Goal: Task Accomplishment & Management: Use online tool/utility

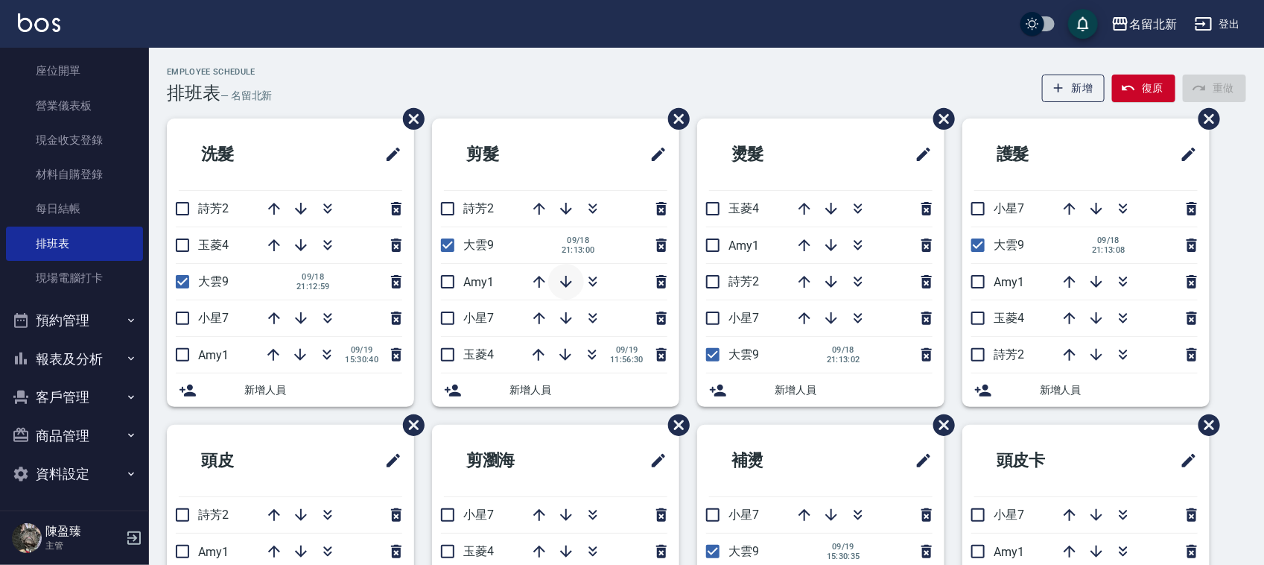
scroll to position [93, 0]
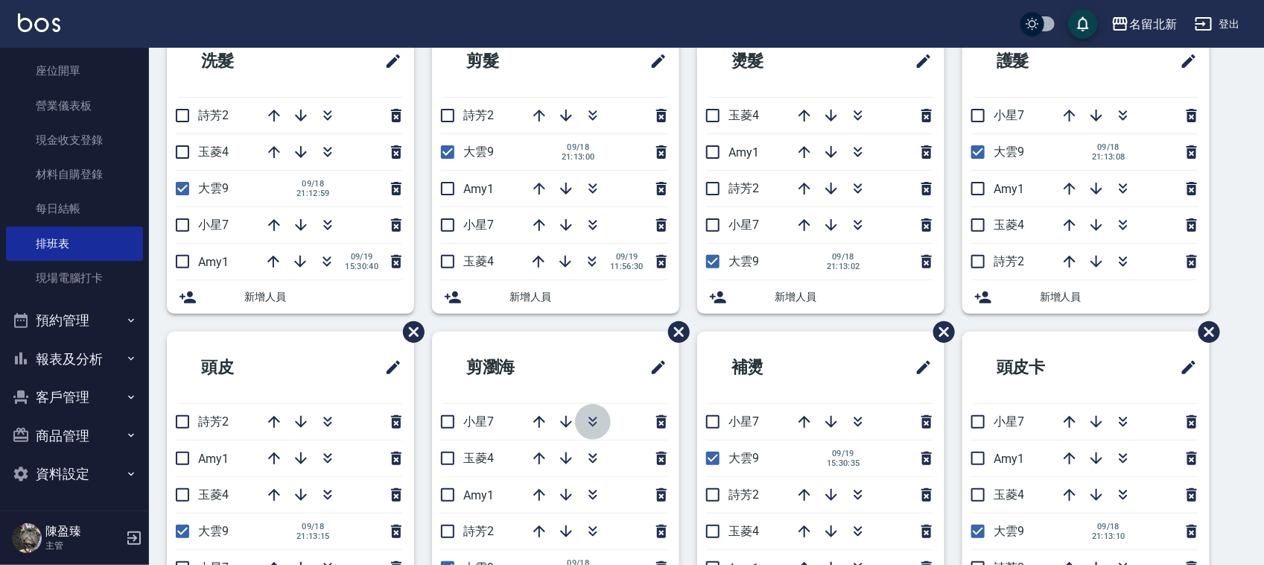
click at [597, 422] on icon "button" at bounding box center [593, 422] width 18 height 18
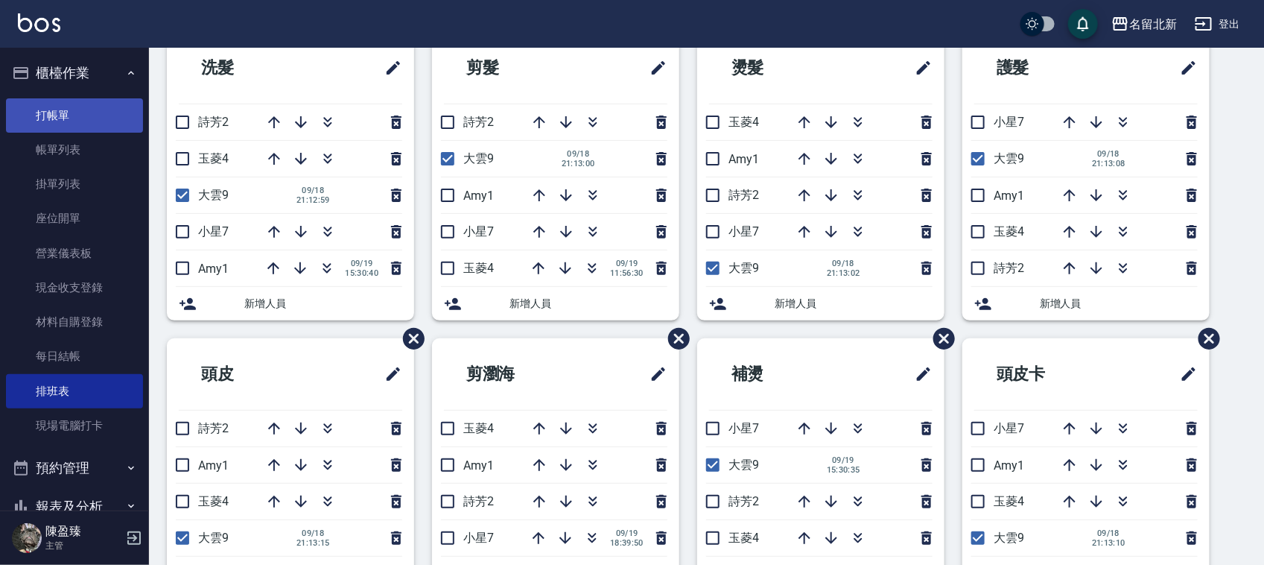
scroll to position [0, 0]
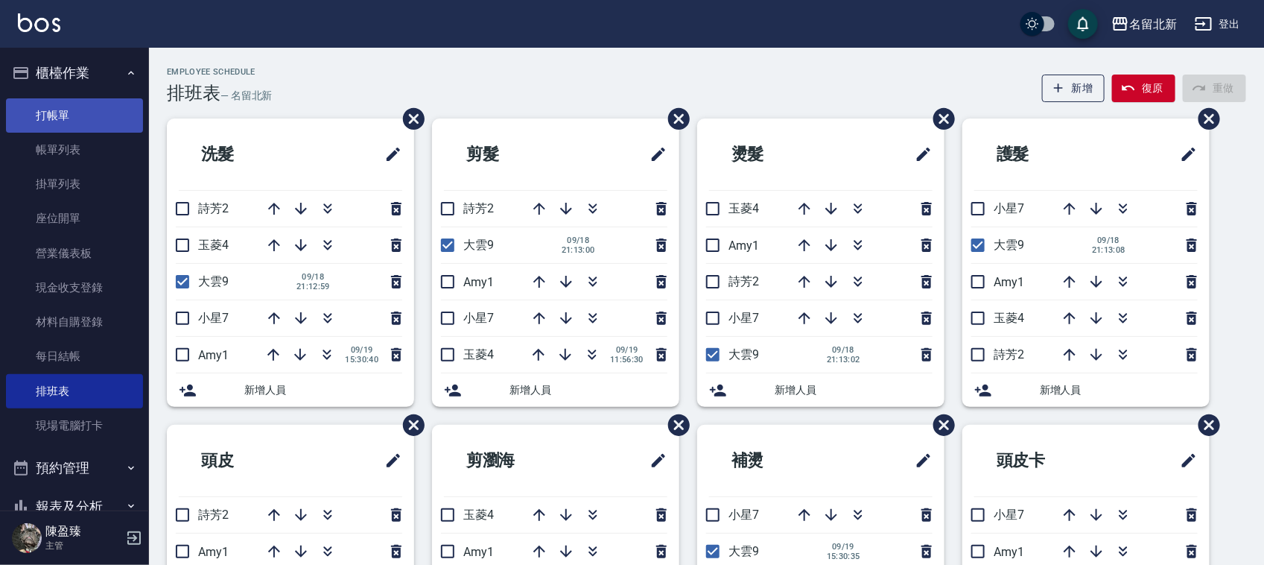
click at [68, 110] on link "打帳單" at bounding box center [74, 115] width 137 height 34
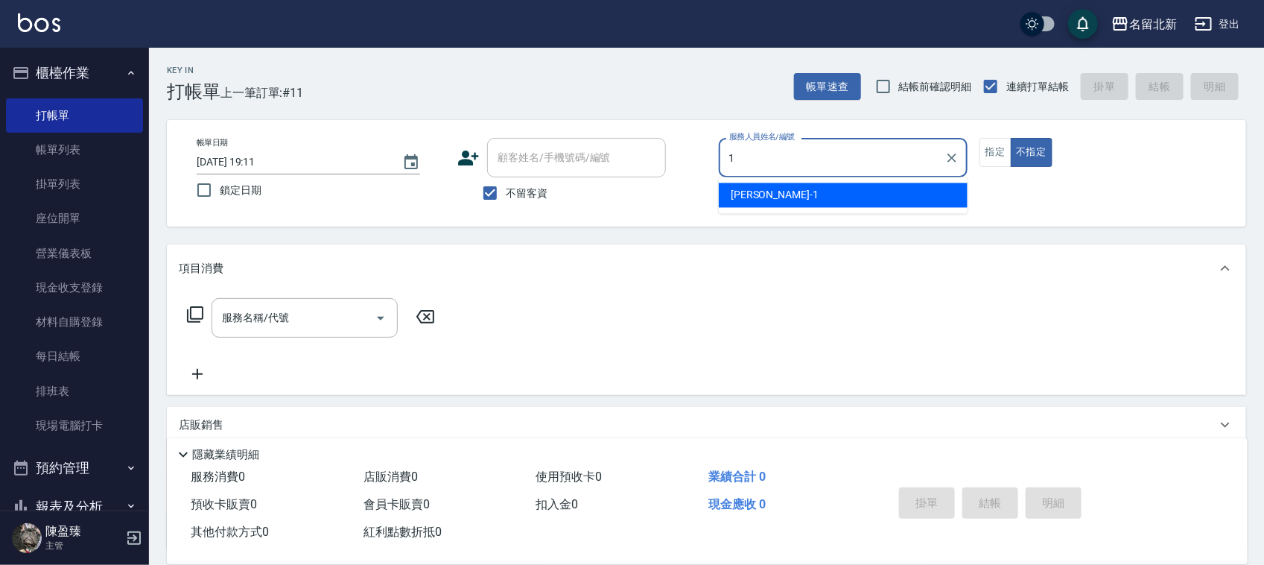
type input "[PERSON_NAME]-1"
type button "false"
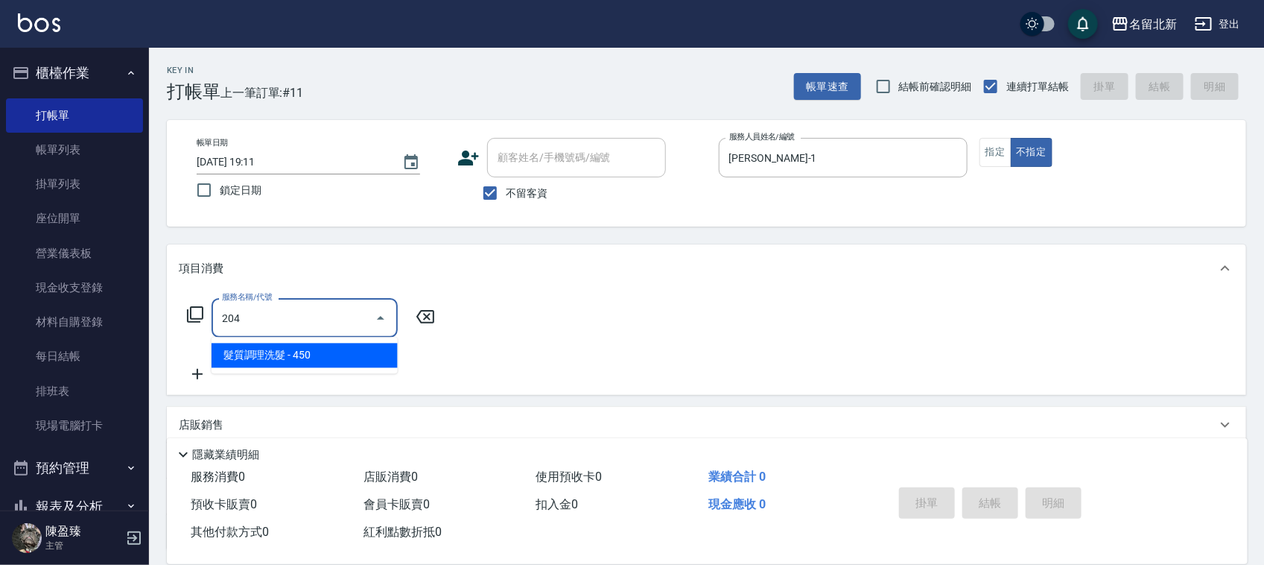
type input "髮質調理洗髮(204)"
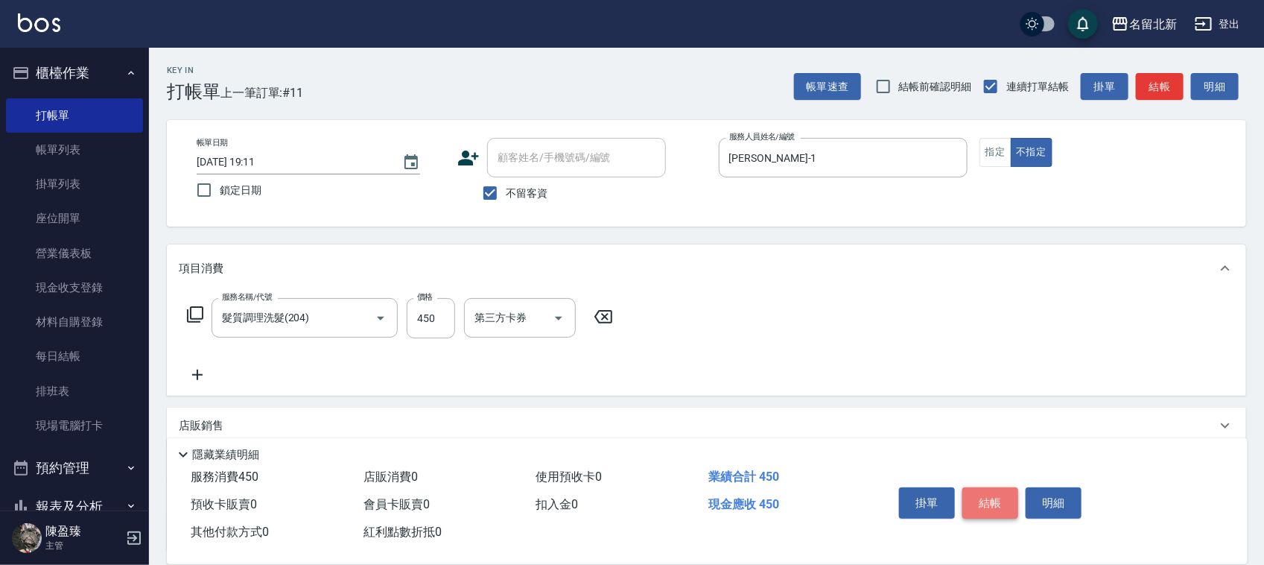
click at [1002, 494] on button "結帳" at bounding box center [990, 502] width 56 height 31
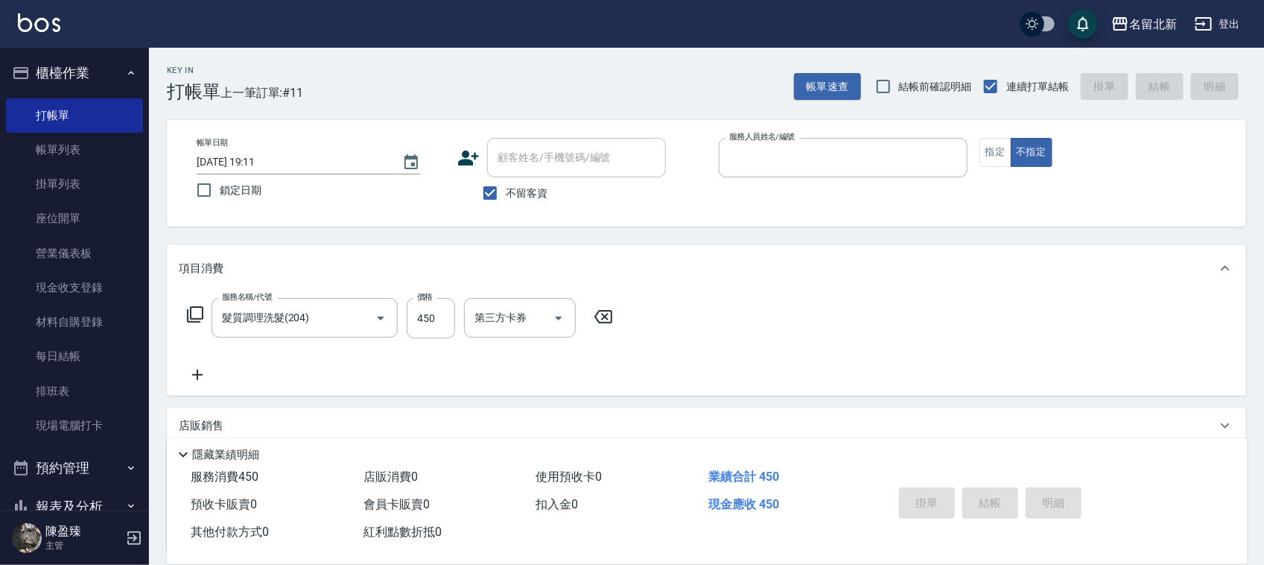
click at [1011, 138] on button "不指定" at bounding box center [1032, 152] width 42 height 29
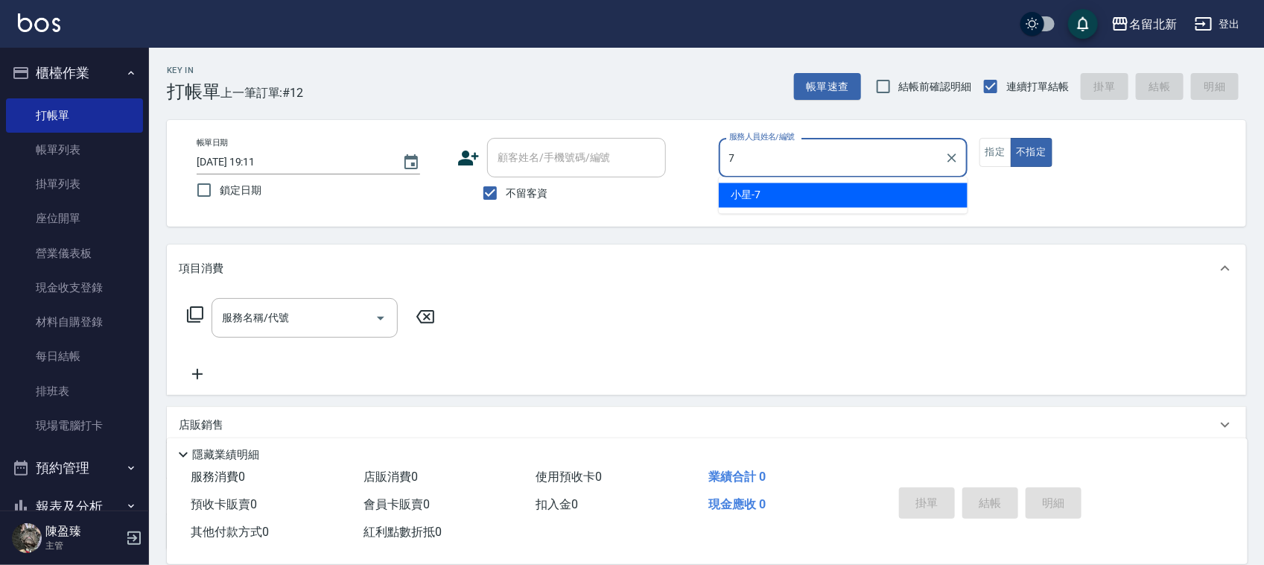
type input "小星-7"
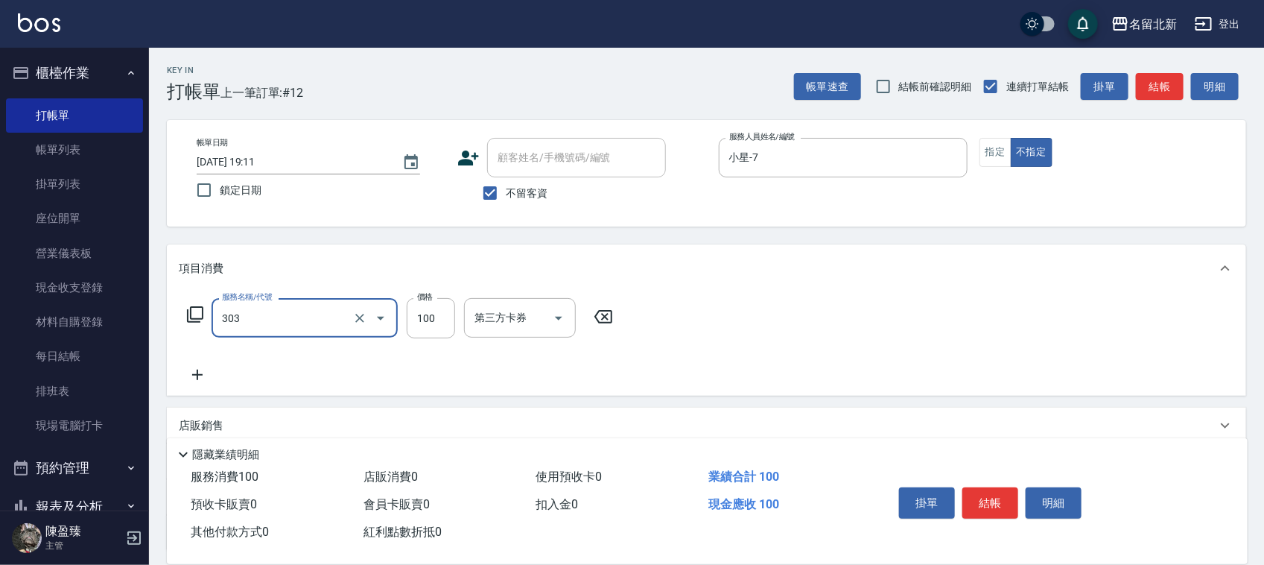
type input "剪瀏海(303)"
click at [1003, 492] on button "結帳" at bounding box center [990, 502] width 56 height 31
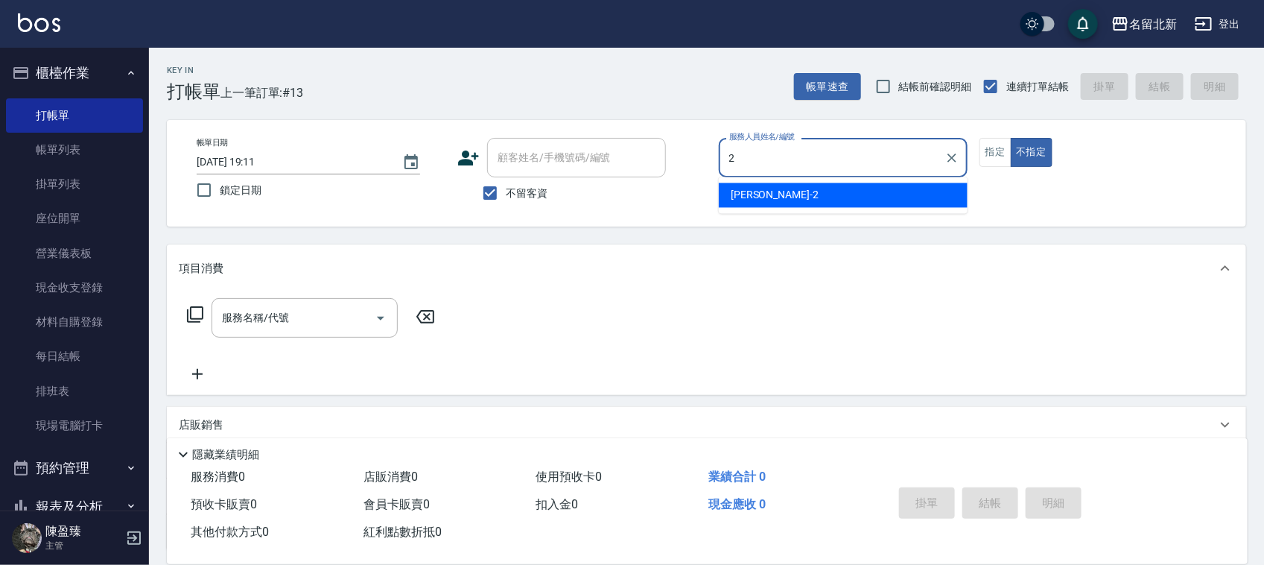
type input "[PERSON_NAME]-2"
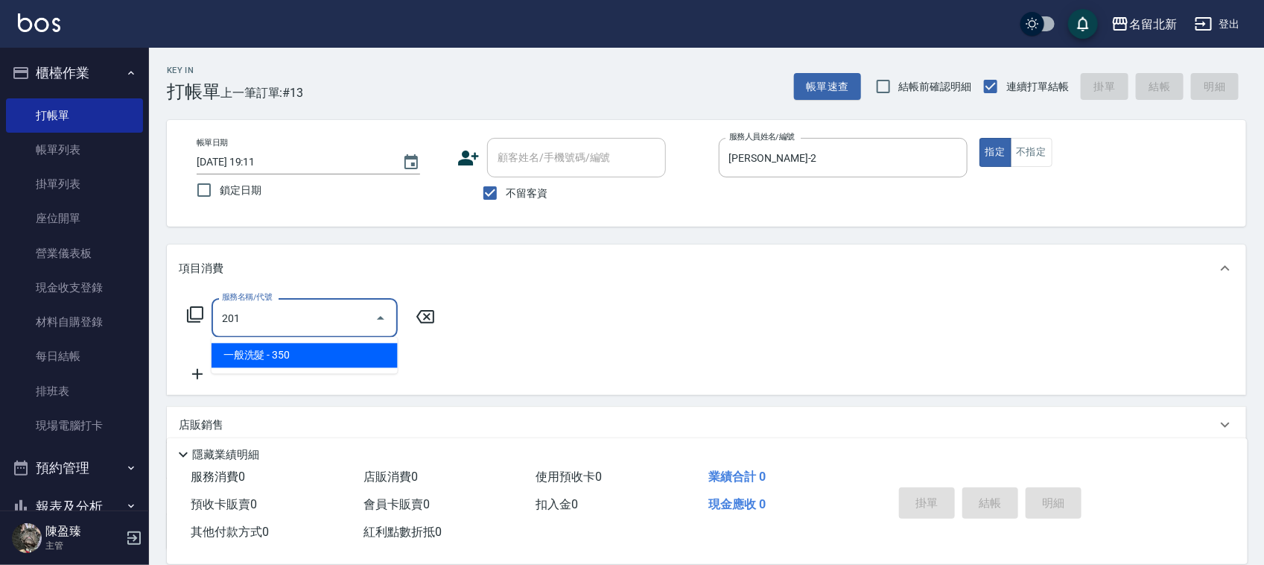
type input "一般洗髮(201)"
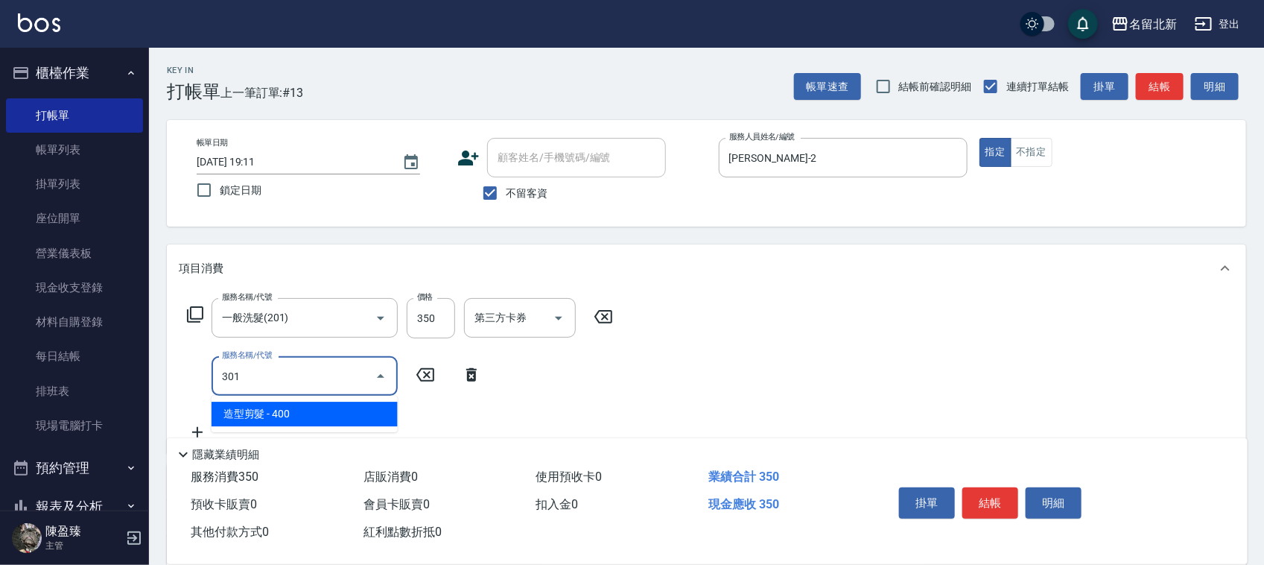
type input "造型剪髮(301)"
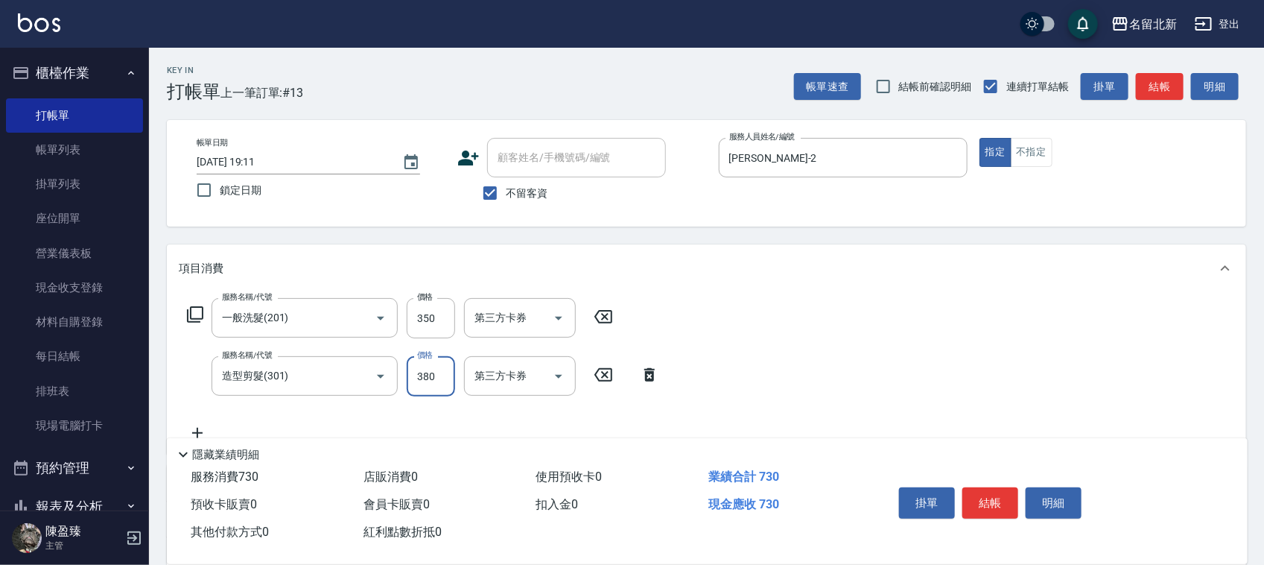
type input "380"
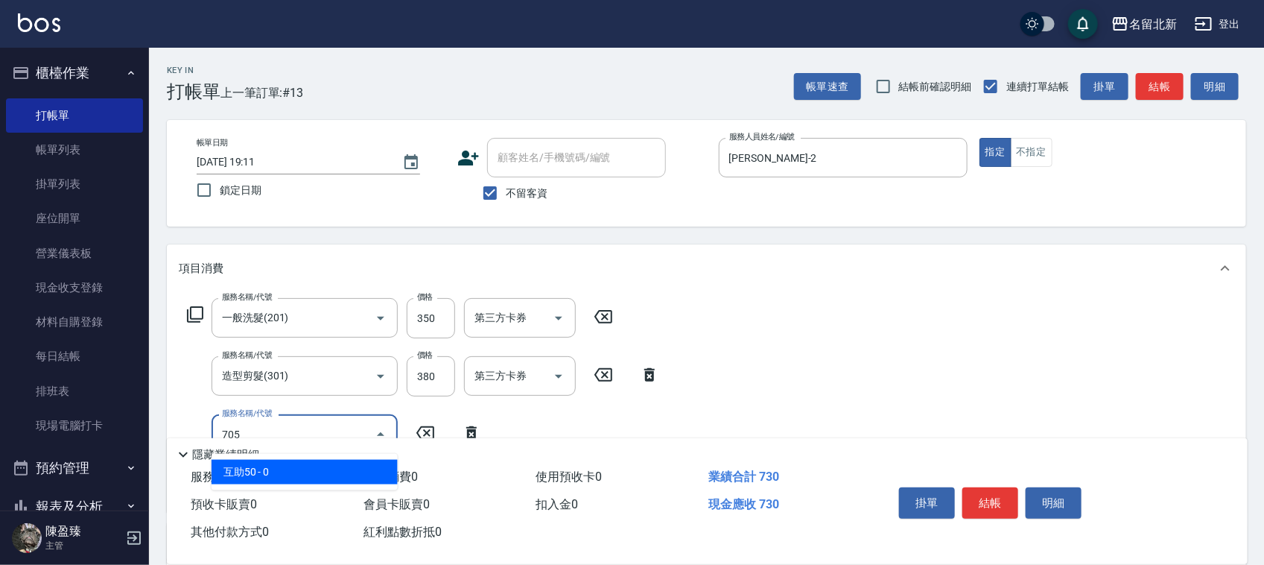
type input "互助50(705)"
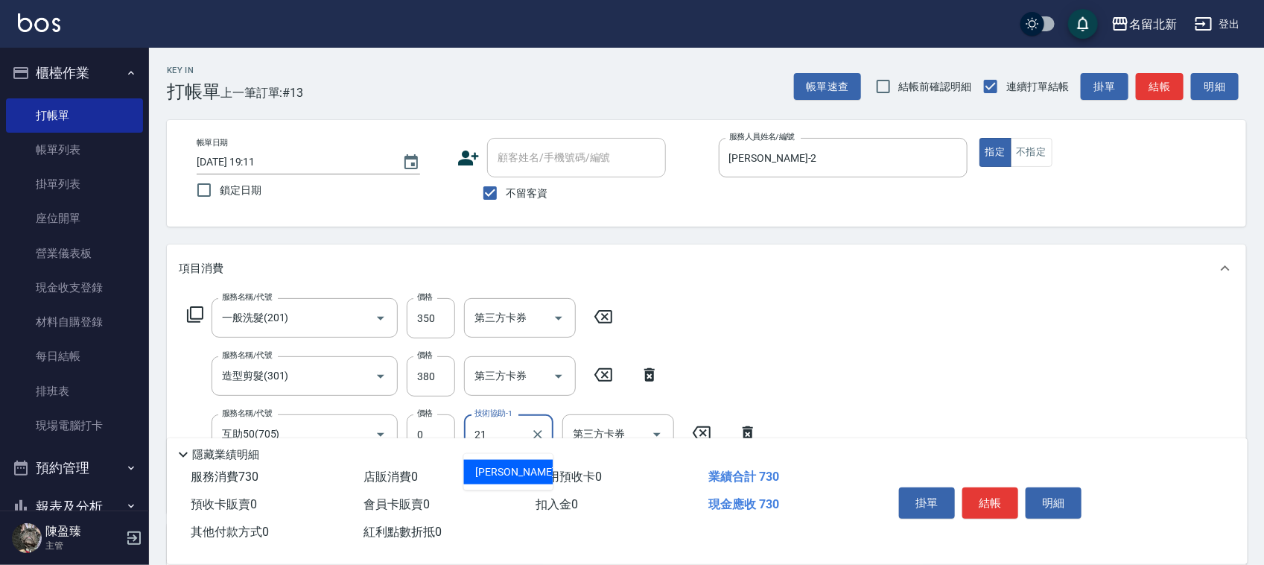
type input "[PERSON_NAME]-21"
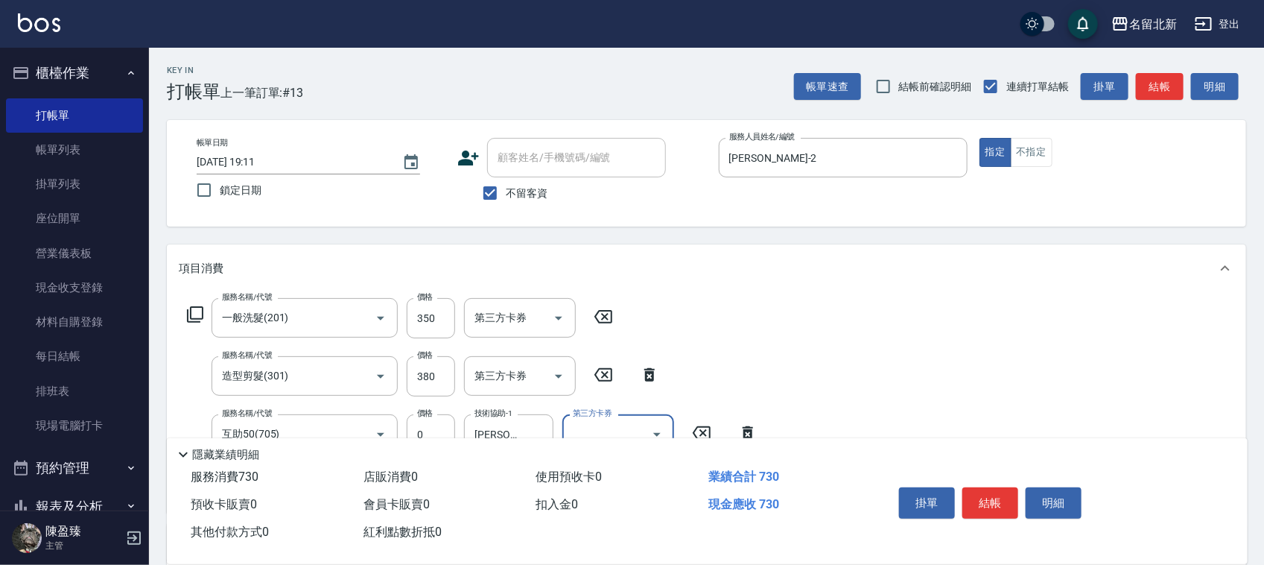
click at [988, 496] on button "結帳" at bounding box center [990, 502] width 56 height 31
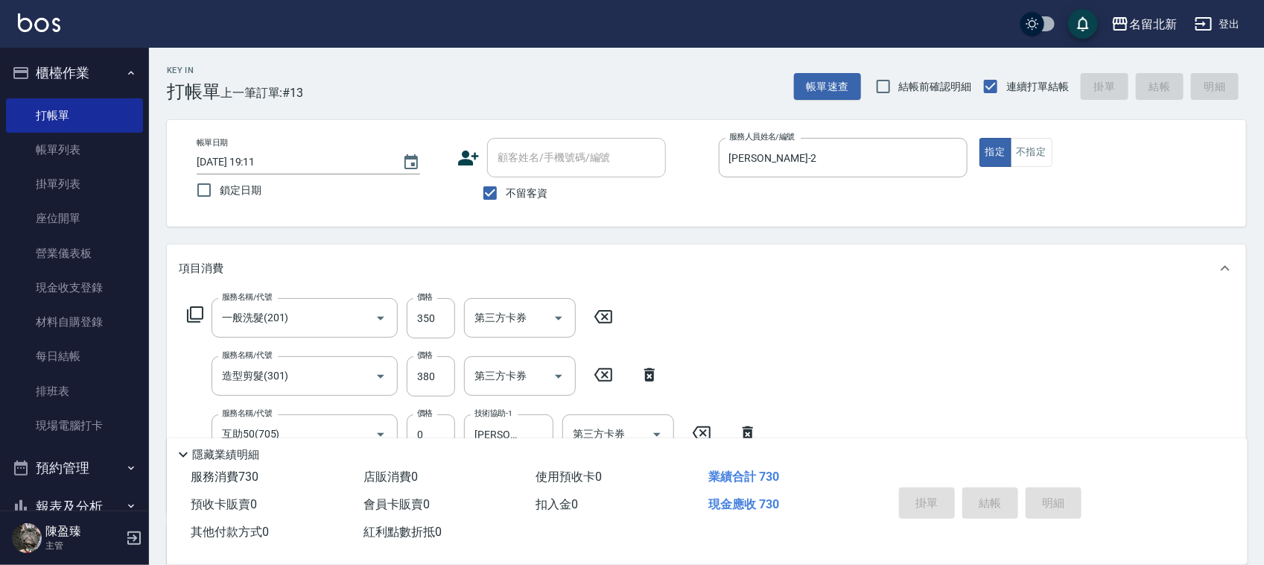
type input "[DATE] 19:12"
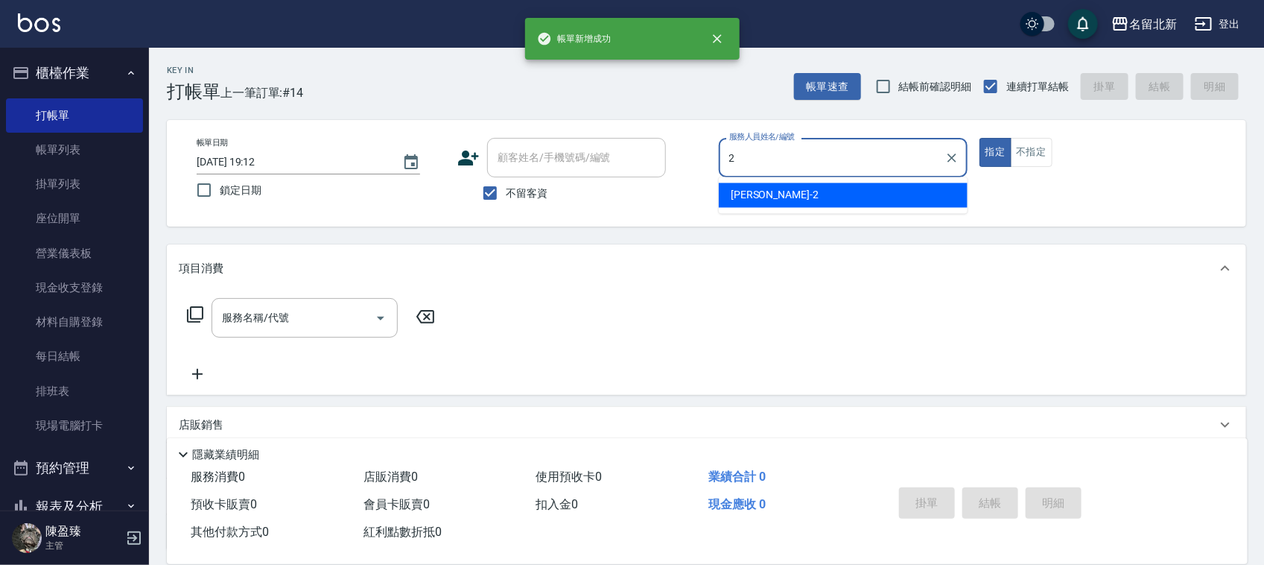
type input "[PERSON_NAME]-2"
type button "true"
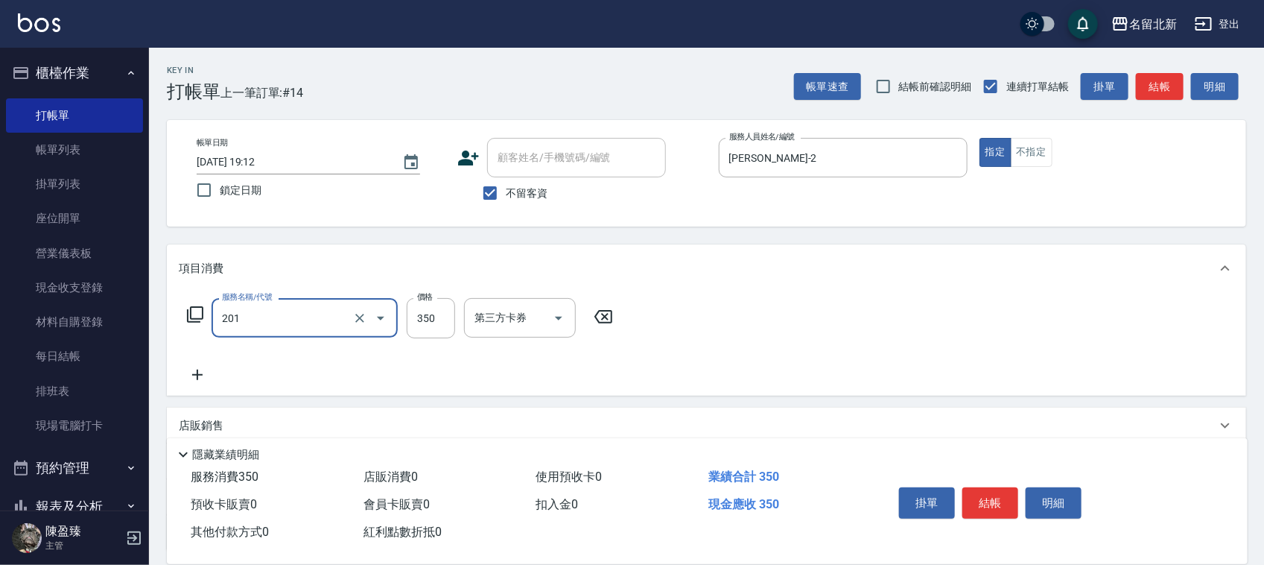
type input "一般洗髮(201)"
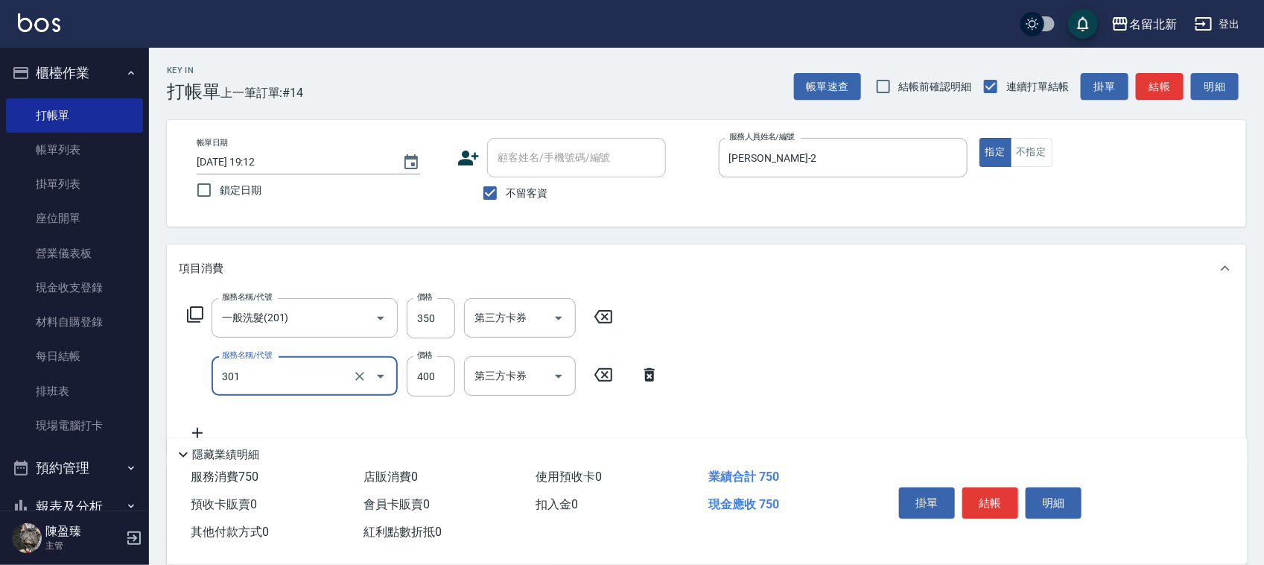
type input "造型剪髮(301)"
type input "380"
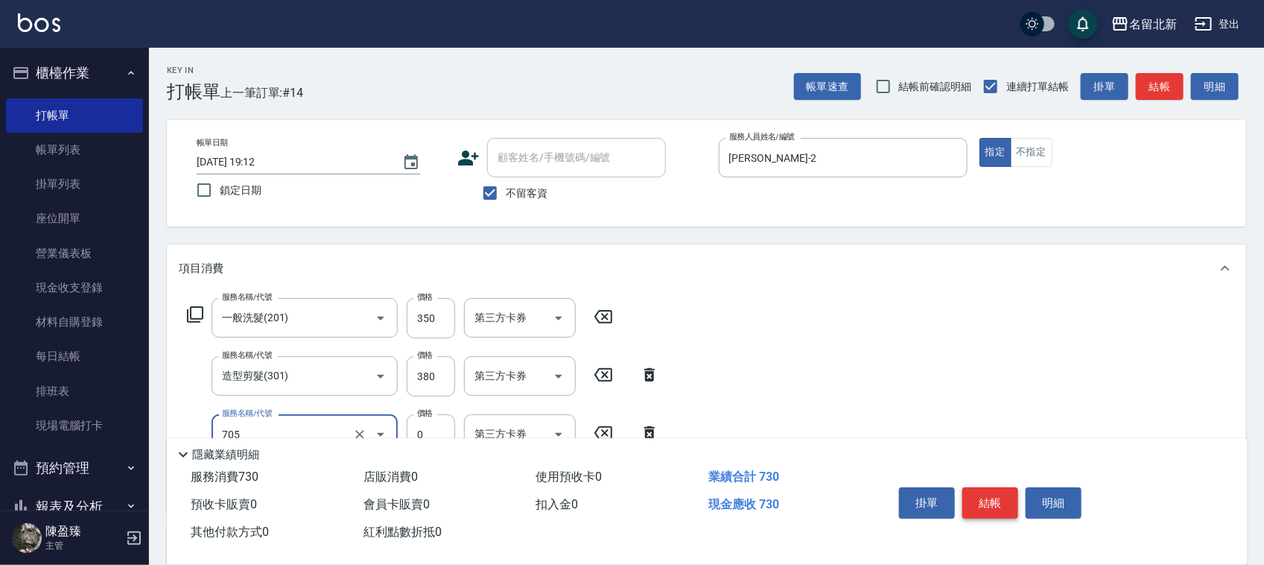
type input "互助50(705)"
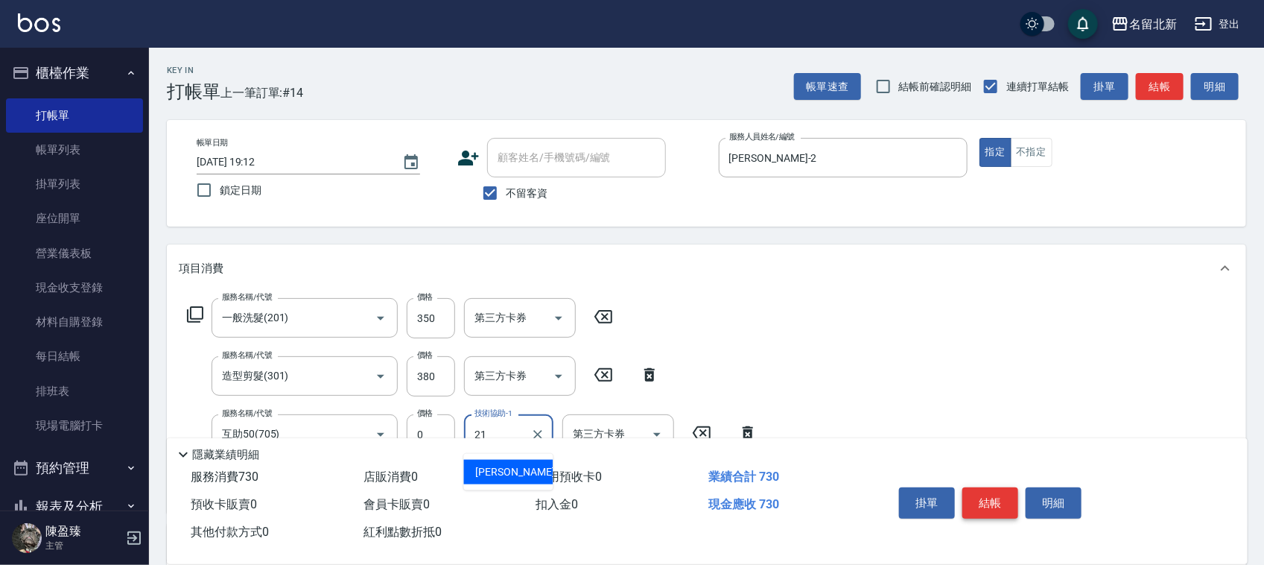
type input "[PERSON_NAME]-21"
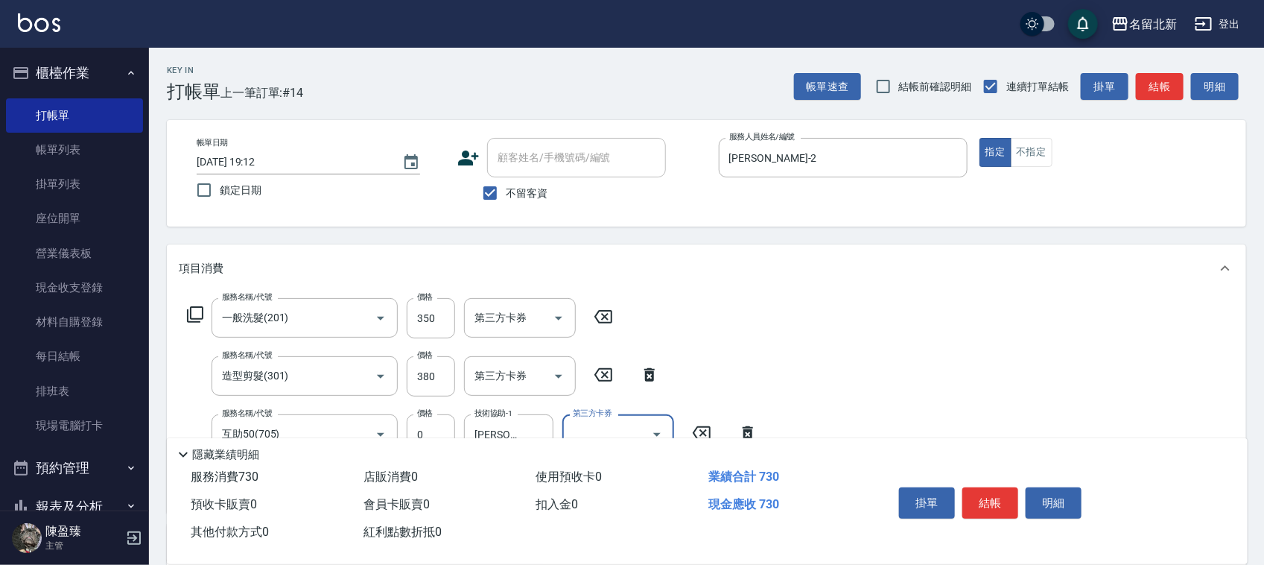
drag, startPoint x: 979, startPoint y: 497, endPoint x: 996, endPoint y: 477, distance: 26.4
click at [994, 481] on div "掛單 結帳 明細" at bounding box center [990, 504] width 194 height 47
click at [999, 501] on button "結帳" at bounding box center [990, 502] width 56 height 31
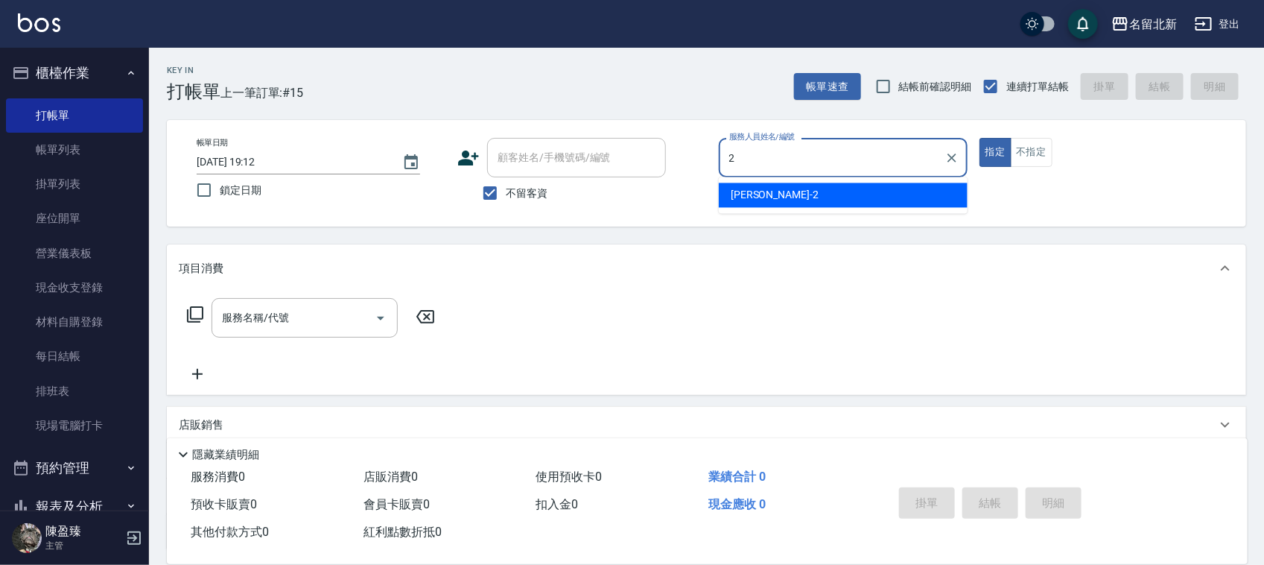
type input "[PERSON_NAME]-2"
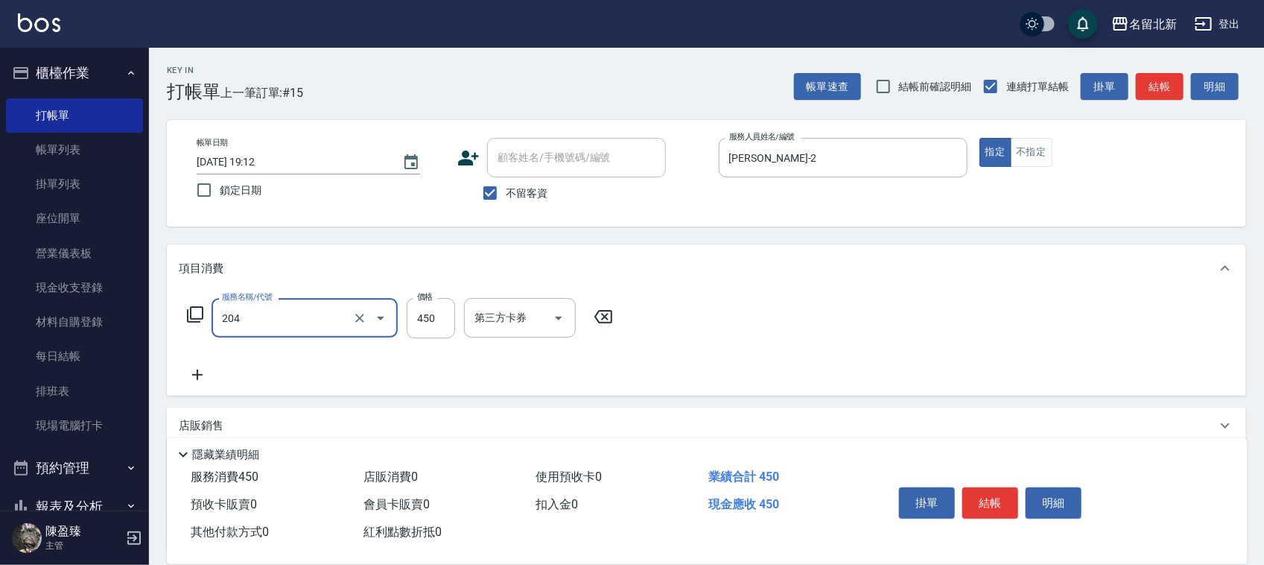
type input "髮質調理洗髮(204)"
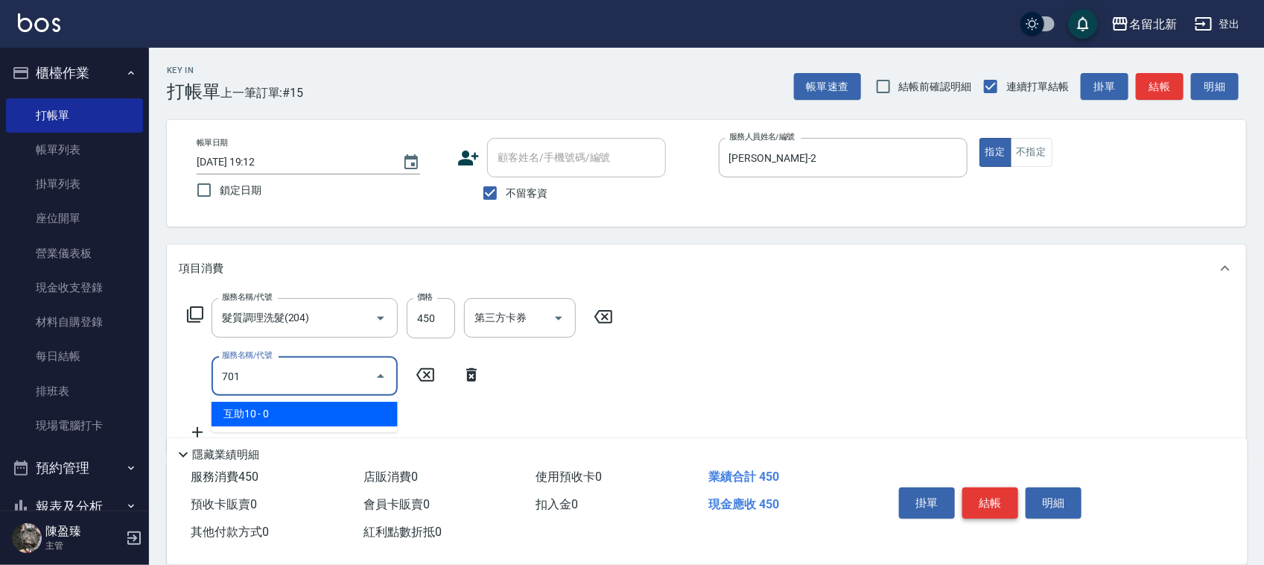
type input "互助10(701)"
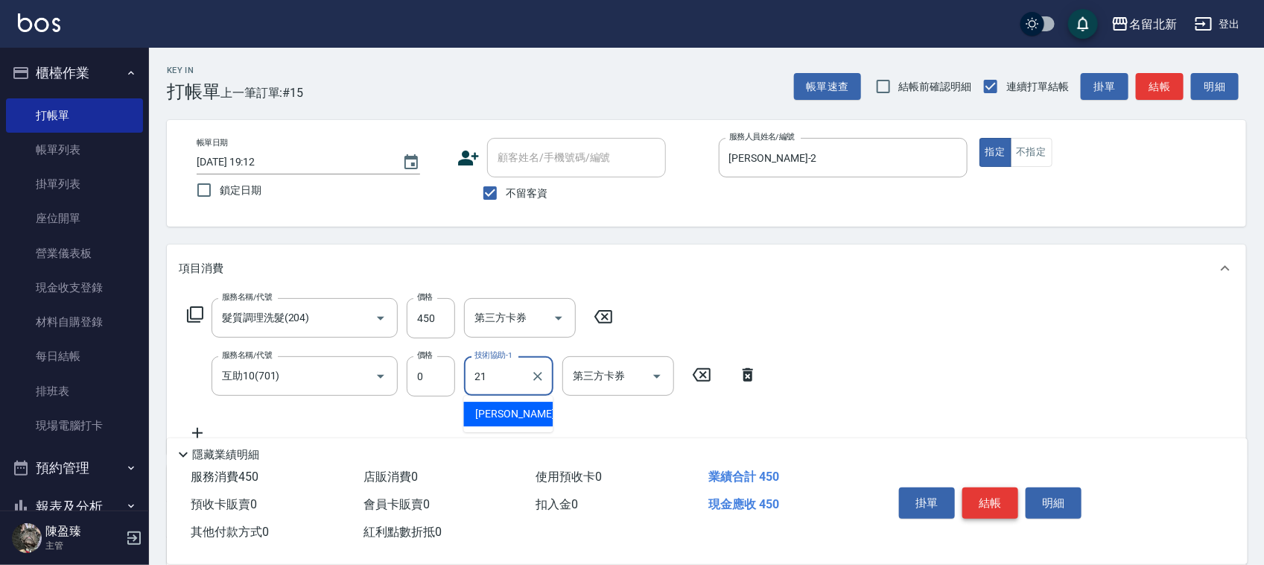
type input "[PERSON_NAME]-21"
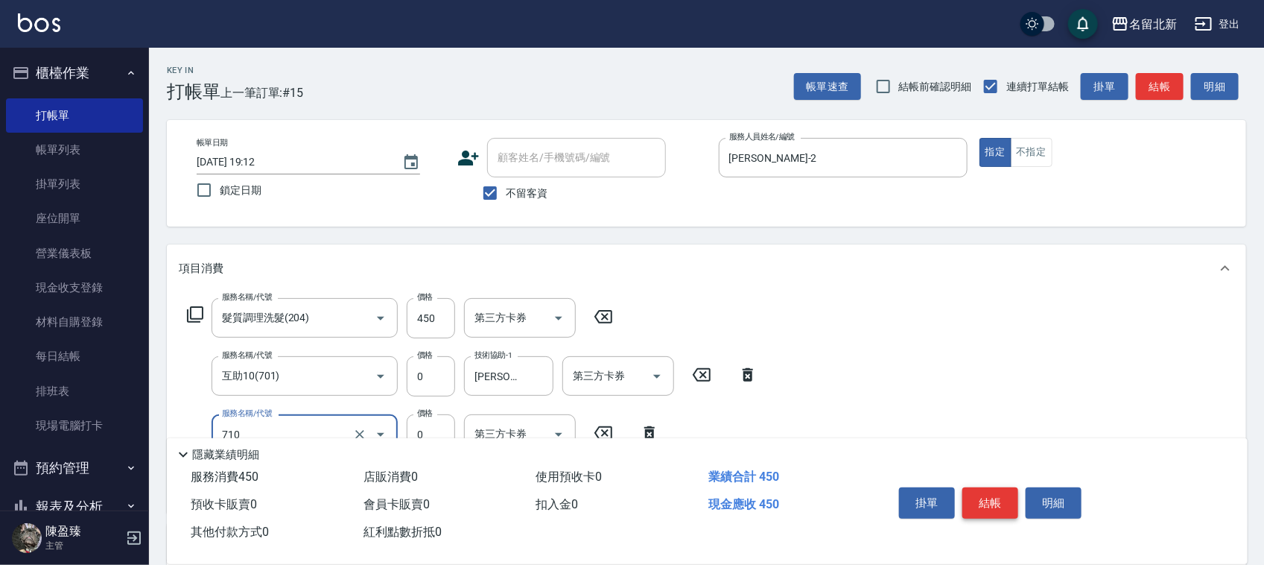
type input "互助100(710)"
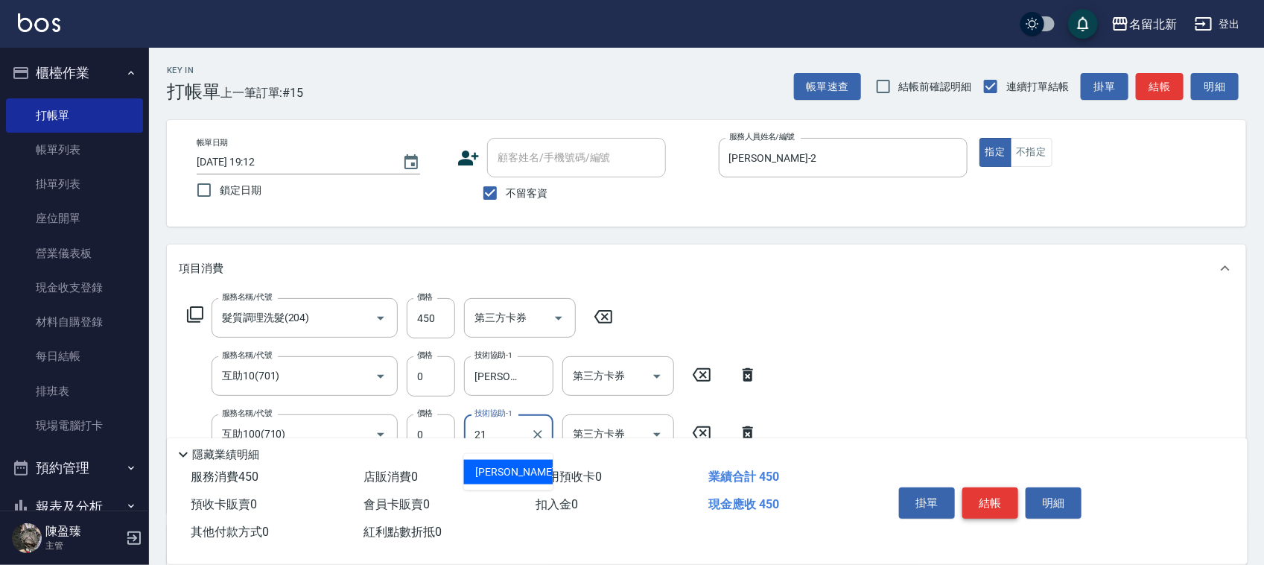
type input "[PERSON_NAME]-21"
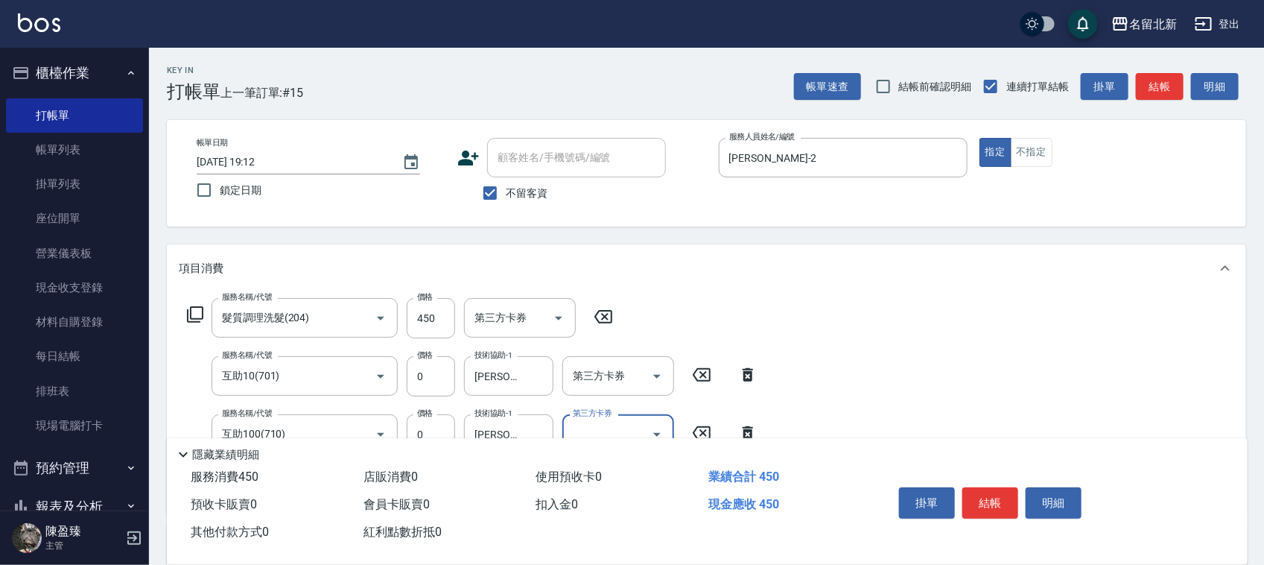
click at [995, 487] on button "結帳" at bounding box center [990, 502] width 56 height 31
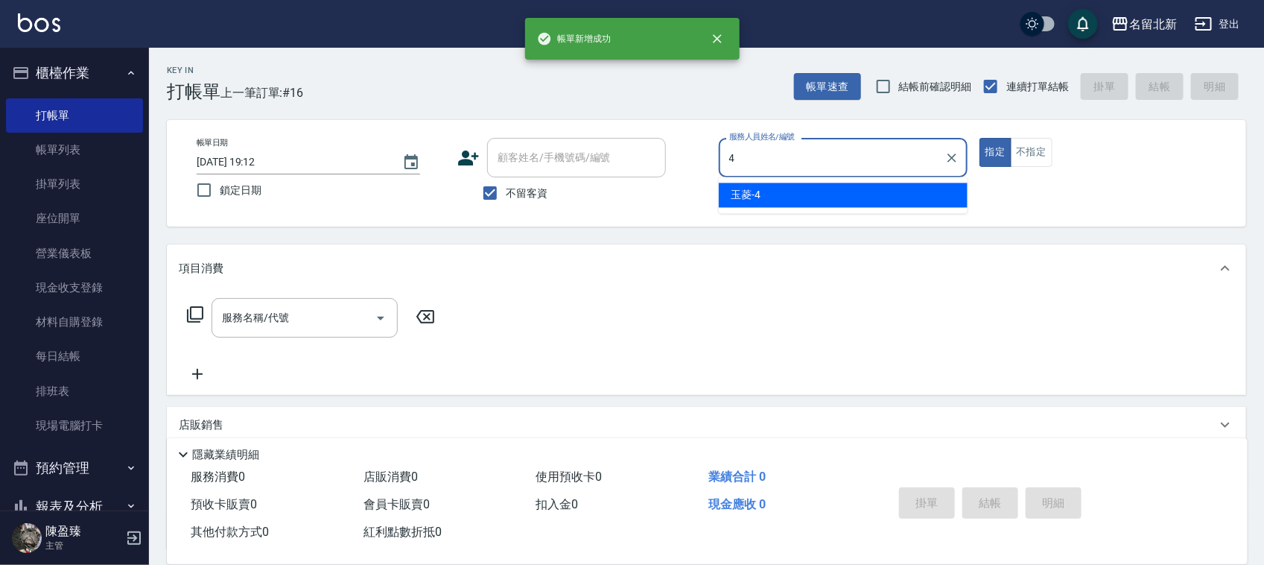
type input "玉菱-4"
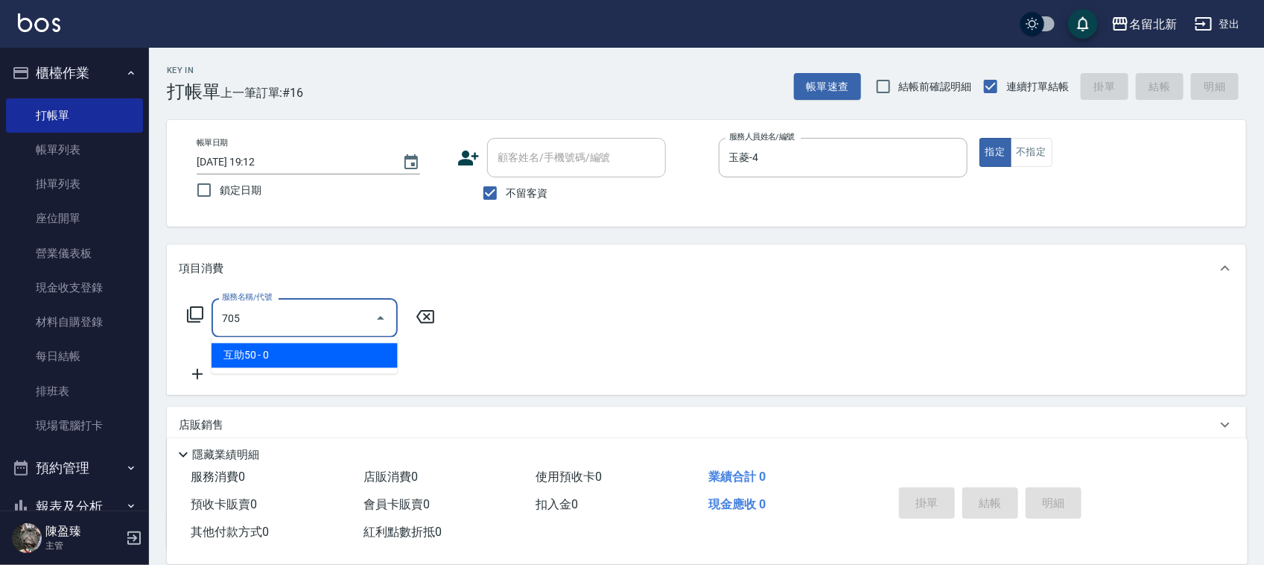
type input "互助50(705)"
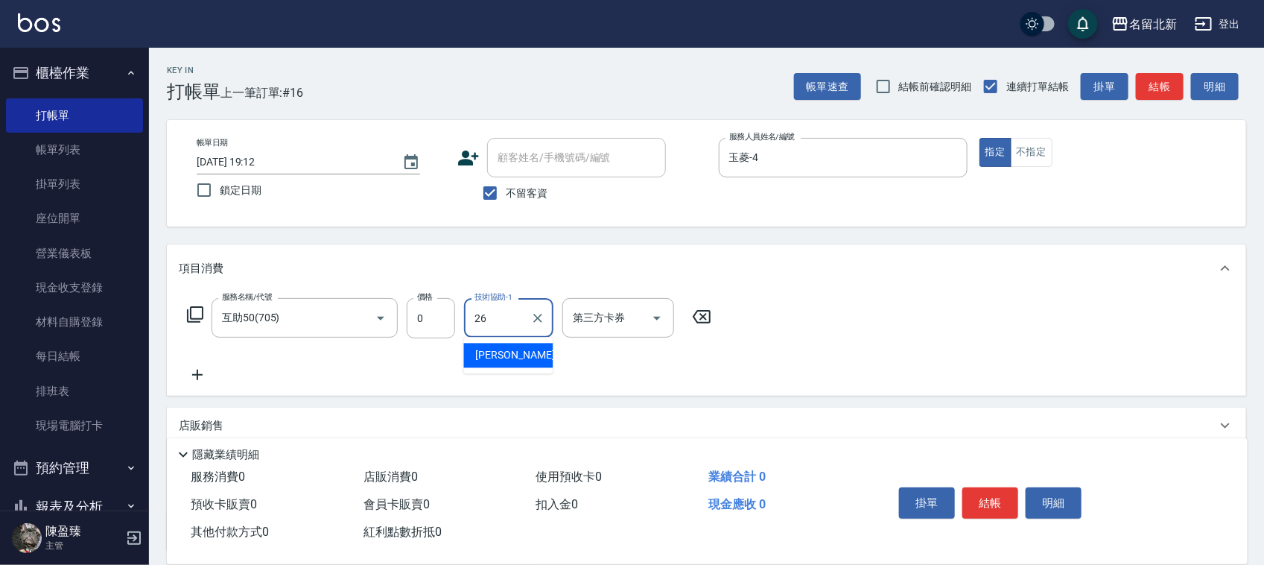
type input "[PERSON_NAME]-26"
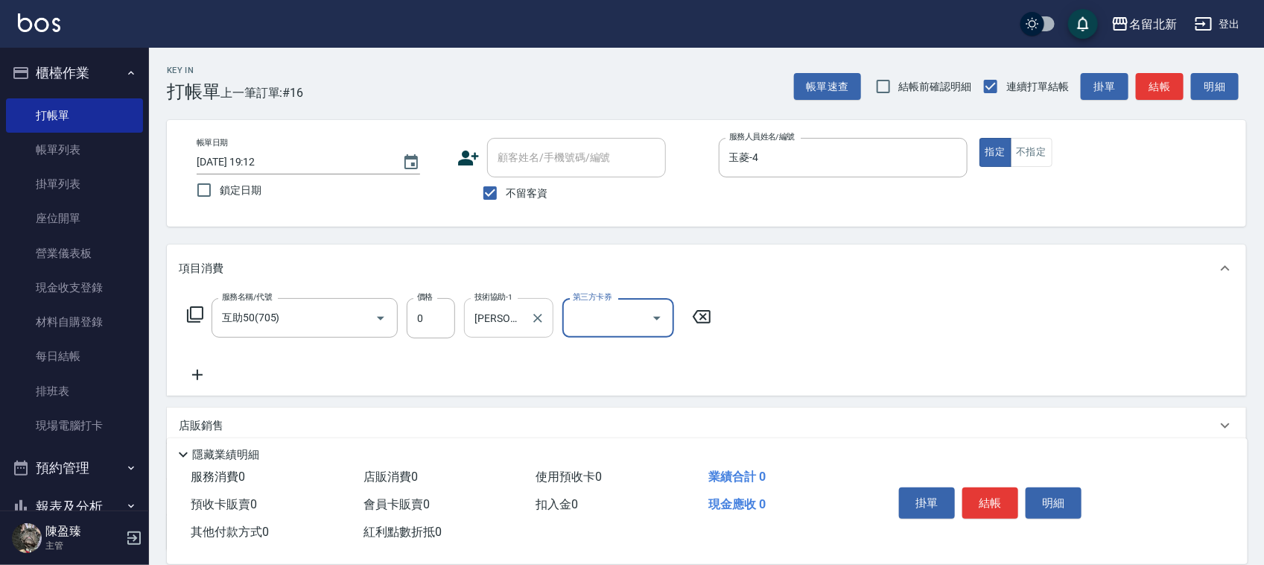
click at [503, 328] on input "[PERSON_NAME]-26" at bounding box center [498, 318] width 54 height 26
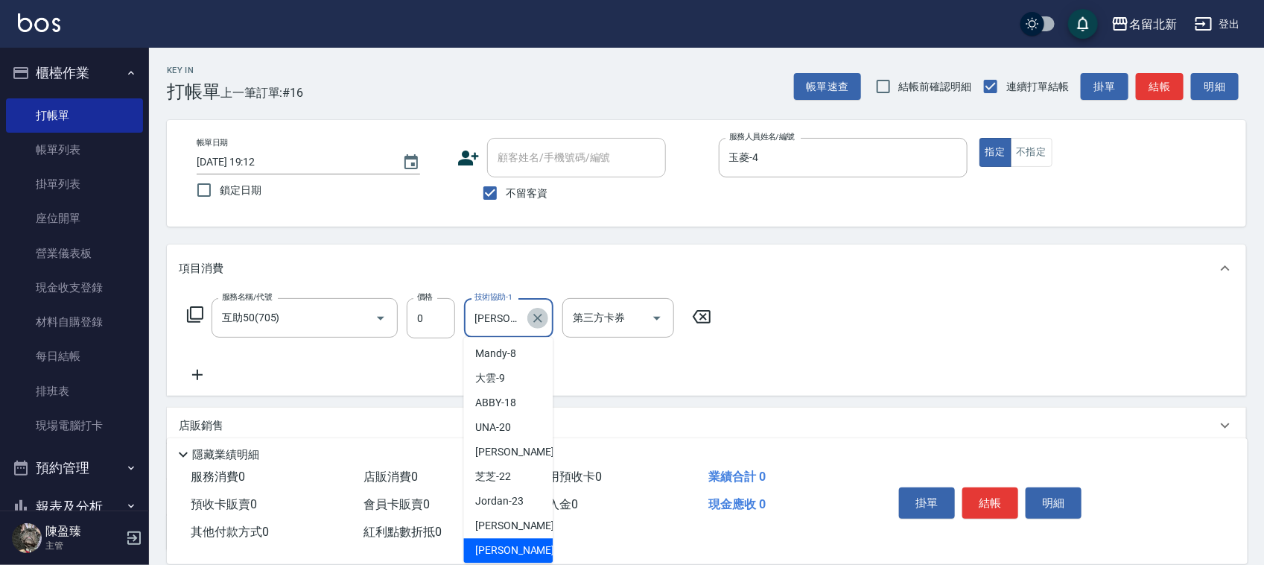
click at [538, 322] on icon "Clear" at bounding box center [537, 318] width 15 height 15
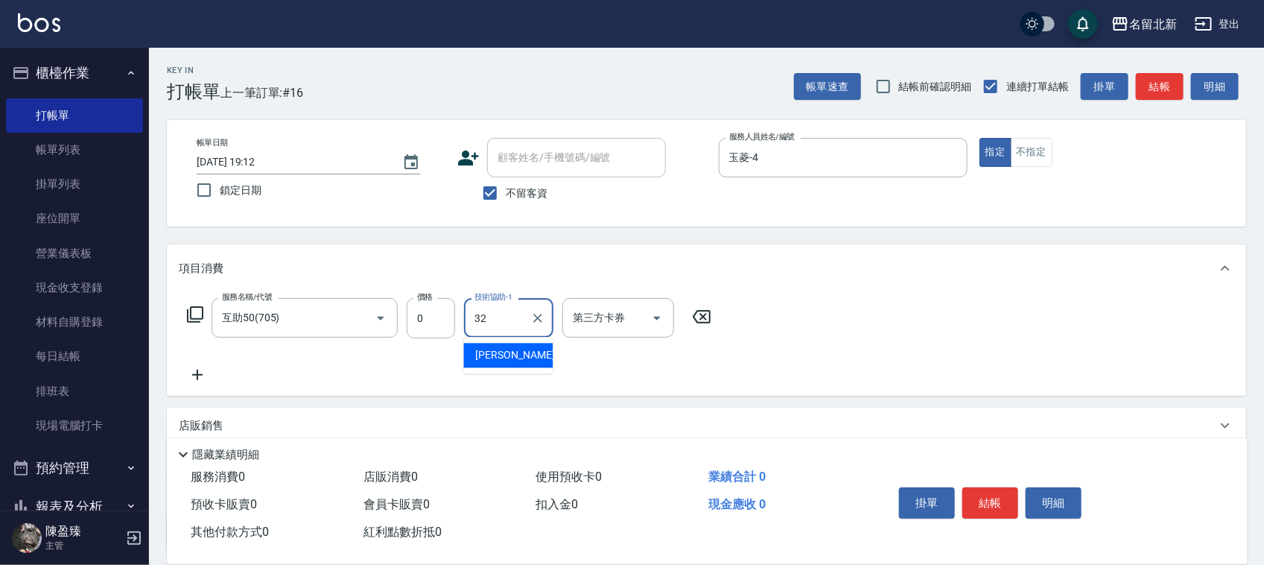
type input "品萱-32"
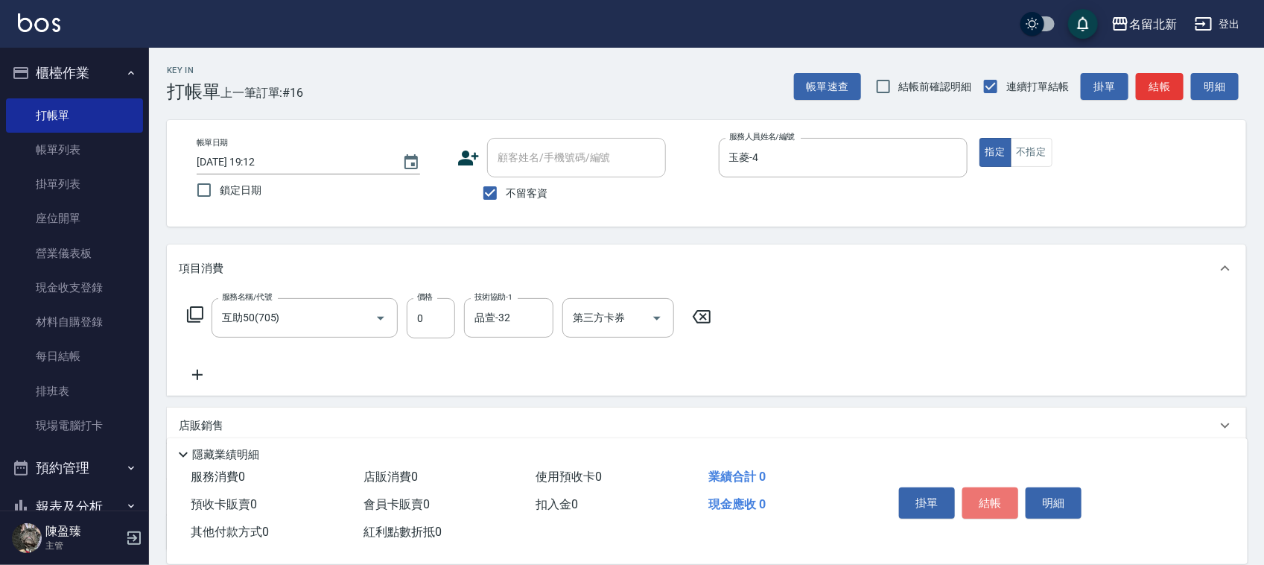
drag, startPoint x: 988, startPoint y: 482, endPoint x: 993, endPoint y: 499, distance: 17.9
click at [989, 489] on button "結帳" at bounding box center [990, 502] width 56 height 31
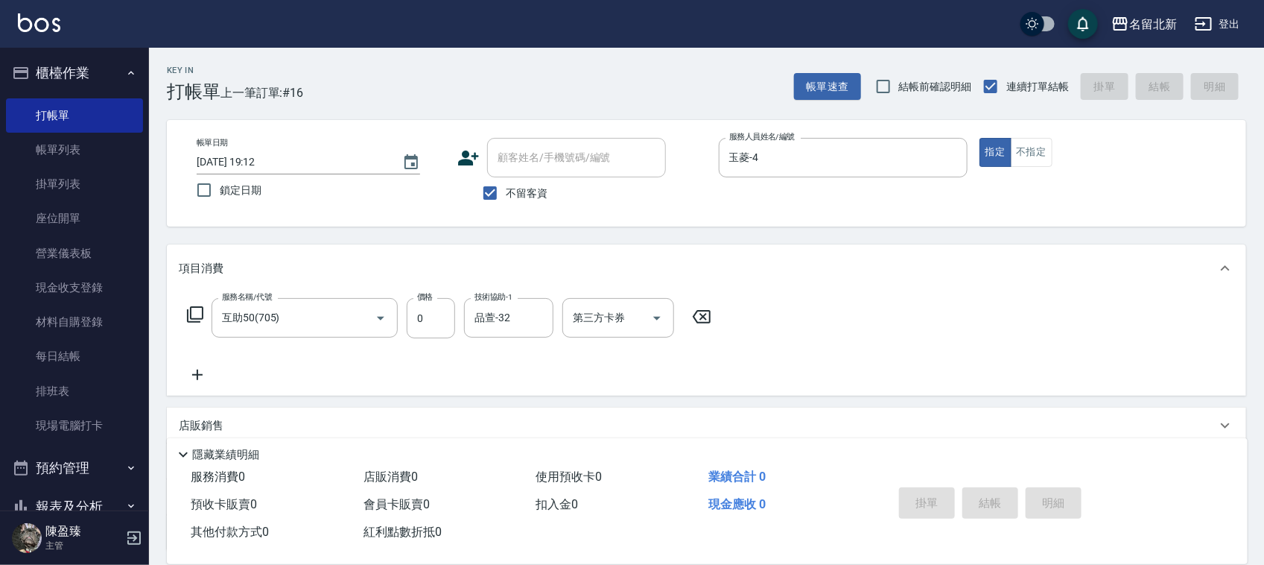
drag, startPoint x: 993, startPoint y: 499, endPoint x: 1004, endPoint y: 489, distance: 14.8
click at [1004, 490] on div "掛單 結帳 明細" at bounding box center [990, 504] width 194 height 47
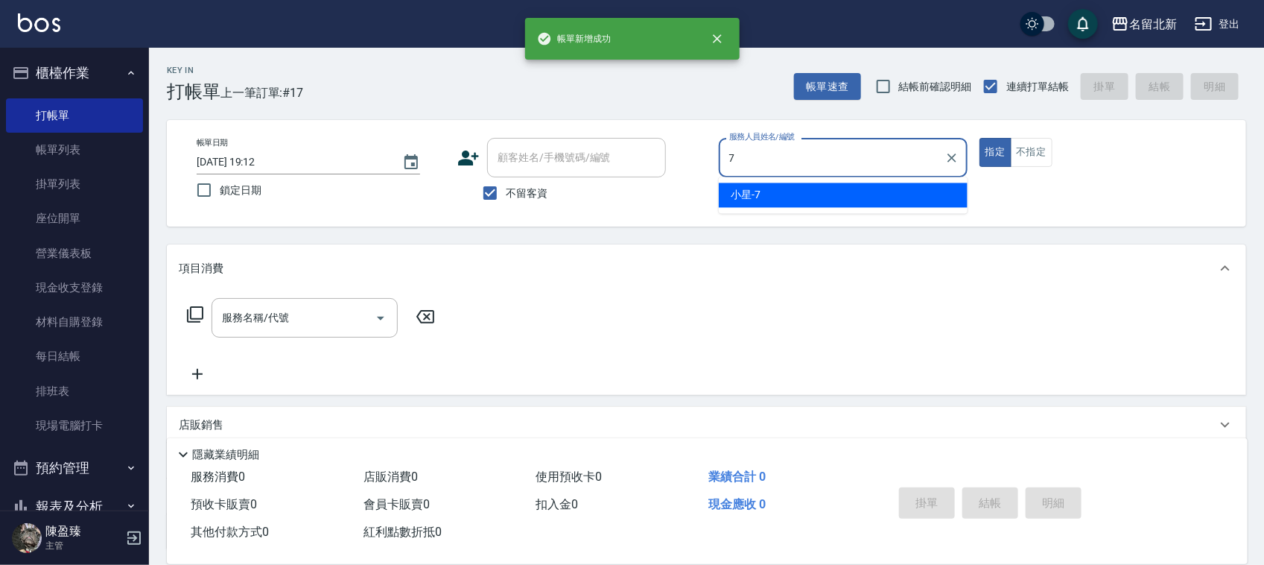
type input "小星-7"
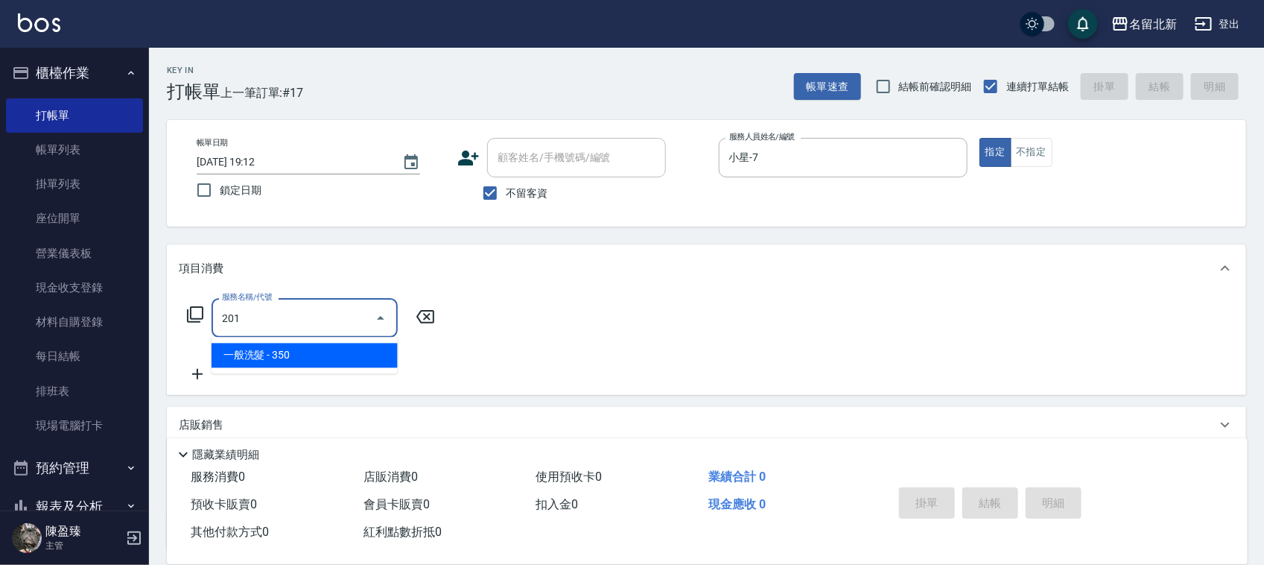
type input "一般洗髮(201)"
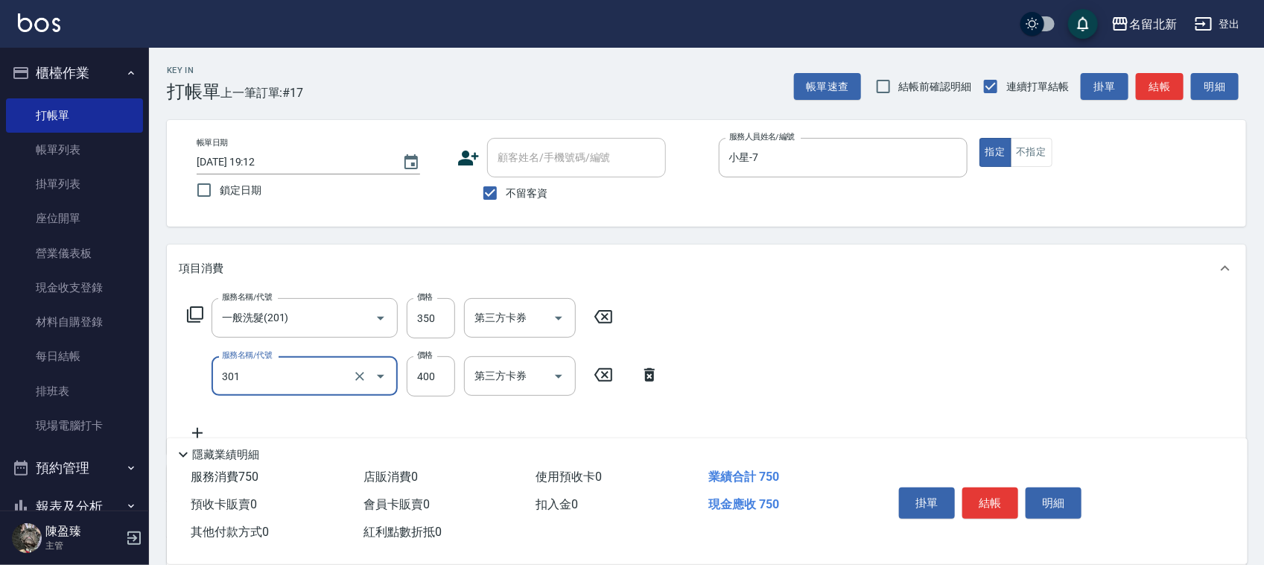
type input "造型剪髮(301)"
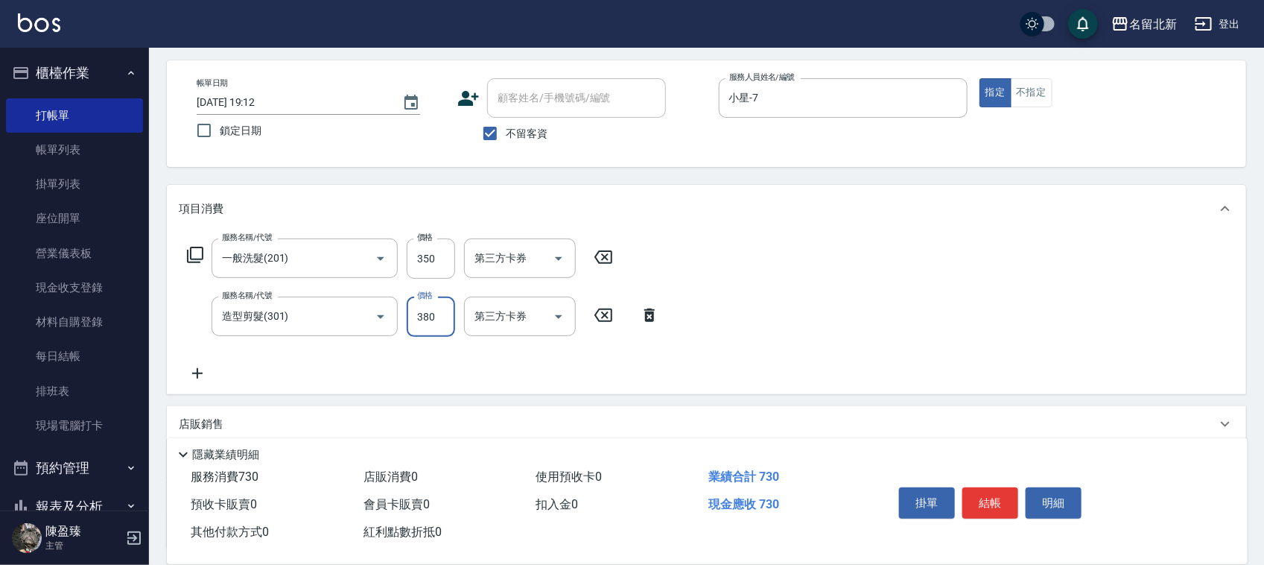
scroll to position [185, 0]
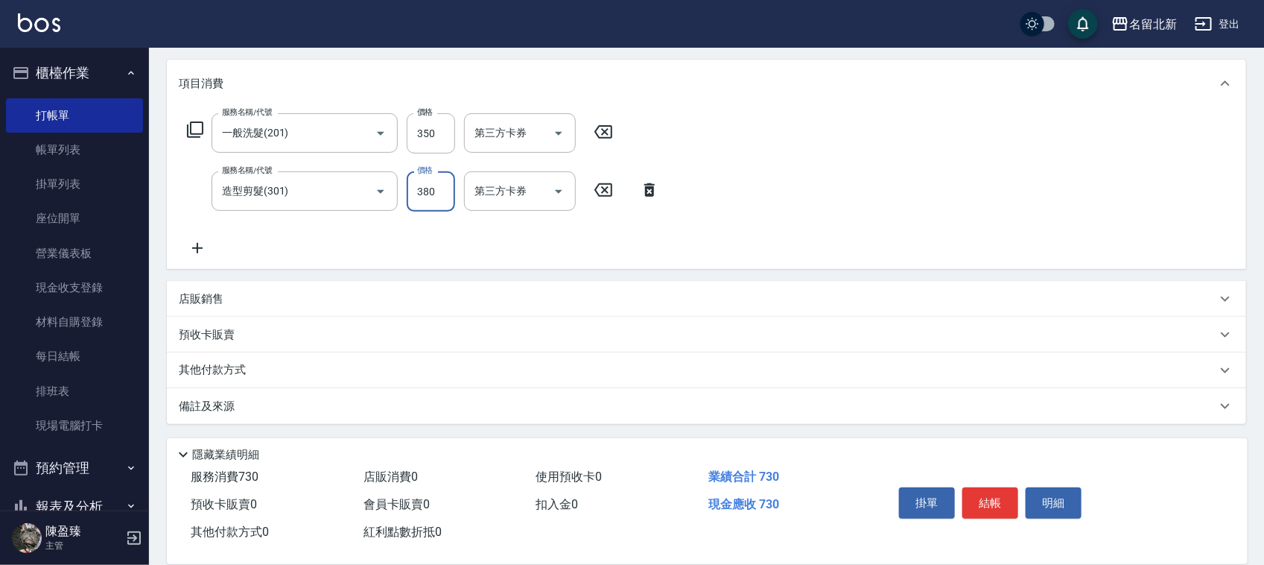
type input "380"
click at [232, 371] on p "其他付款方式" at bounding box center [216, 370] width 74 height 16
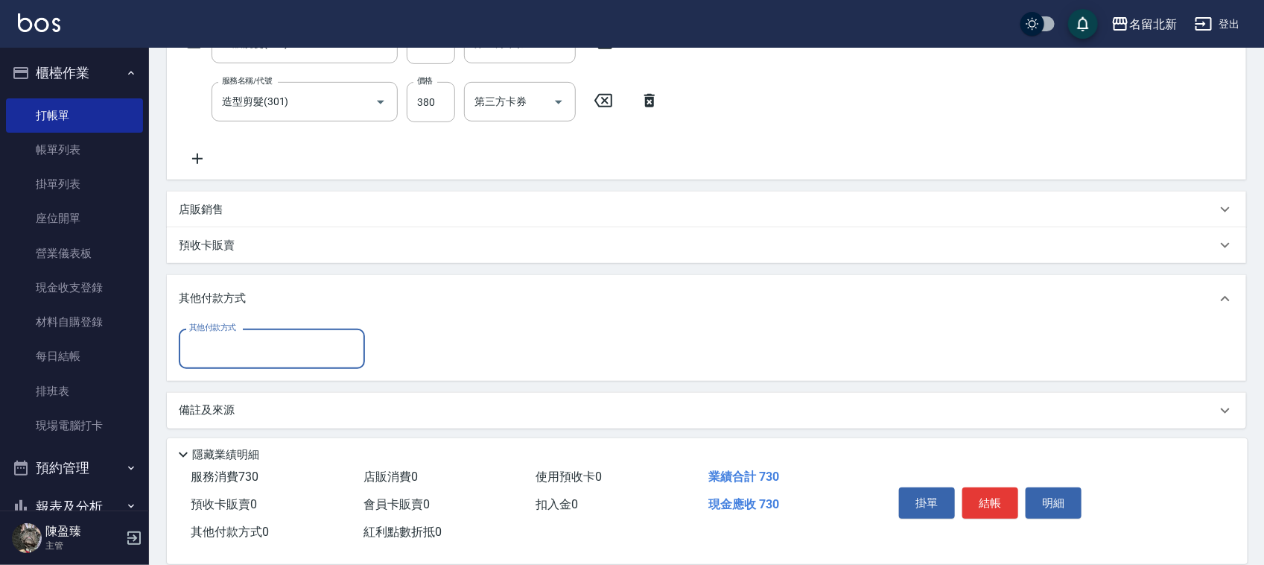
scroll to position [278, 0]
click at [218, 352] on input "其他付款方式" at bounding box center [271, 344] width 173 height 26
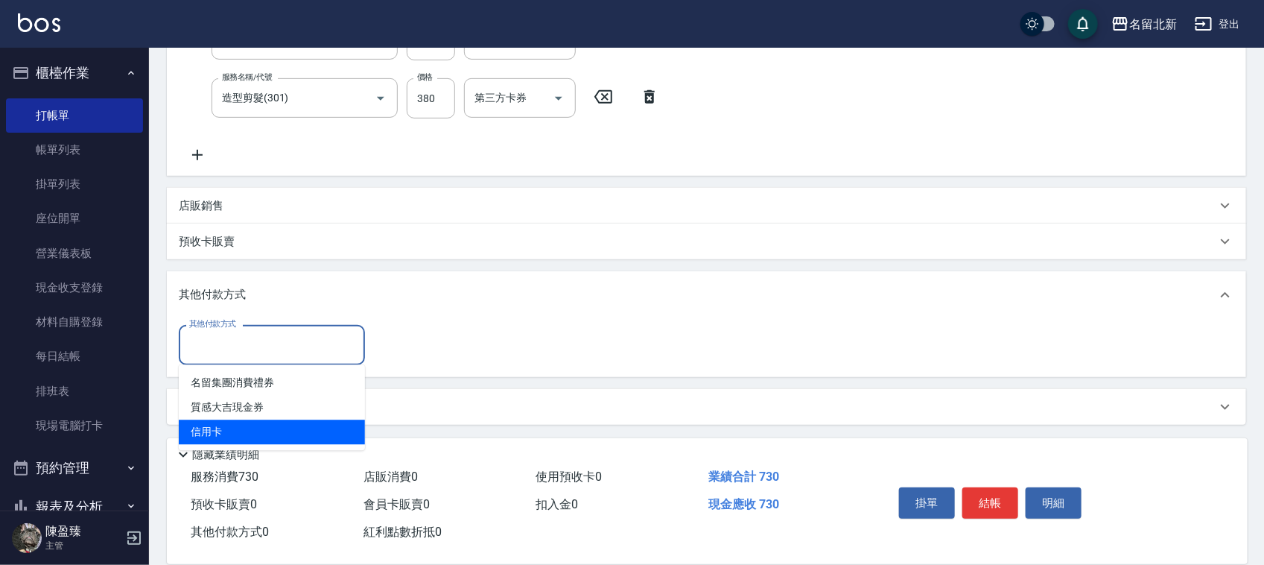
drag, startPoint x: 229, startPoint y: 412, endPoint x: 242, endPoint y: 421, distance: 16.1
click at [242, 421] on ul "名留集團消費禮券 質感大吉現金券 信用卡" at bounding box center [272, 408] width 186 height 86
click at [243, 421] on span "信用卡" at bounding box center [272, 432] width 186 height 25
type input "信用卡"
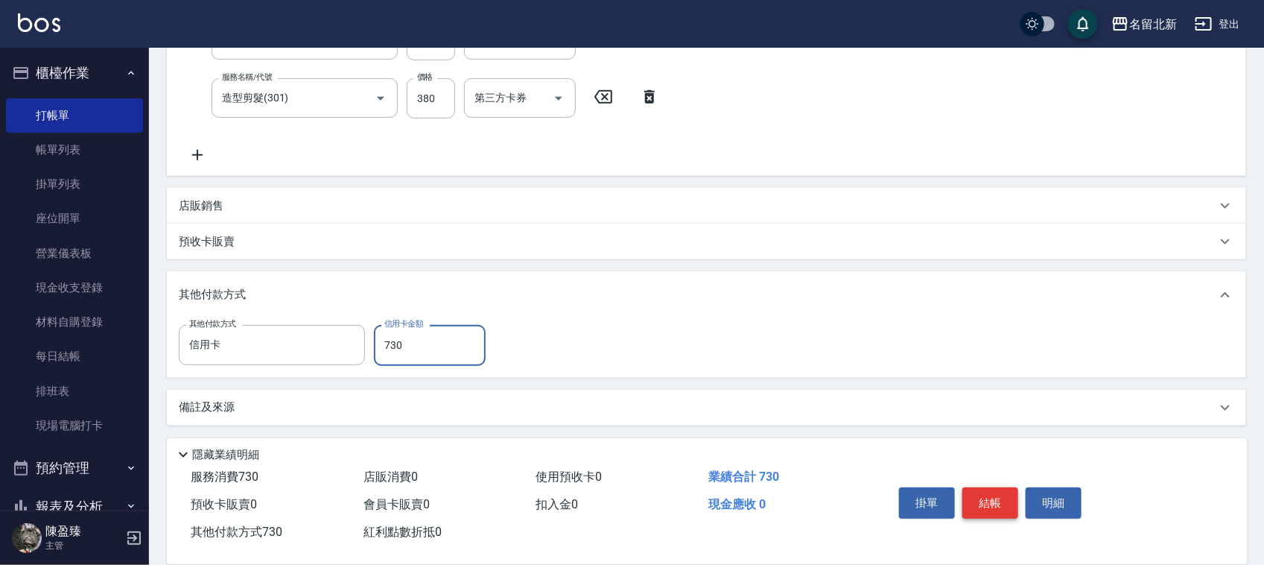
type input "730"
click at [992, 499] on button "結帳" at bounding box center [990, 502] width 56 height 31
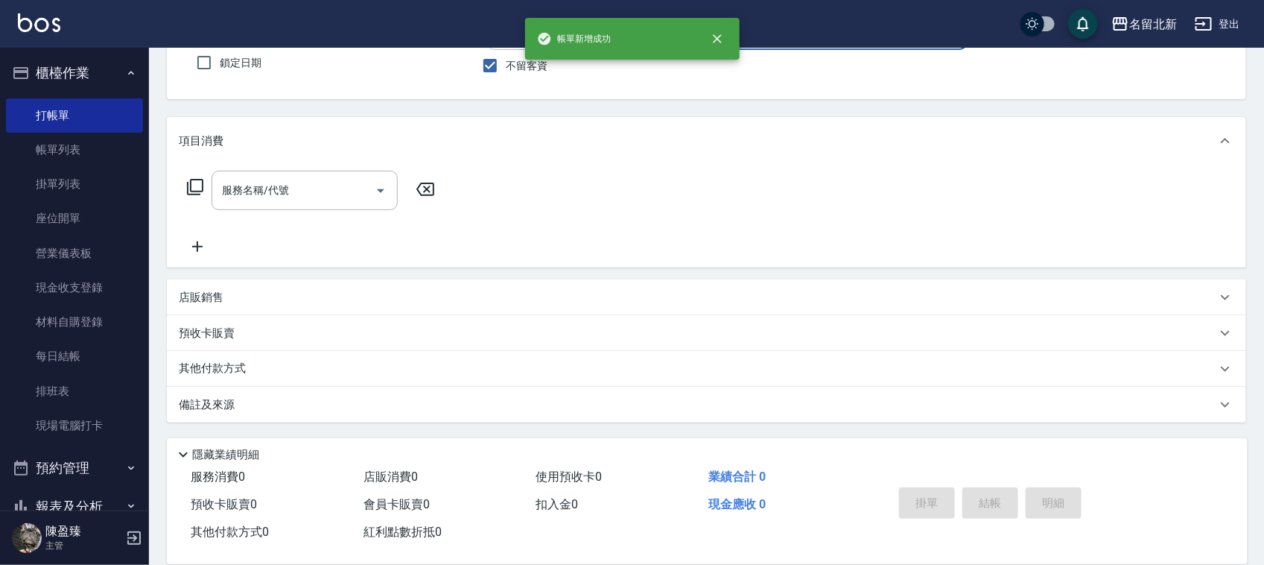
scroll to position [0, 0]
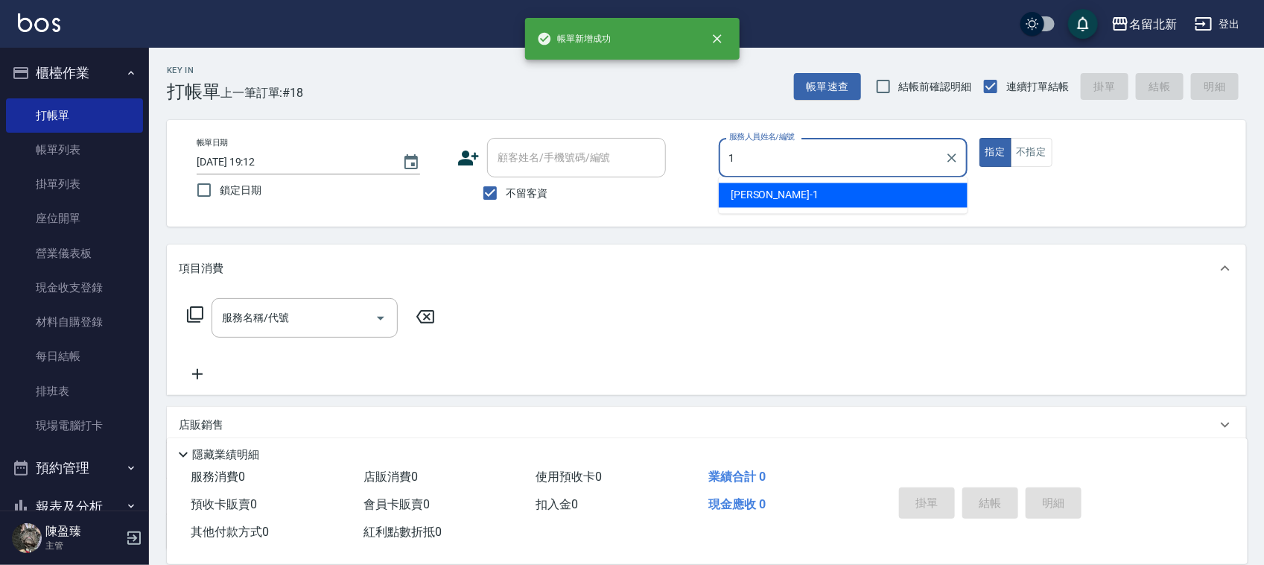
type input "[PERSON_NAME]-1"
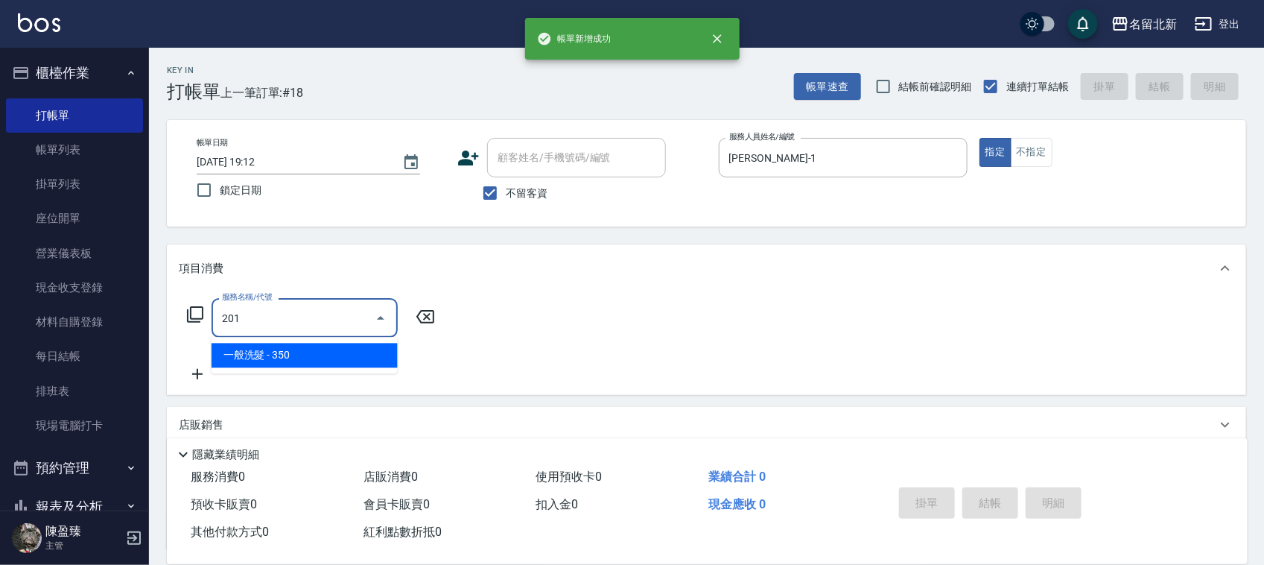
type input "一般洗髮(201)"
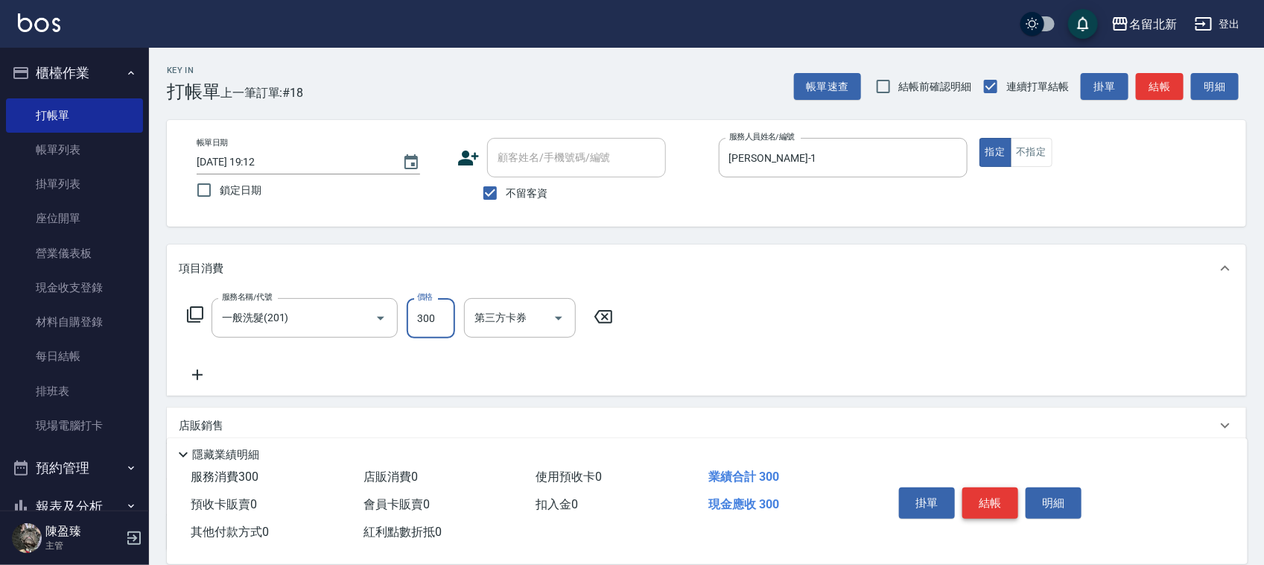
type input "300"
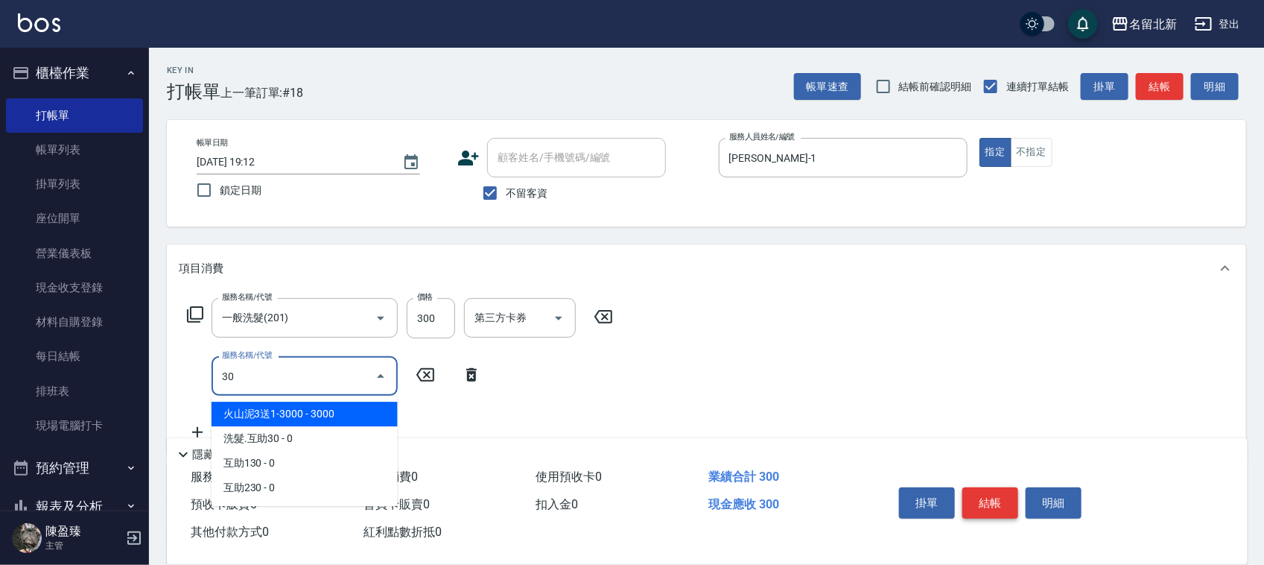
type input "火山泥3送1-3000(109)"
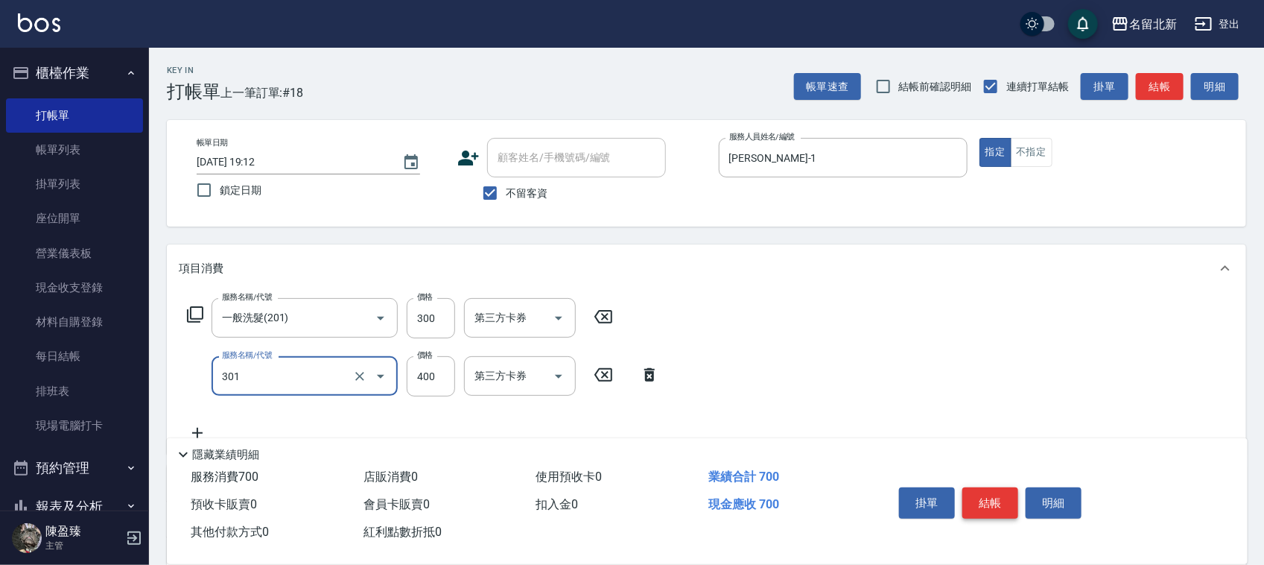
type input "造型剪髮(301)"
type input "280"
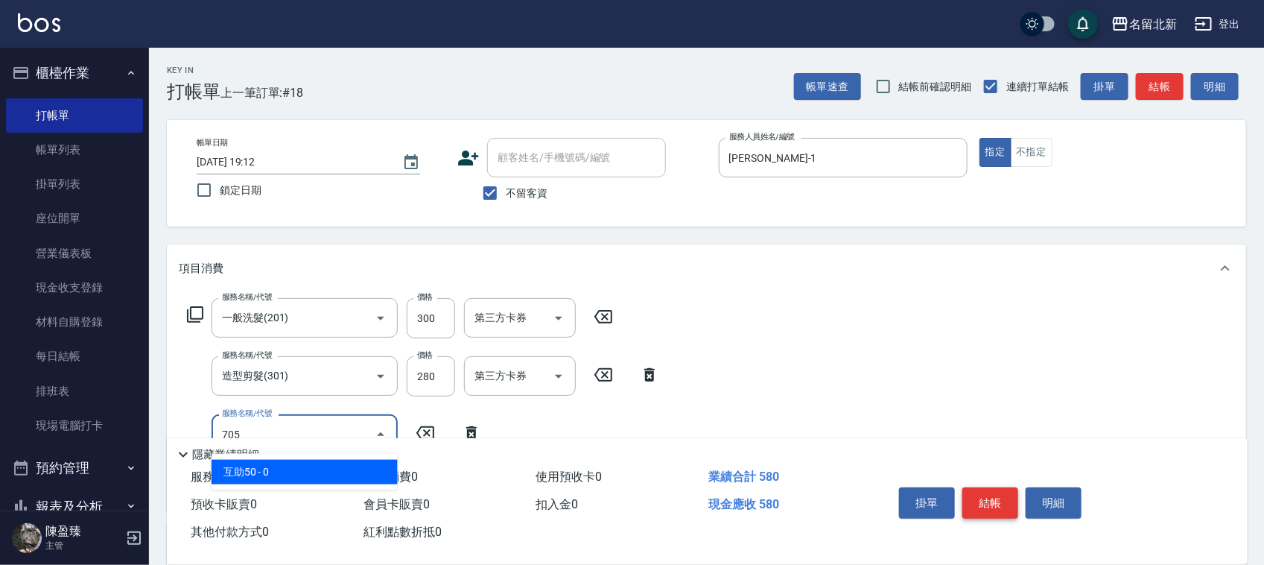
type input "互助50(705)"
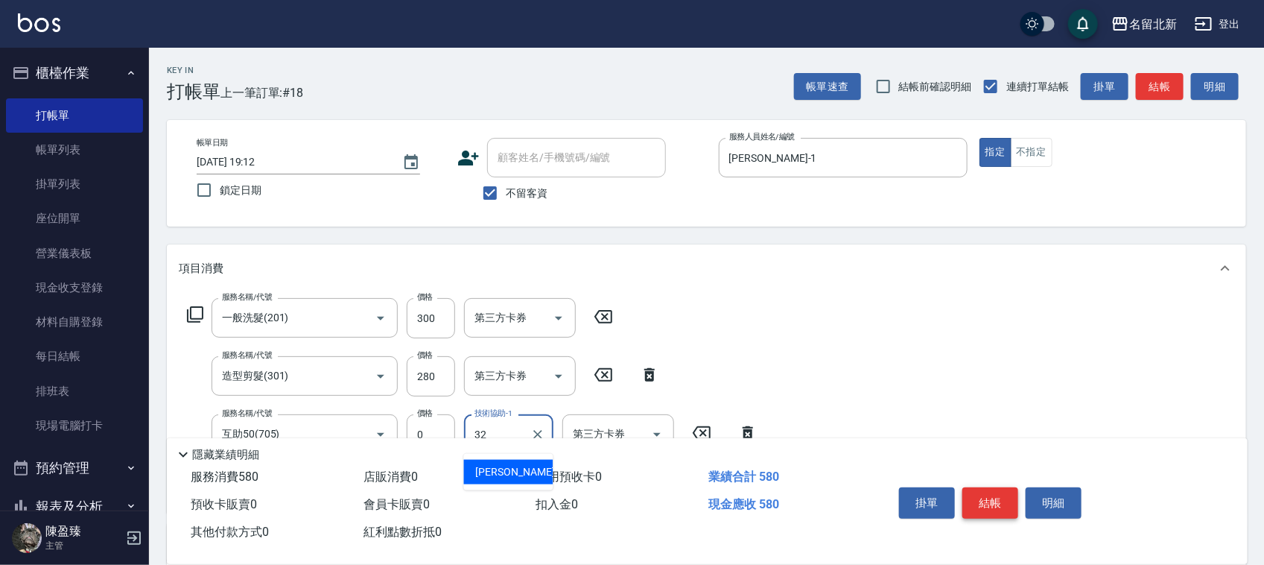
type input "品萱-32"
click at [993, 499] on button "結帳" at bounding box center [990, 502] width 56 height 31
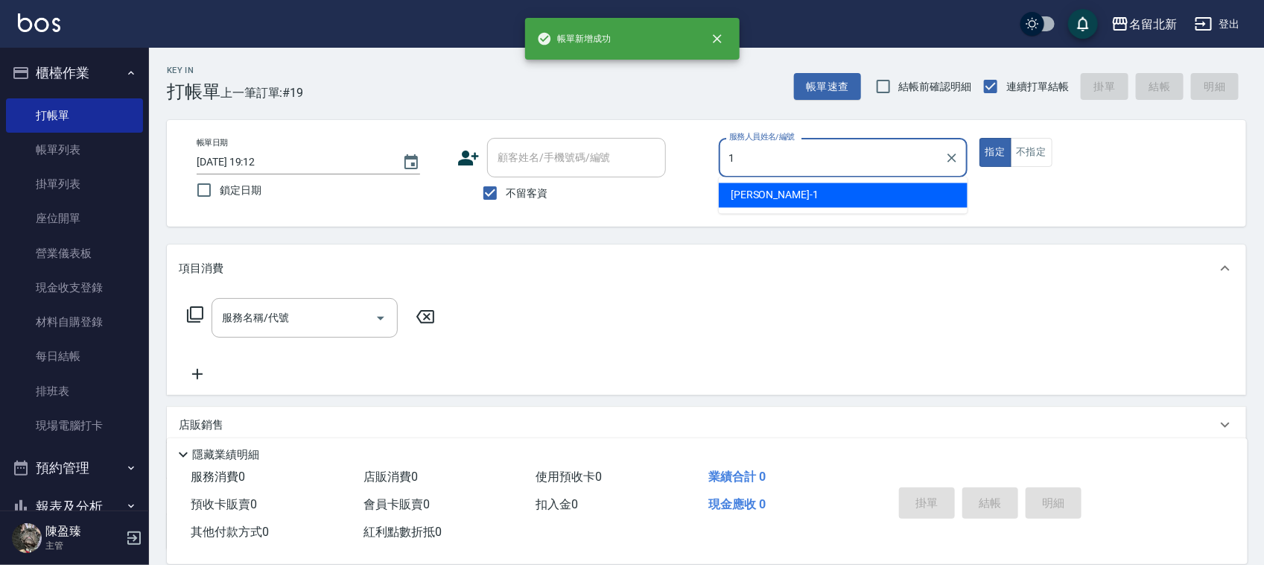
type input "[PERSON_NAME]-1"
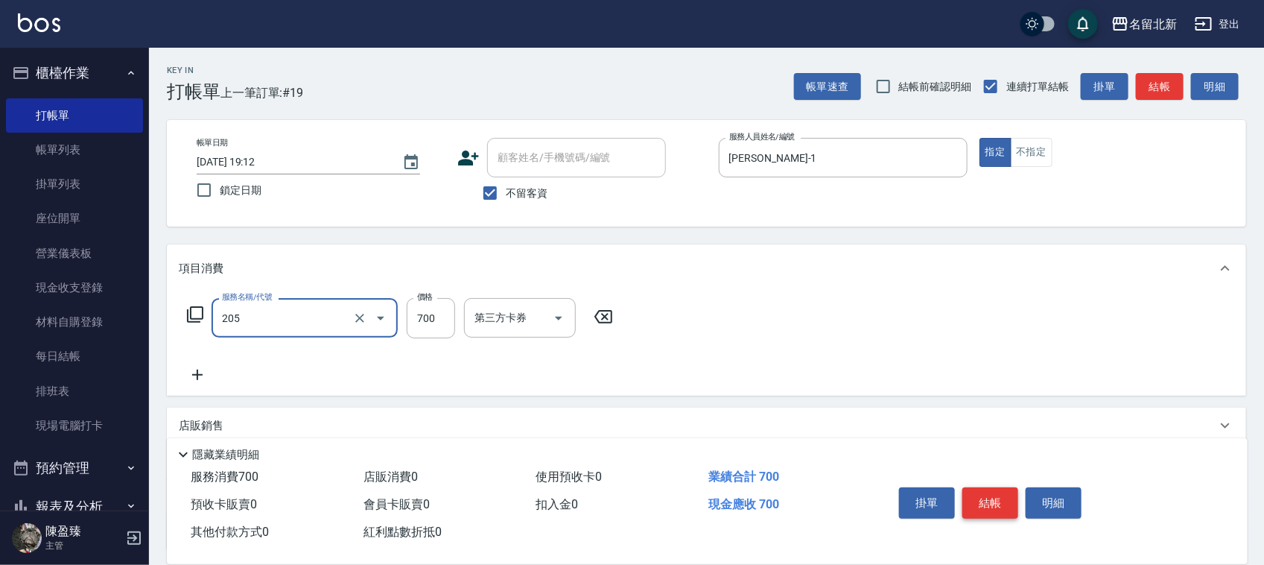
type input "精油+去角質洗(205)"
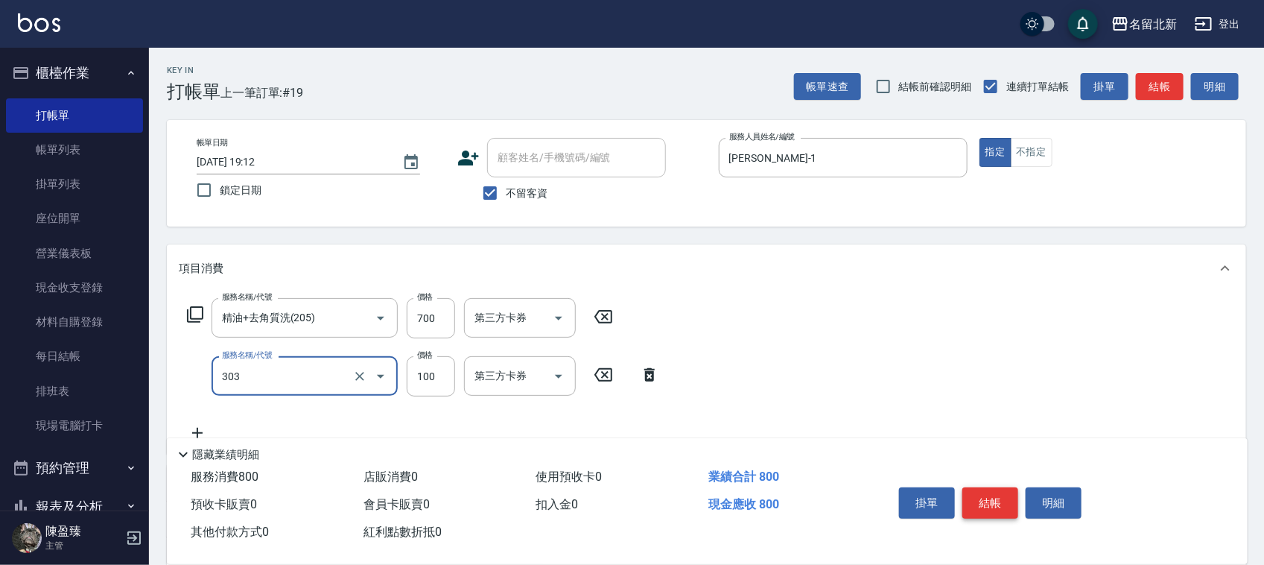
type input "剪瀏海(303)"
type input "50"
drag, startPoint x: 993, startPoint y: 499, endPoint x: 1019, endPoint y: 533, distance: 42.5
click at [1019, 533] on div "掛單 結帳 明細" at bounding box center [1052, 504] width 355 height 83
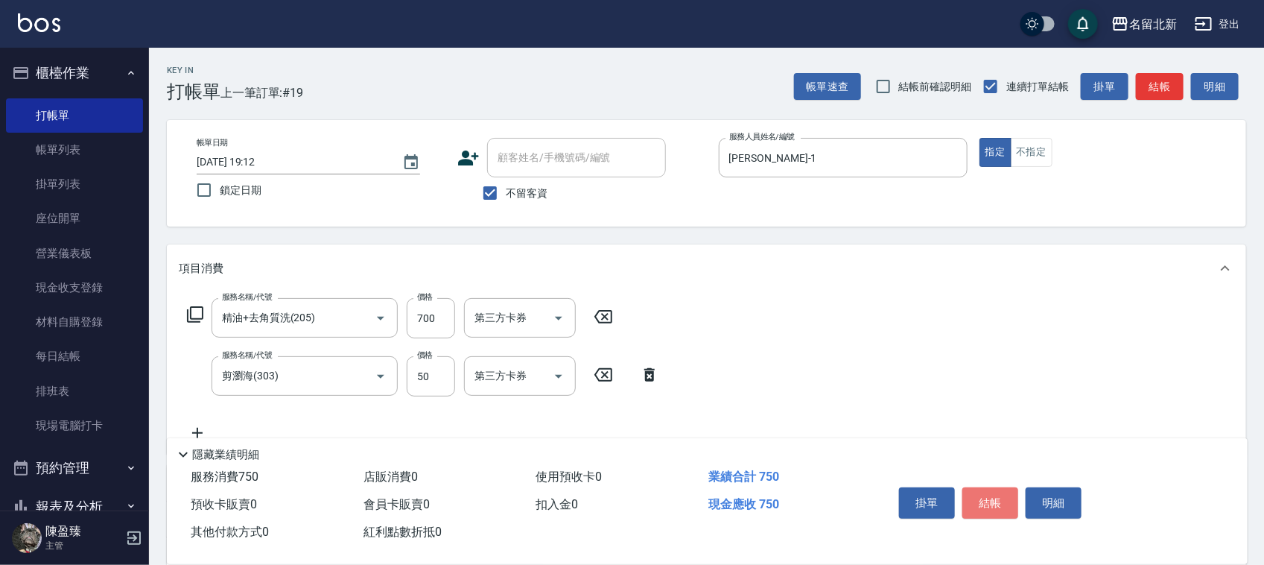
drag, startPoint x: 984, startPoint y: 506, endPoint x: 985, endPoint y: 497, distance: 9.8
click at [985, 500] on button "結帳" at bounding box center [990, 502] width 56 height 31
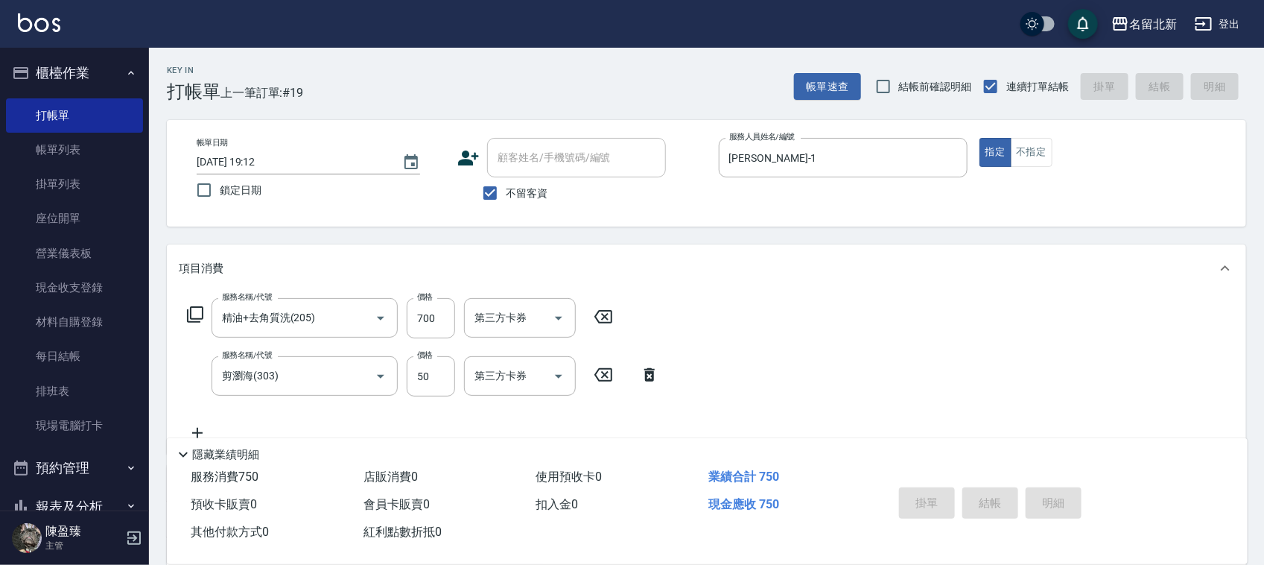
type input "[DATE] 19:13"
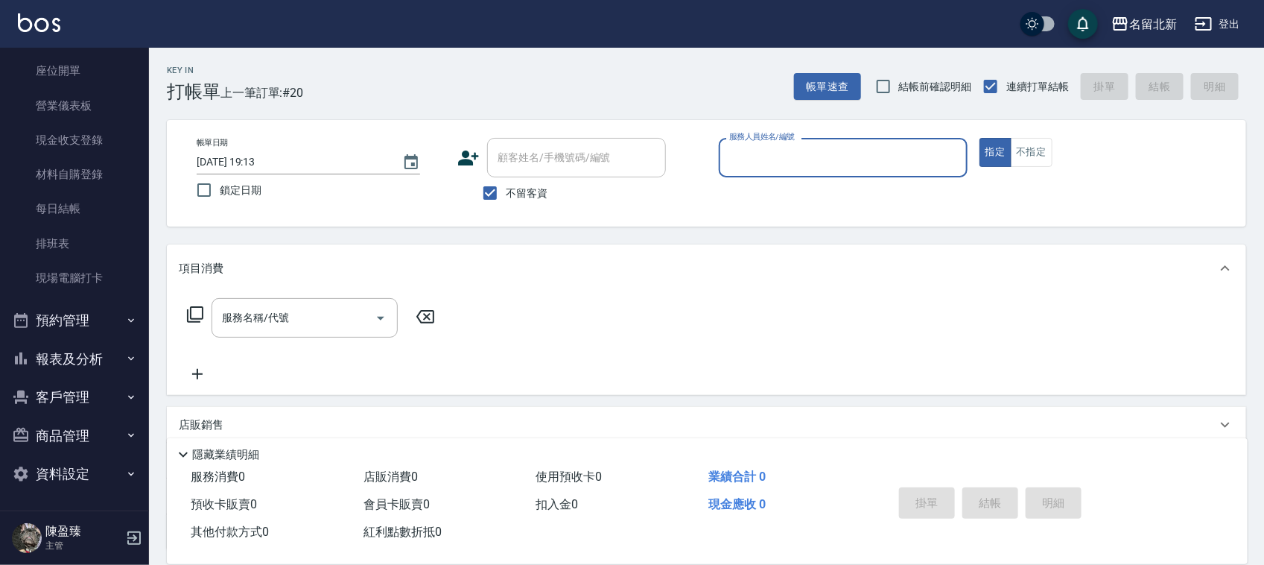
scroll to position [127, 0]
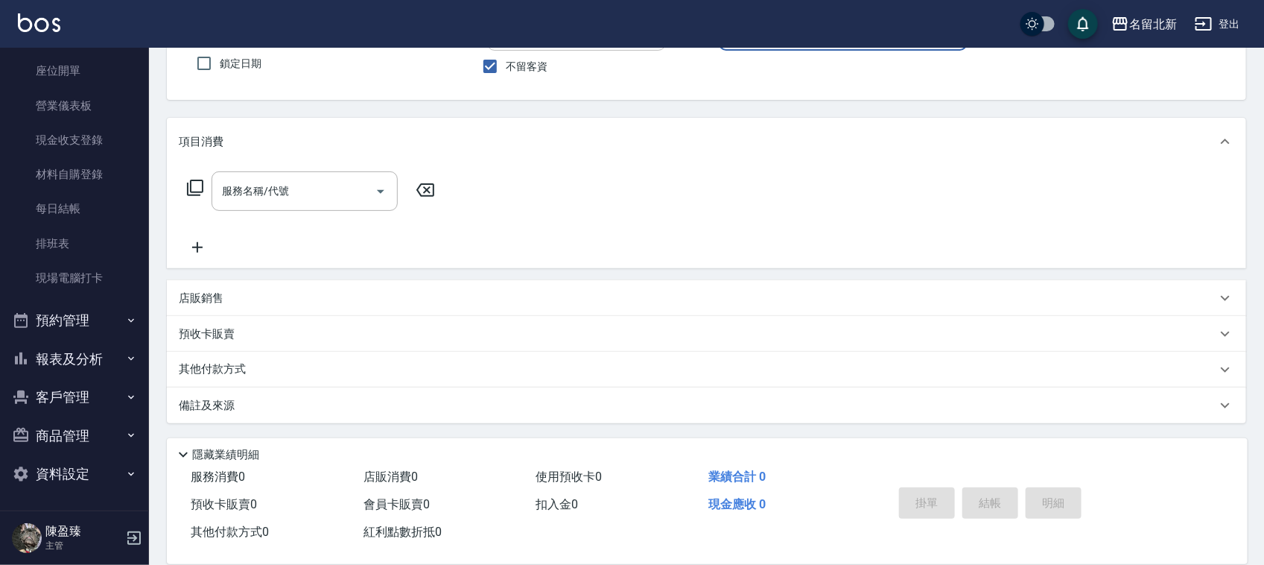
click at [86, 369] on button "報表及分析" at bounding box center [74, 359] width 137 height 39
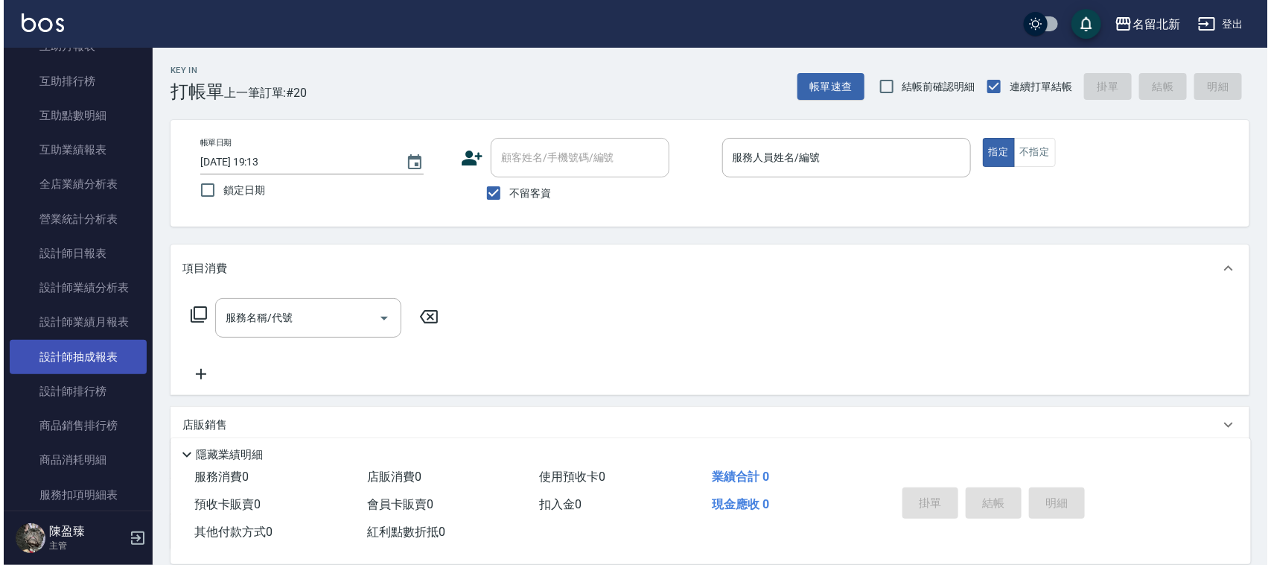
scroll to position [706, 0]
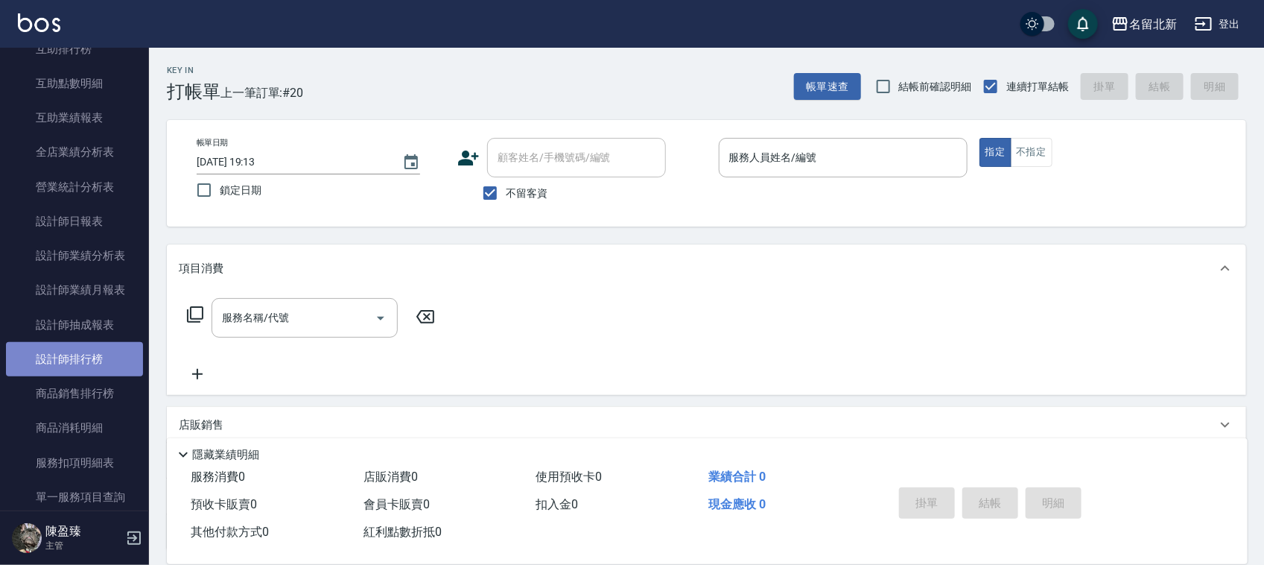
click at [80, 365] on link "設計師排行榜" at bounding box center [74, 359] width 137 height 34
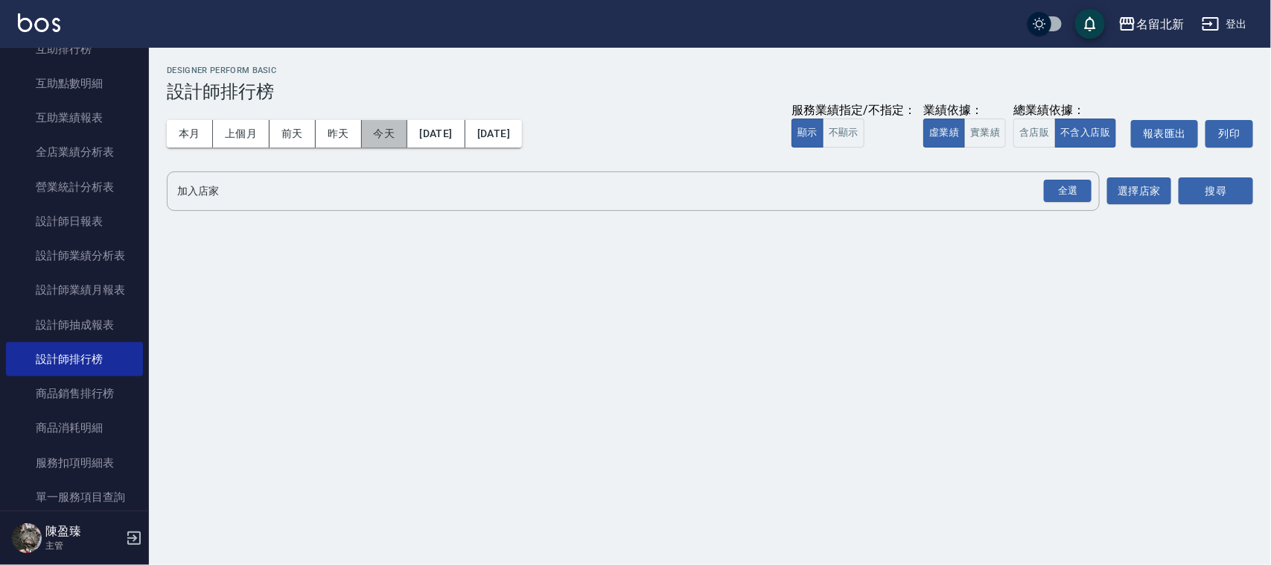
drag, startPoint x: 390, startPoint y: 127, endPoint x: 425, endPoint y: 109, distance: 39.3
click at [392, 124] on button "今天" at bounding box center [385, 134] width 46 height 28
click at [1048, 191] on div "全選" at bounding box center [1068, 190] width 48 height 23
click at [1218, 191] on button "搜尋" at bounding box center [1216, 192] width 74 height 28
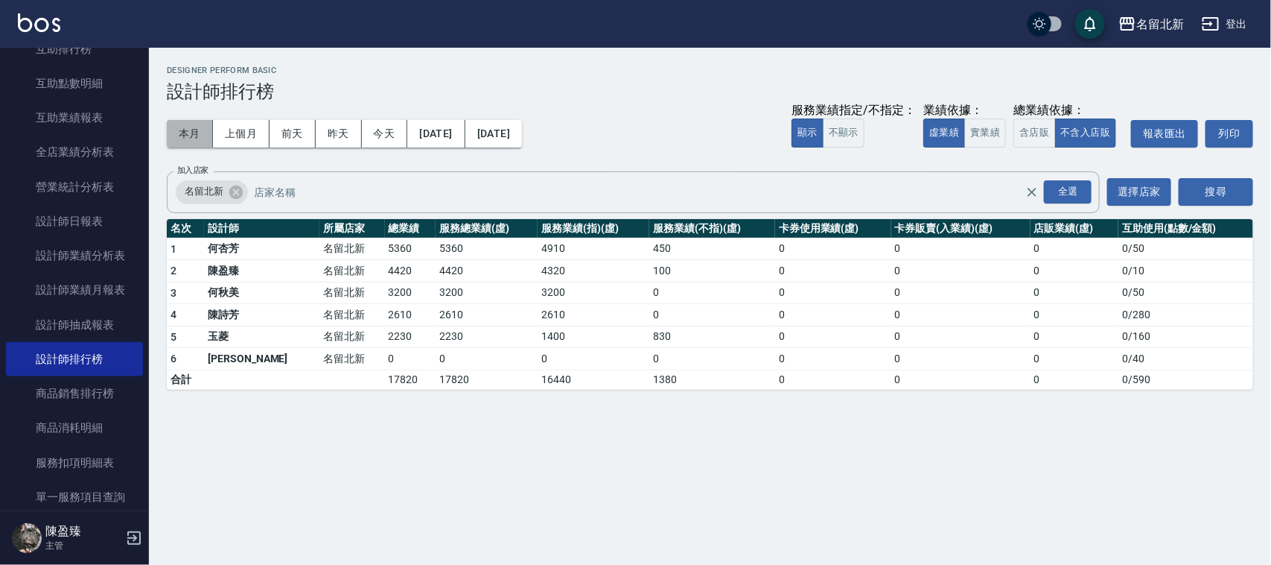
click at [191, 136] on button "本月" at bounding box center [190, 134] width 46 height 28
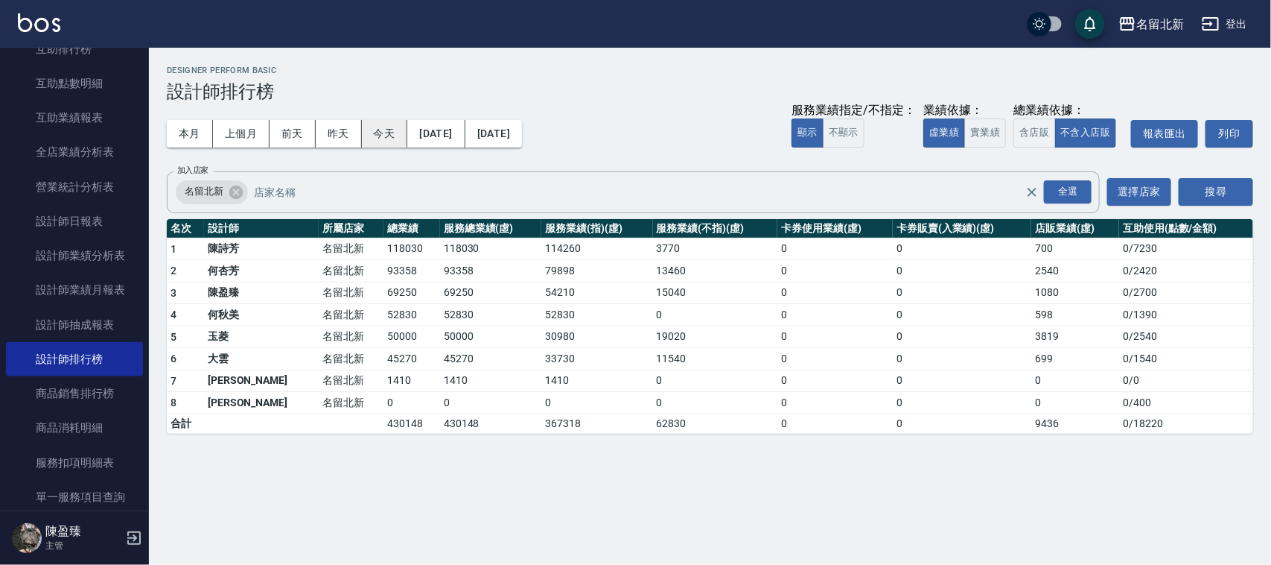
drag, startPoint x: 343, startPoint y: 136, endPoint x: 389, endPoint y: 130, distance: 45.7
click at [386, 134] on div "本月 上個月 [DATE] [DATE] [DATE] [DATE] [DATE]" at bounding box center [344, 134] width 355 height 28
click at [389, 130] on button "今天" at bounding box center [385, 134] width 46 height 28
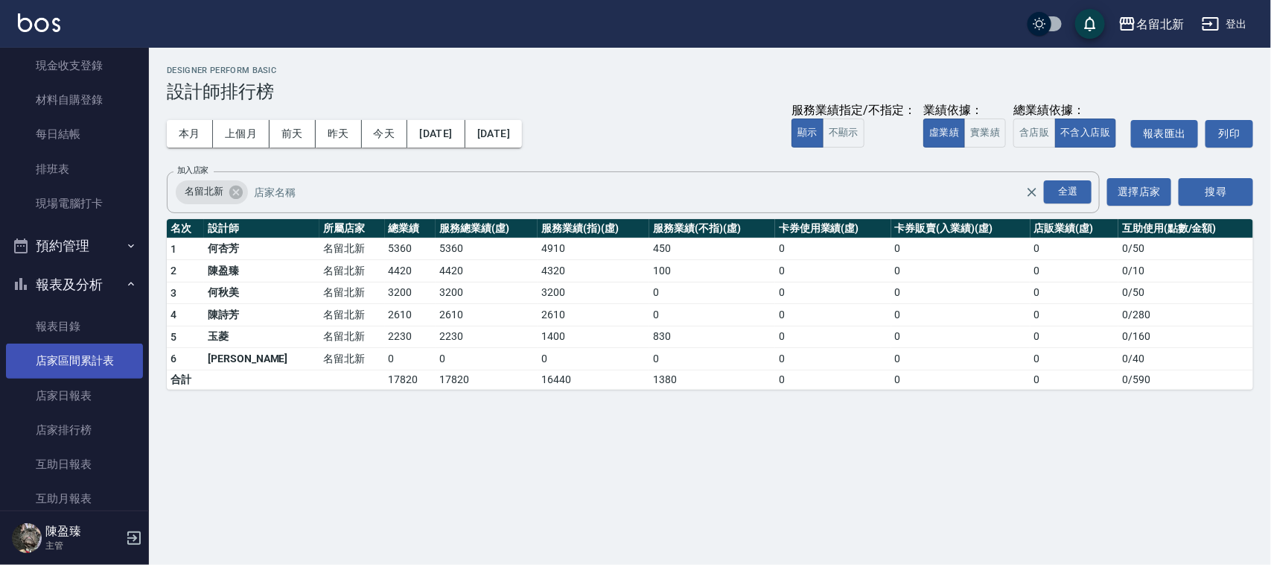
scroll to position [54, 0]
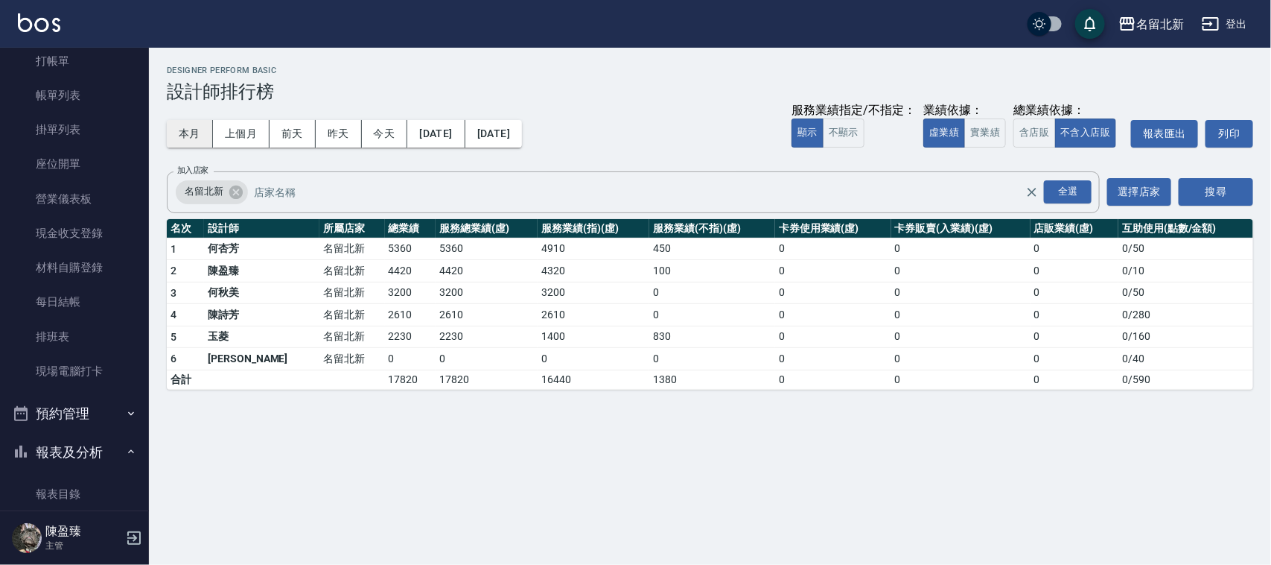
click at [195, 142] on button "本月" at bounding box center [190, 134] width 46 height 28
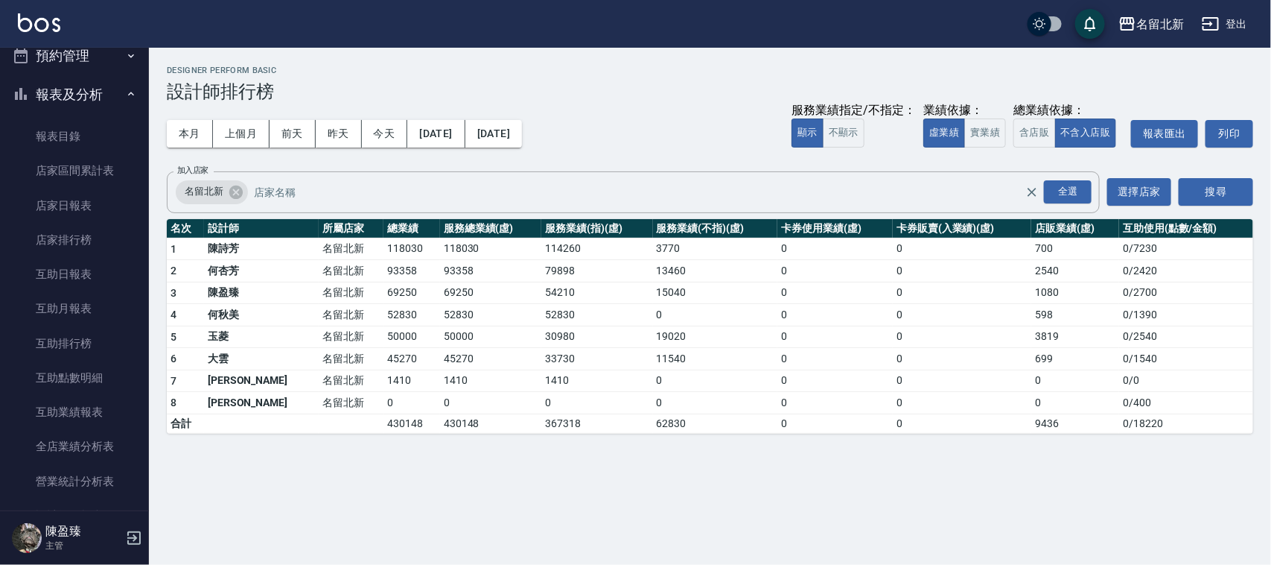
scroll to position [427, 0]
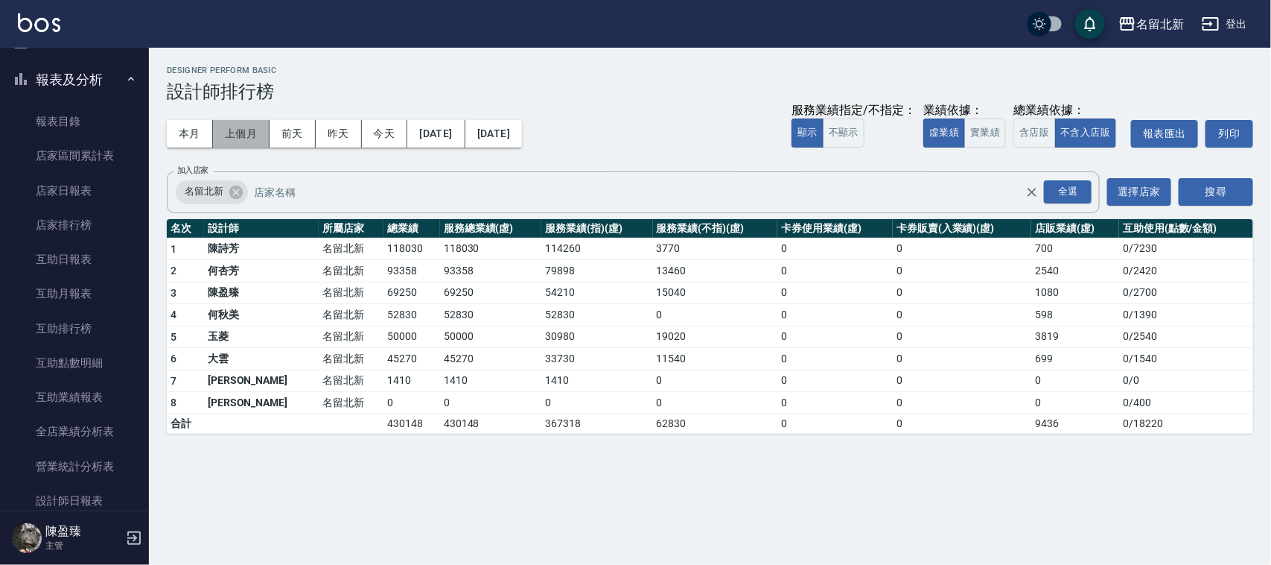
click at [229, 142] on button "上個月" at bounding box center [241, 134] width 57 height 28
click at [560, 150] on div "本月 上個月 [DATE] [DATE] [DATE] [DATE] [DATE] 服務業績指定/不指定： 顯示 不顯示 業績依據： 虛業績 實業績 總業績依…" at bounding box center [710, 133] width 1087 height 63
click at [522, 139] on button "[DATE]" at bounding box center [493, 134] width 57 height 28
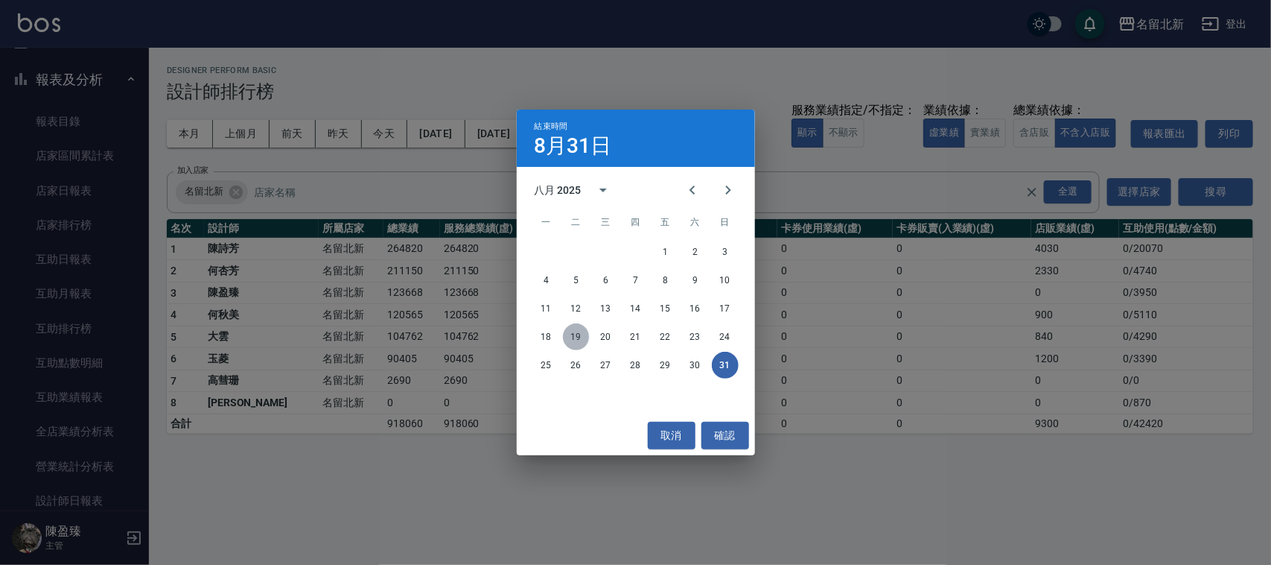
click at [573, 339] on button "19" at bounding box center [576, 336] width 27 height 27
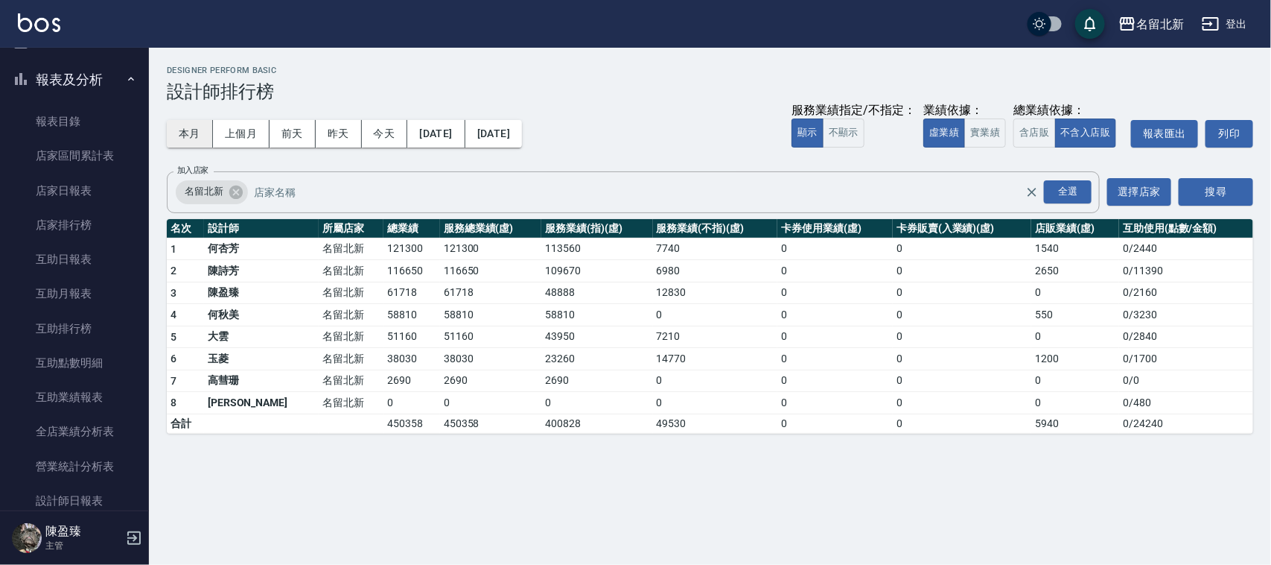
click at [186, 131] on button "本月" at bounding box center [190, 134] width 46 height 28
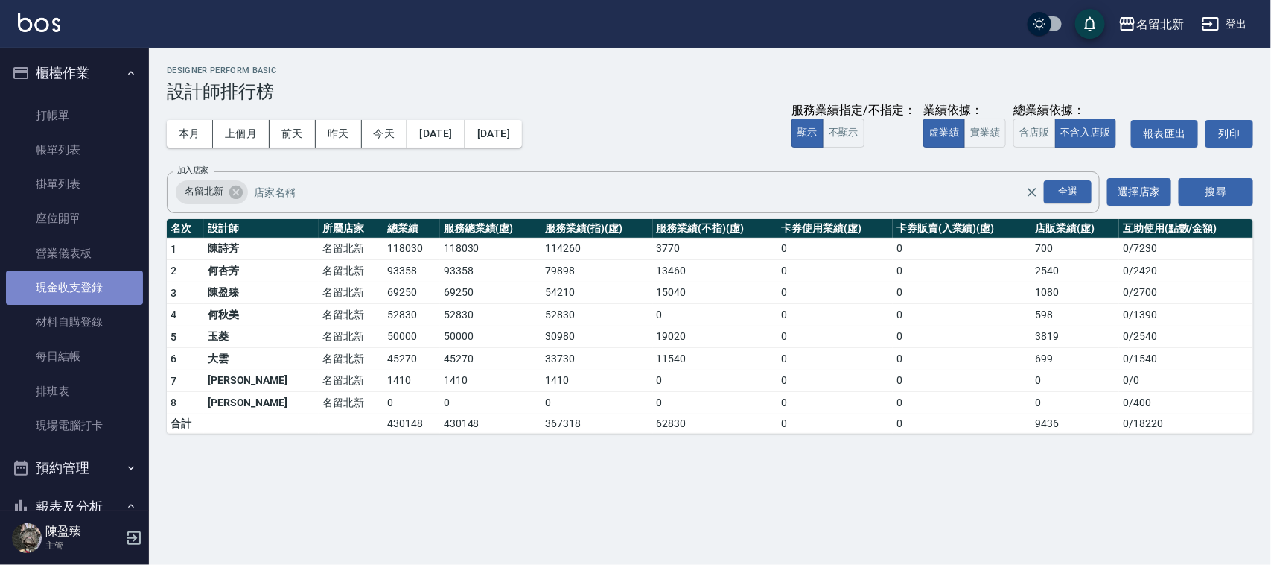
click at [98, 278] on link "現金收支登錄" at bounding box center [74, 287] width 137 height 34
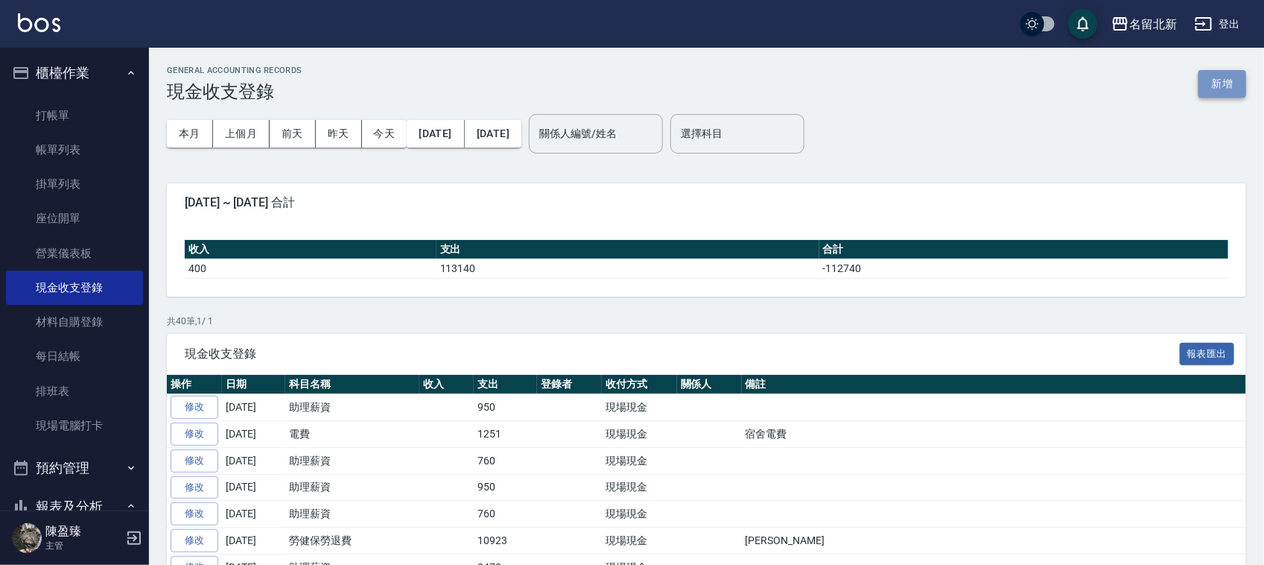
click at [1222, 70] on button "新增" at bounding box center [1222, 84] width 48 height 28
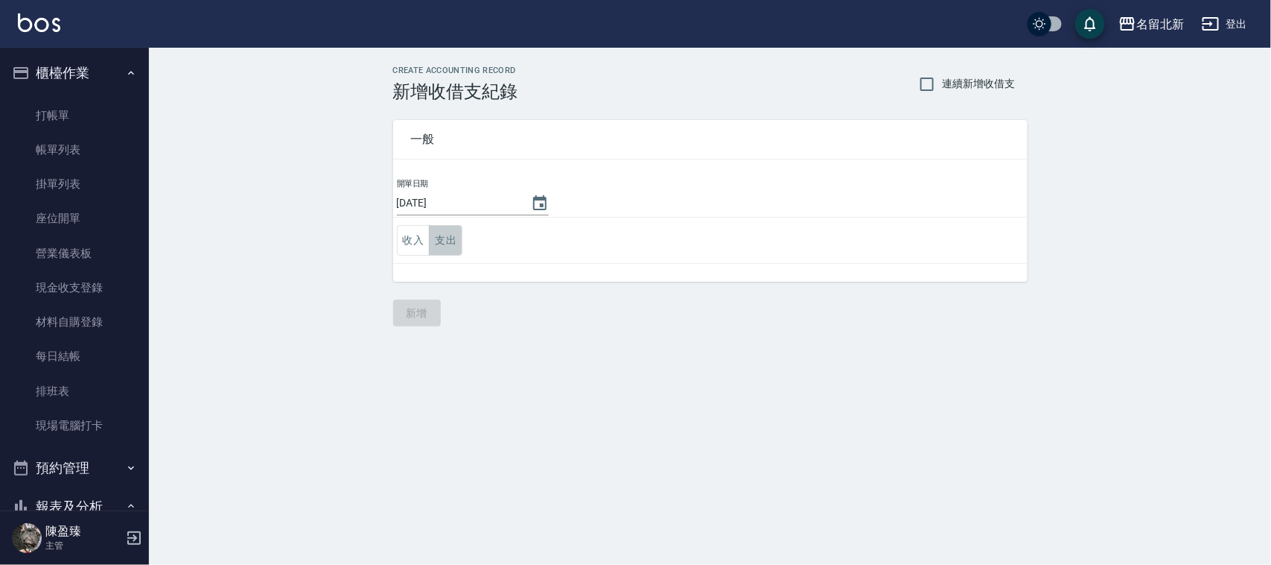
click at [451, 236] on button "支出" at bounding box center [446, 240] width 34 height 31
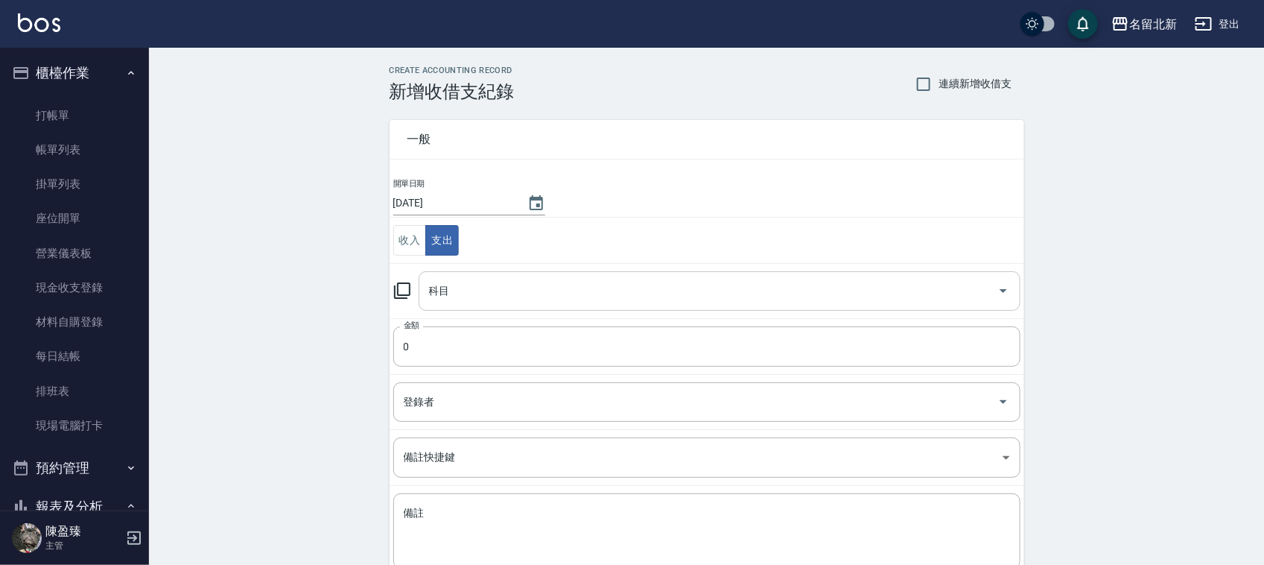
click at [464, 268] on td "科目 科目" at bounding box center [707, 290] width 635 height 55
click at [470, 284] on input "科目" at bounding box center [708, 291] width 566 height 26
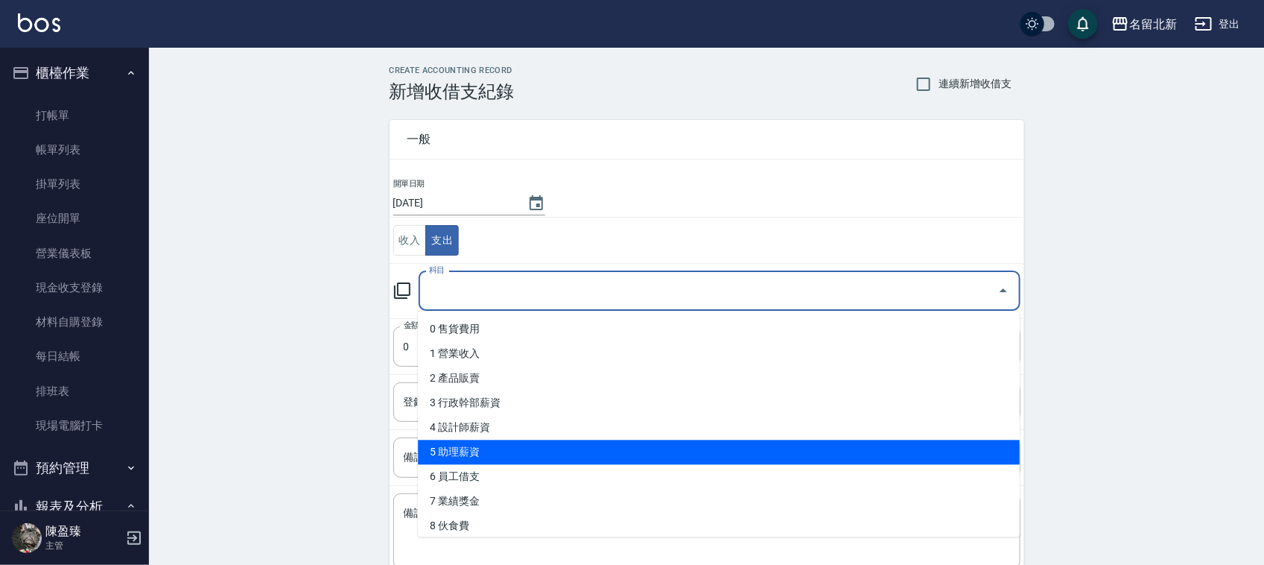
click at [484, 447] on li "5 助理薪資" at bounding box center [719, 452] width 602 height 25
type input "5 助理薪資"
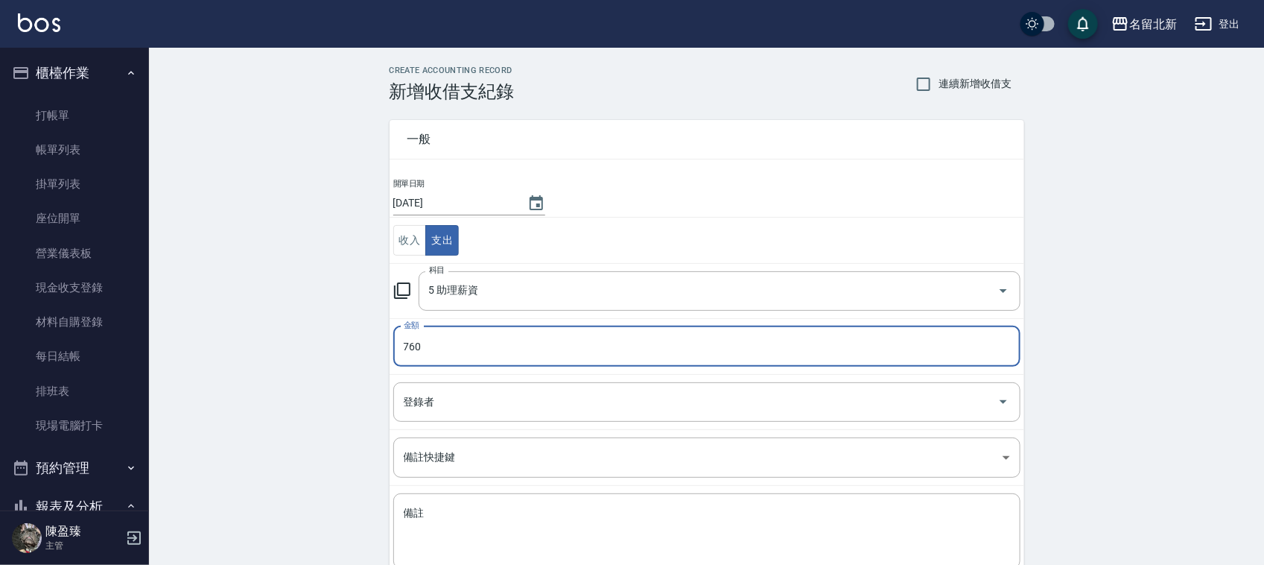
type input "760"
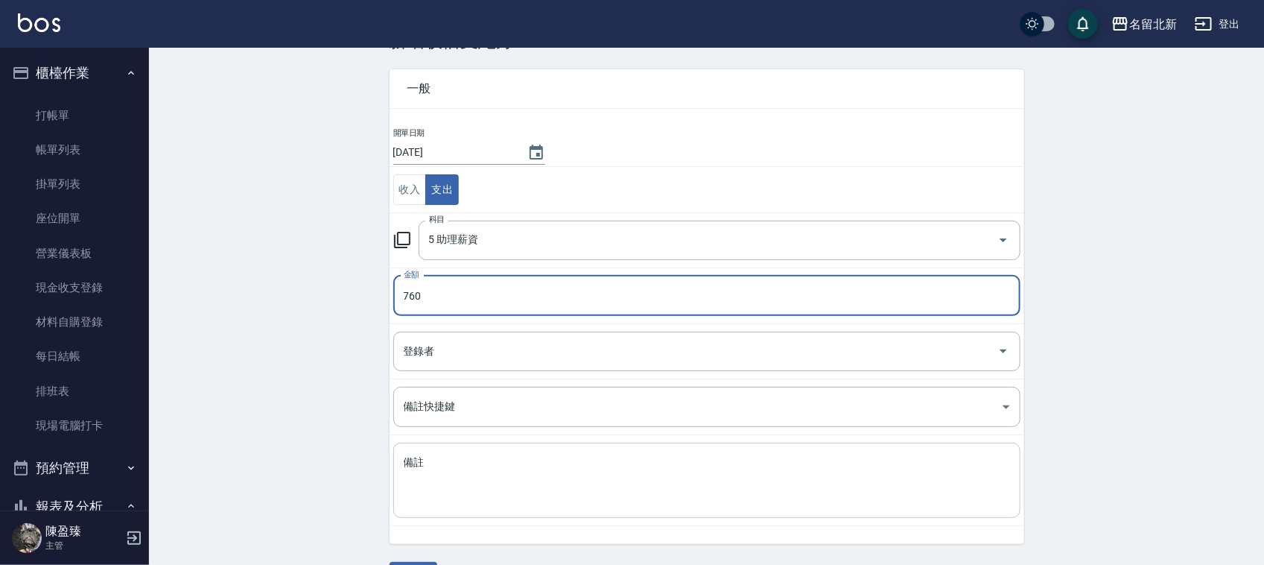
scroll to position [94, 0]
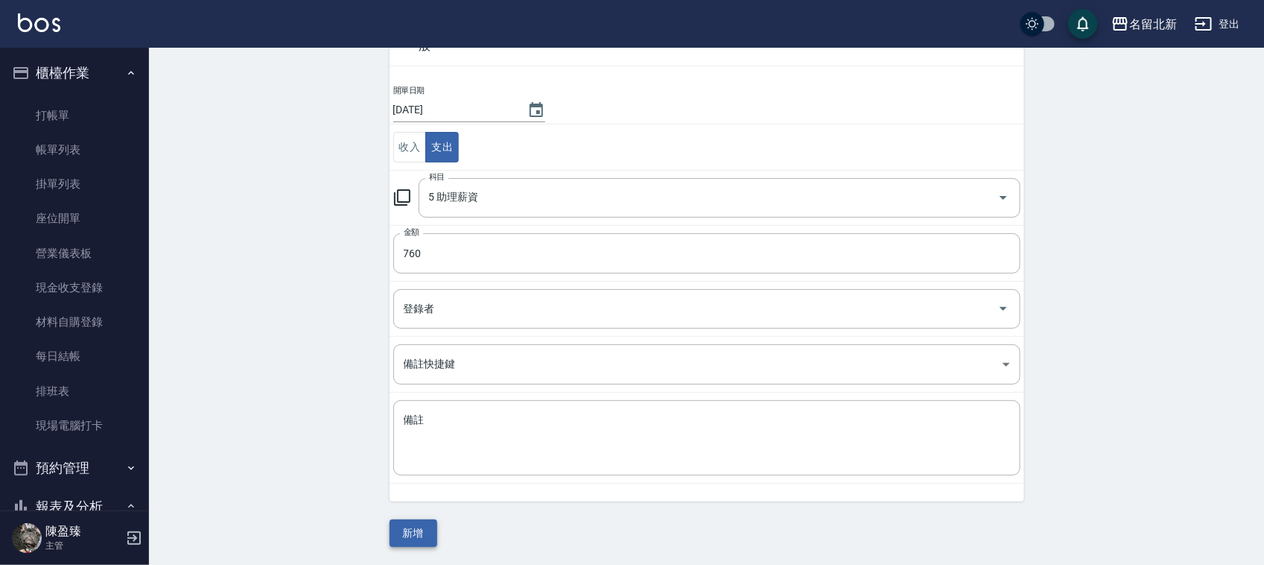
click at [423, 535] on button "新增" at bounding box center [414, 533] width 48 height 28
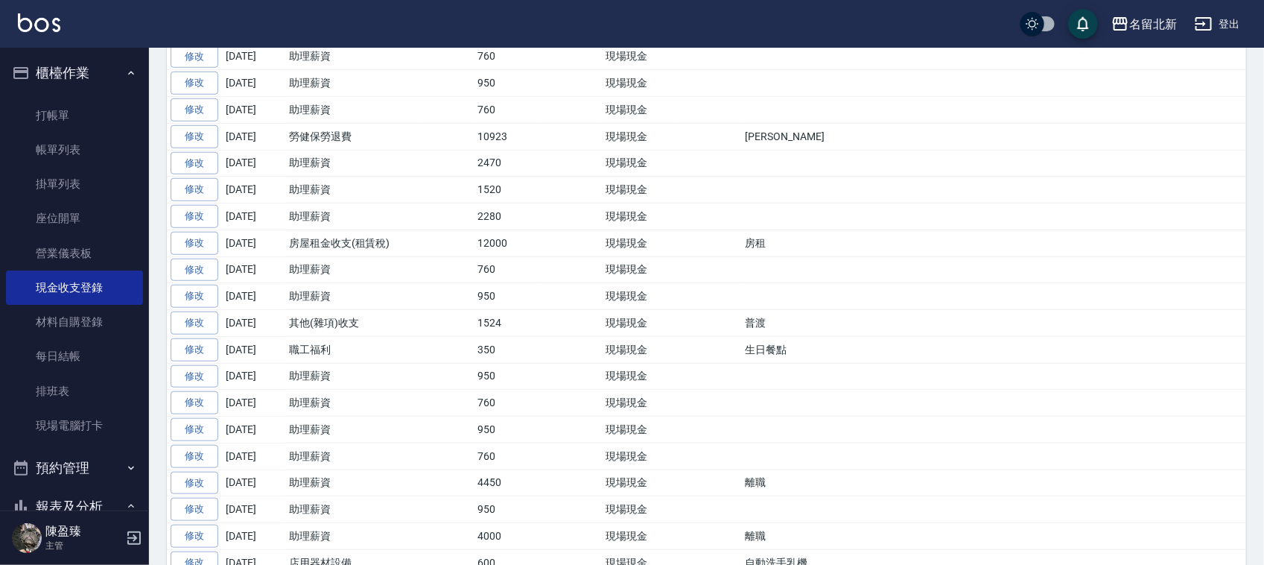
scroll to position [465, 0]
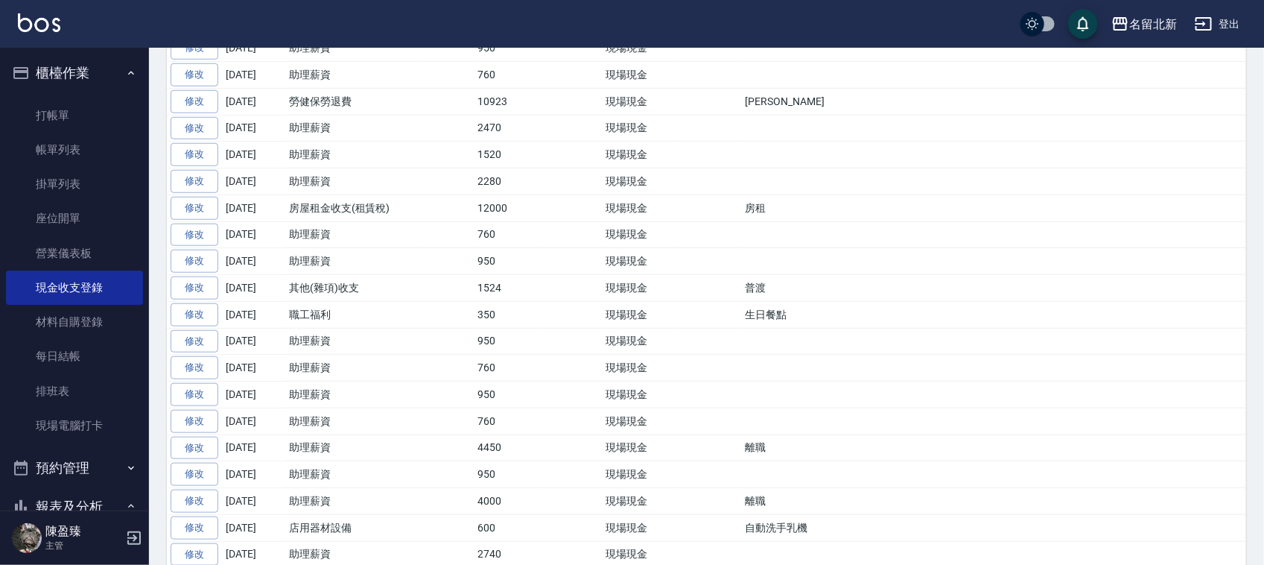
click at [442, 453] on td at bounding box center [446, 447] width 54 height 27
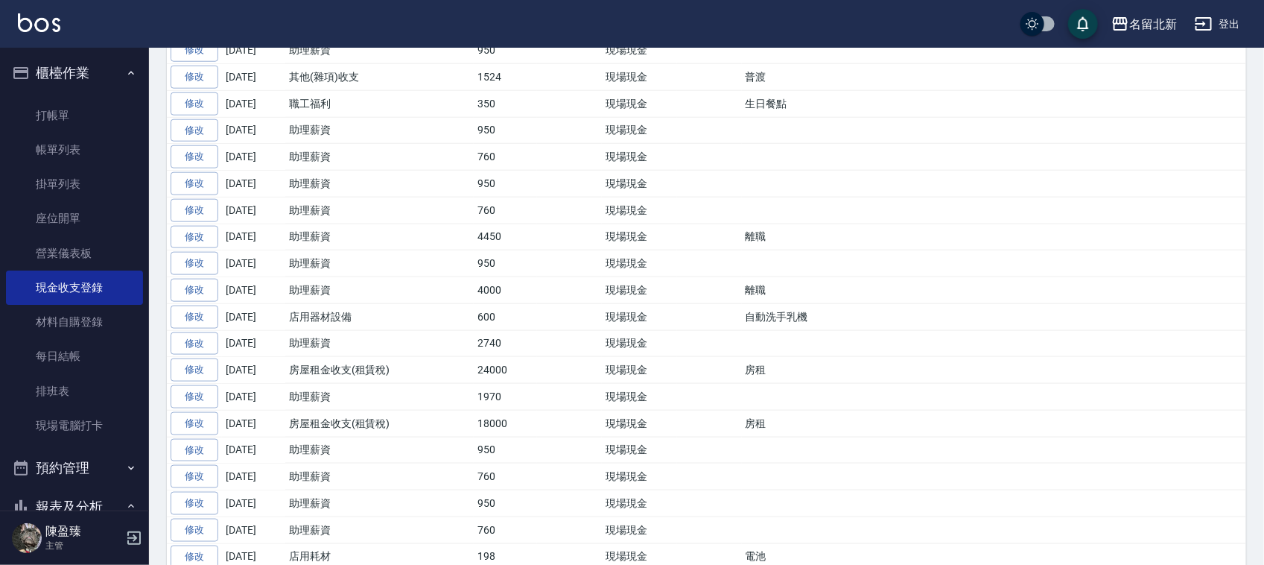
scroll to position [745, 0]
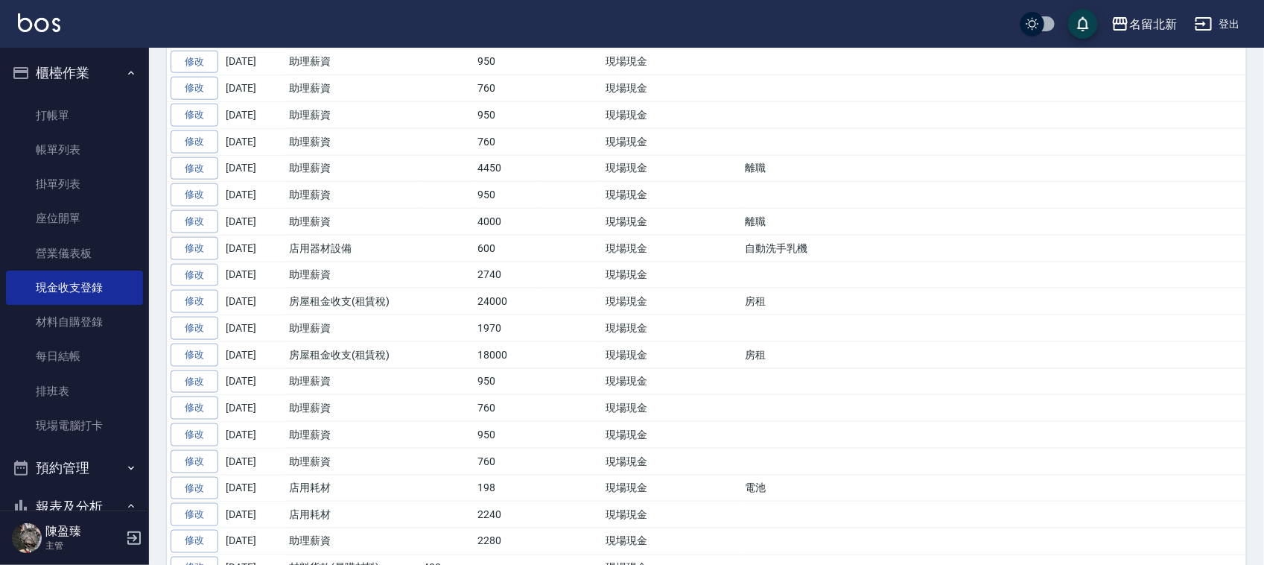
click at [203, 180] on link "修改" at bounding box center [195, 168] width 48 height 23
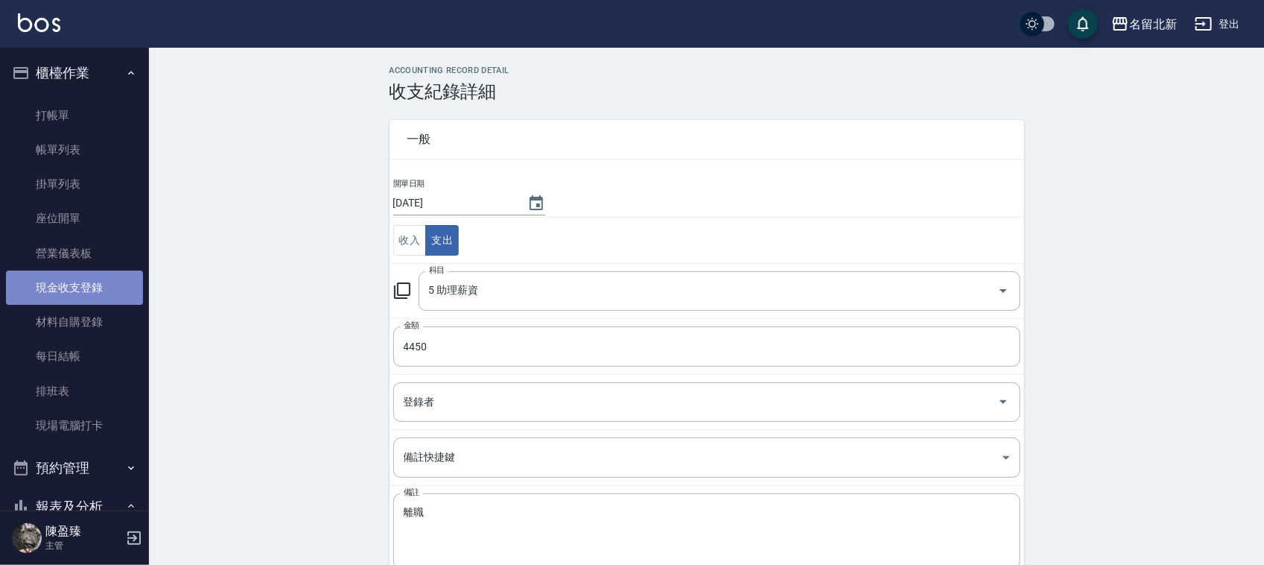
click at [86, 284] on link "現金收支登錄" at bounding box center [74, 287] width 137 height 34
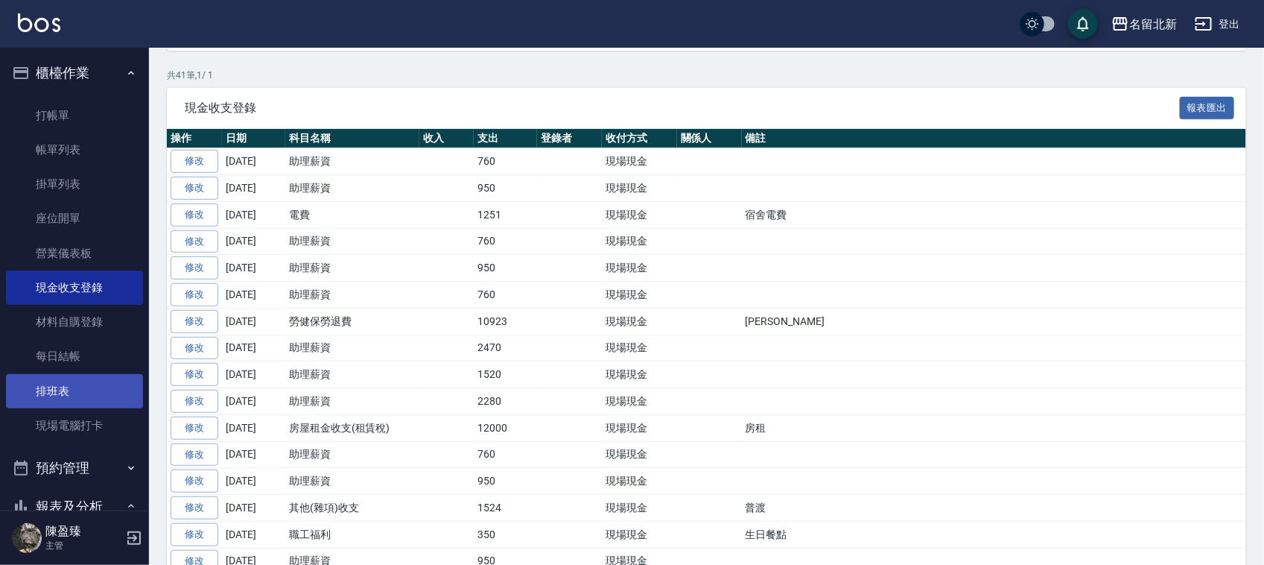
scroll to position [186, 0]
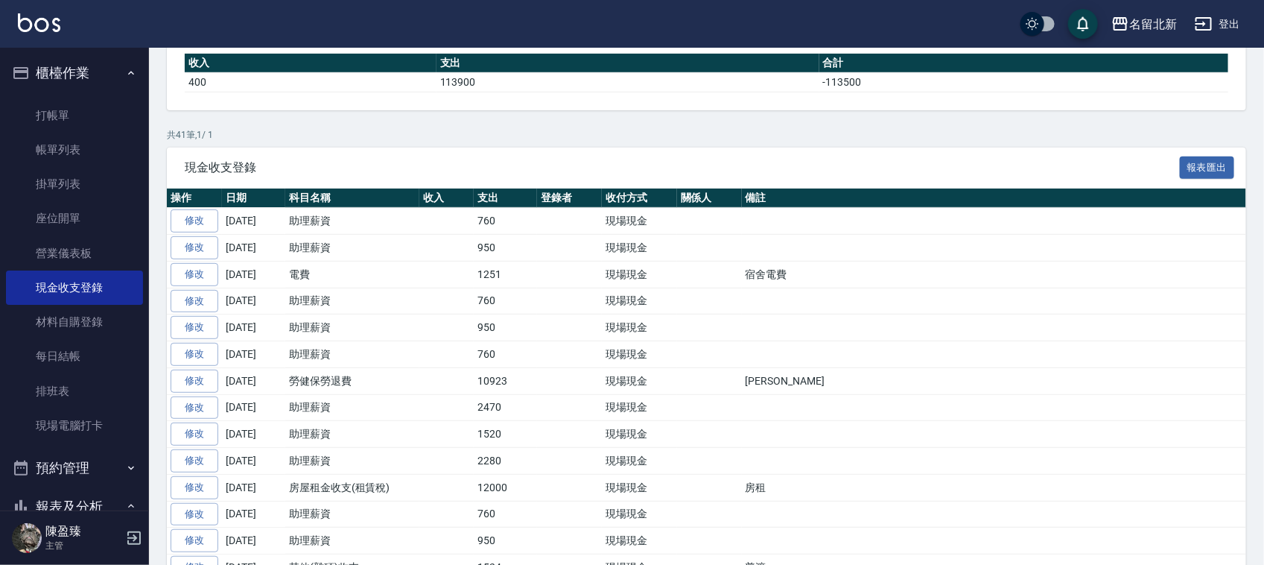
click at [109, 395] on link "排班表" at bounding box center [74, 391] width 137 height 34
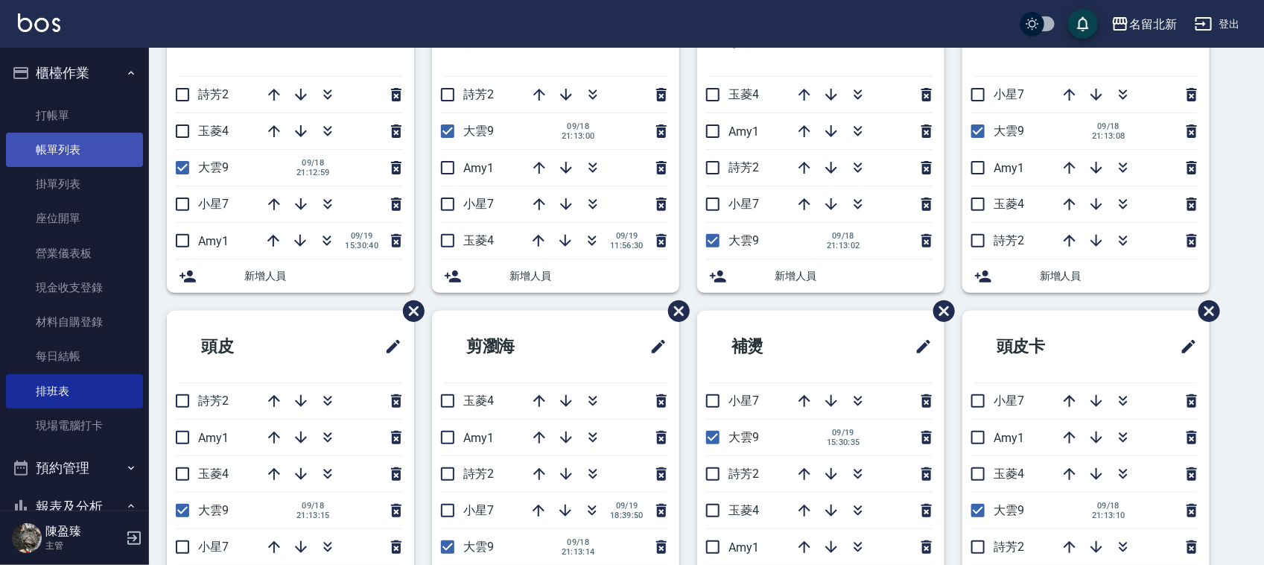
click at [90, 159] on link "帳單列表" at bounding box center [74, 150] width 137 height 34
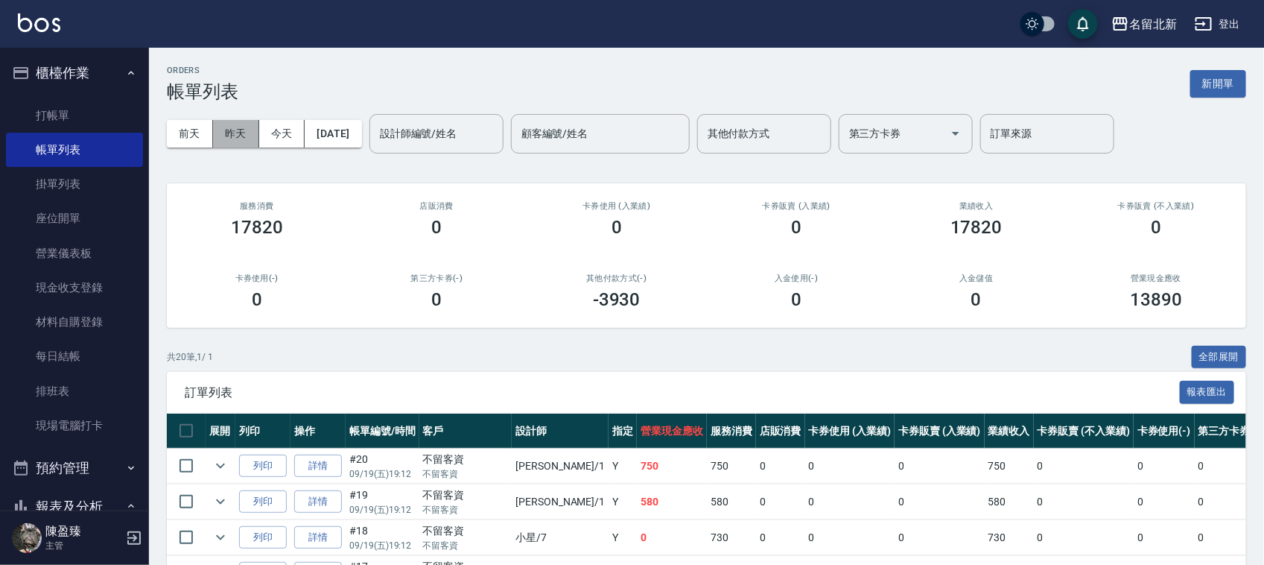
click at [248, 139] on button "昨天" at bounding box center [236, 134] width 46 height 28
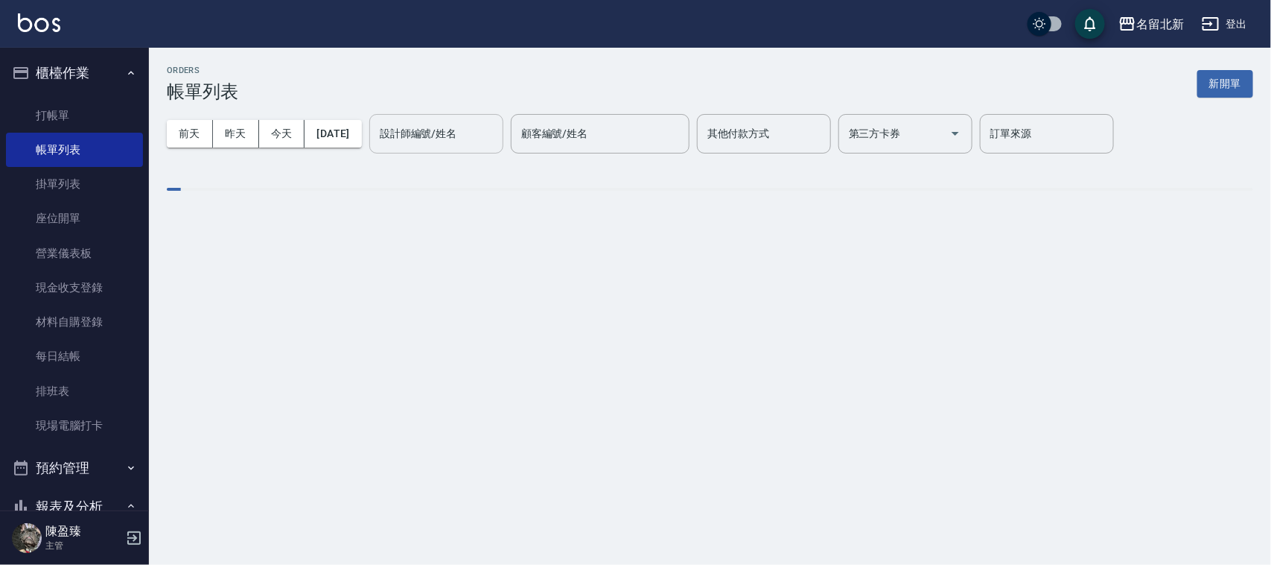
click at [428, 121] on input "設計師編號/姓名" at bounding box center [436, 134] width 121 height 26
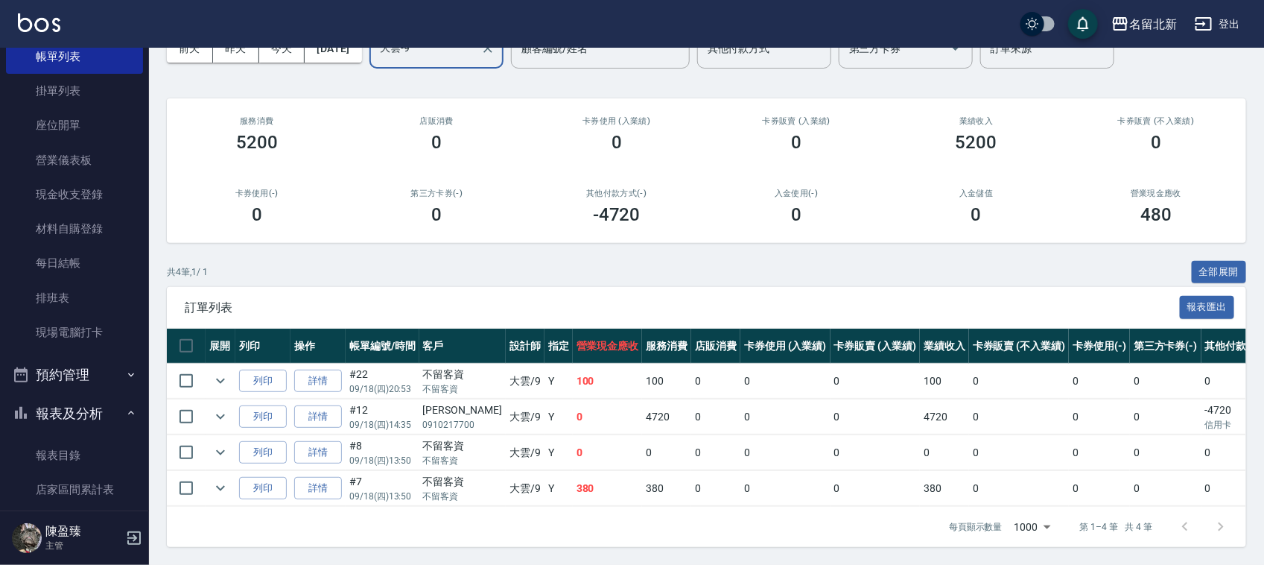
scroll to position [99, 0]
type input "大雲-9"
click at [232, 401] on td at bounding box center [221, 416] width 30 height 35
click at [220, 407] on icon "expand row" at bounding box center [221, 416] width 18 height 18
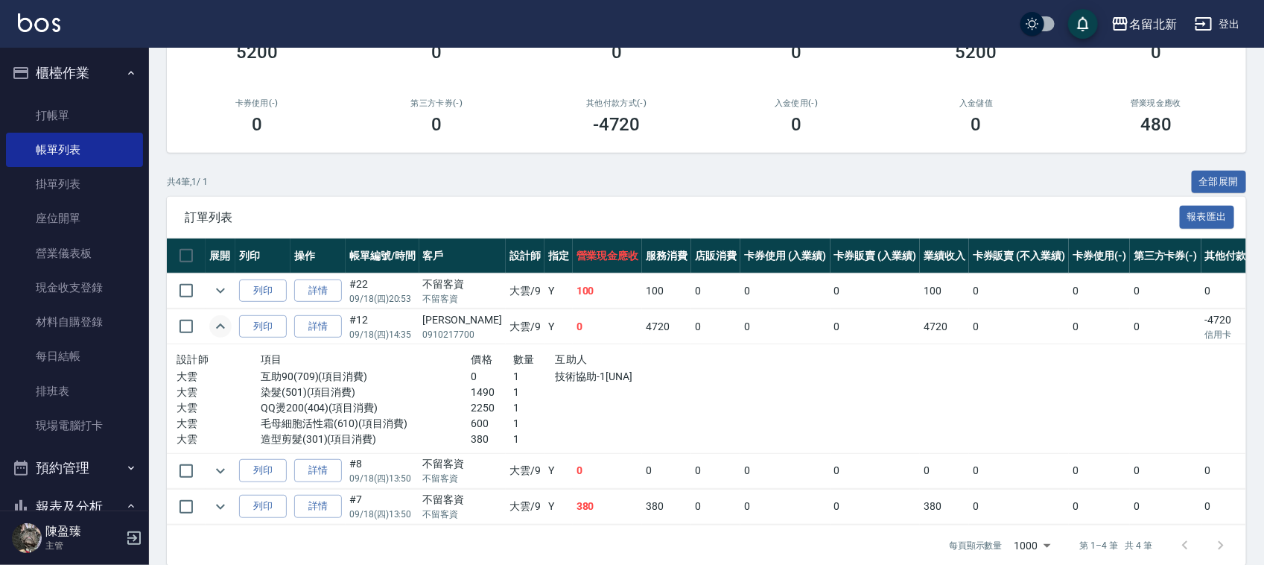
scroll to position [186, 0]
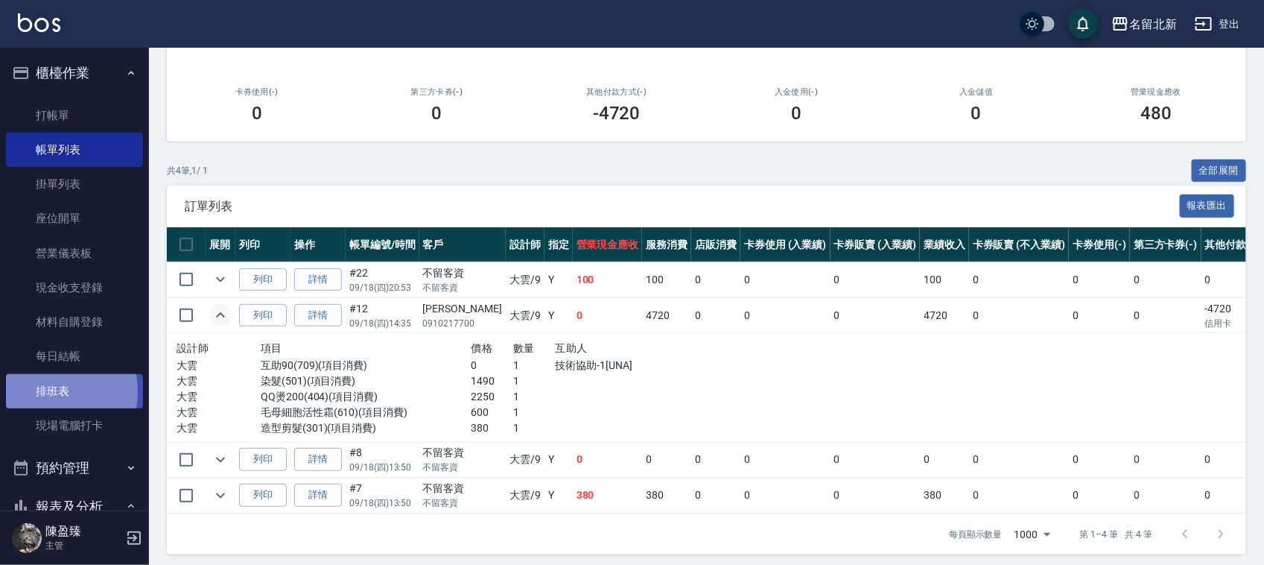
click at [39, 390] on link "排班表" at bounding box center [74, 391] width 137 height 34
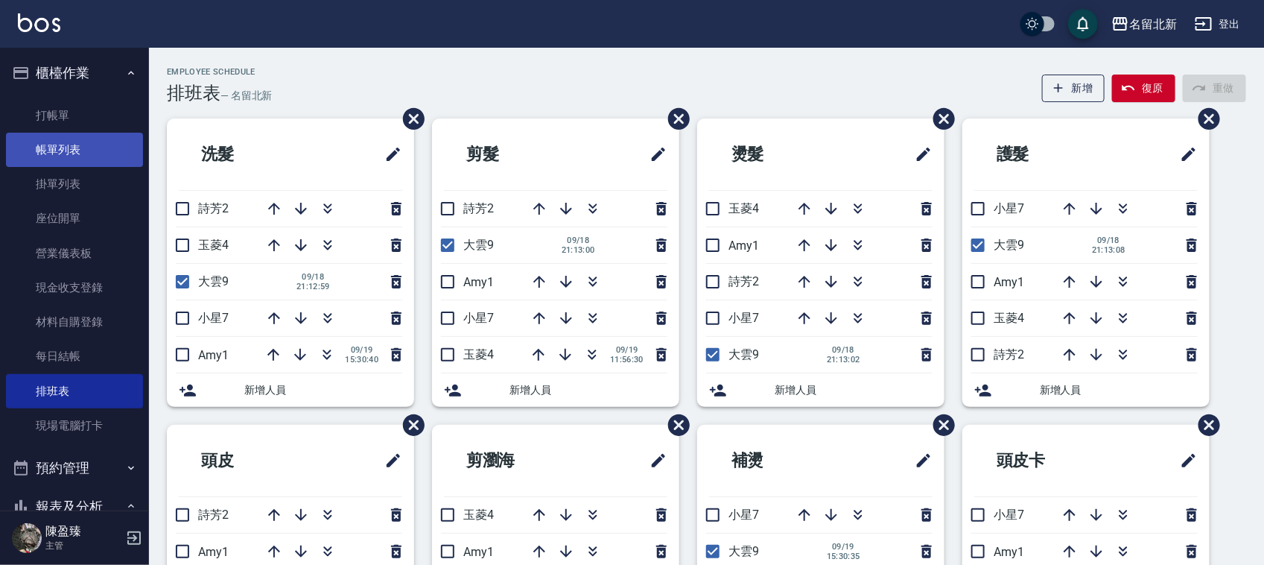
click at [89, 153] on link "帳單列表" at bounding box center [74, 150] width 137 height 34
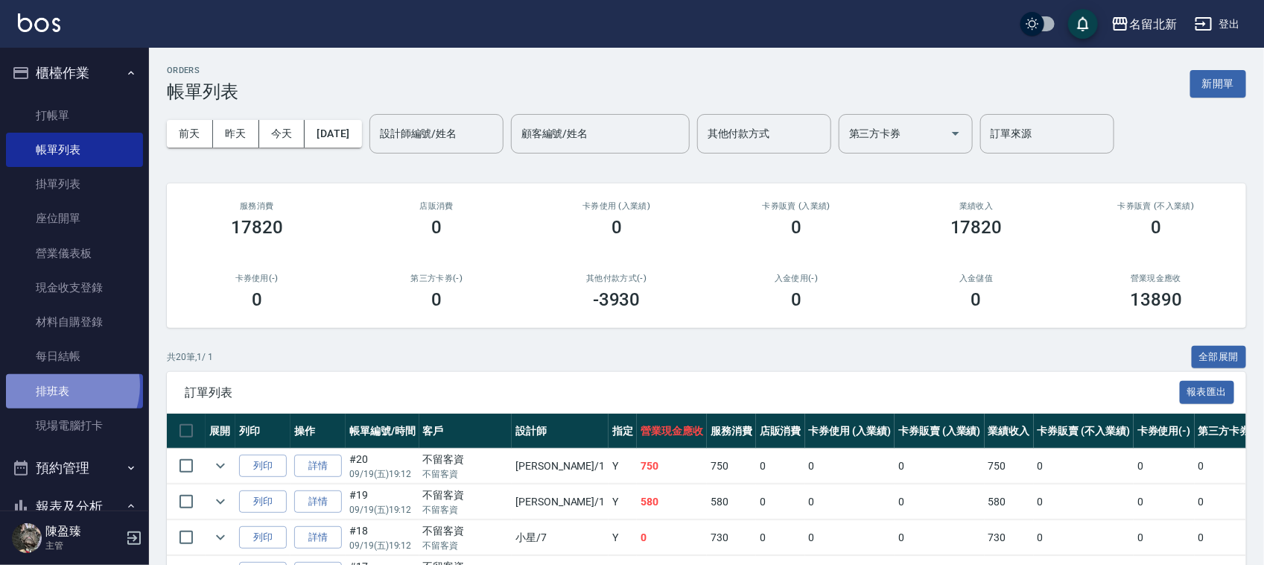
click at [60, 385] on link "排班表" at bounding box center [74, 391] width 137 height 34
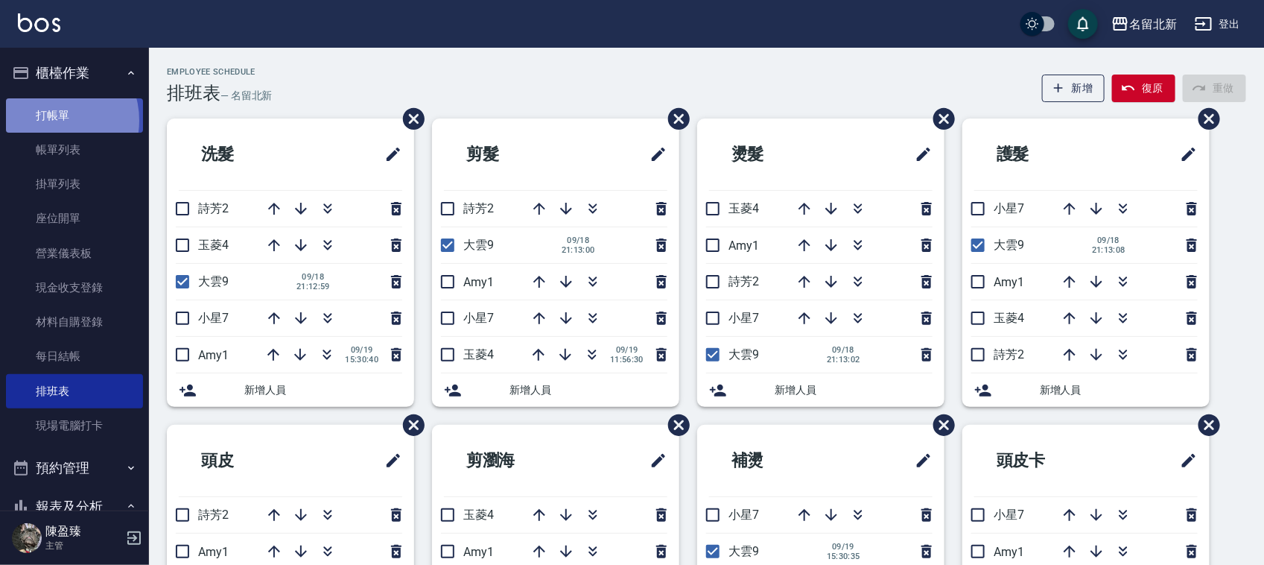
click at [53, 120] on link "打帳單" at bounding box center [74, 115] width 137 height 34
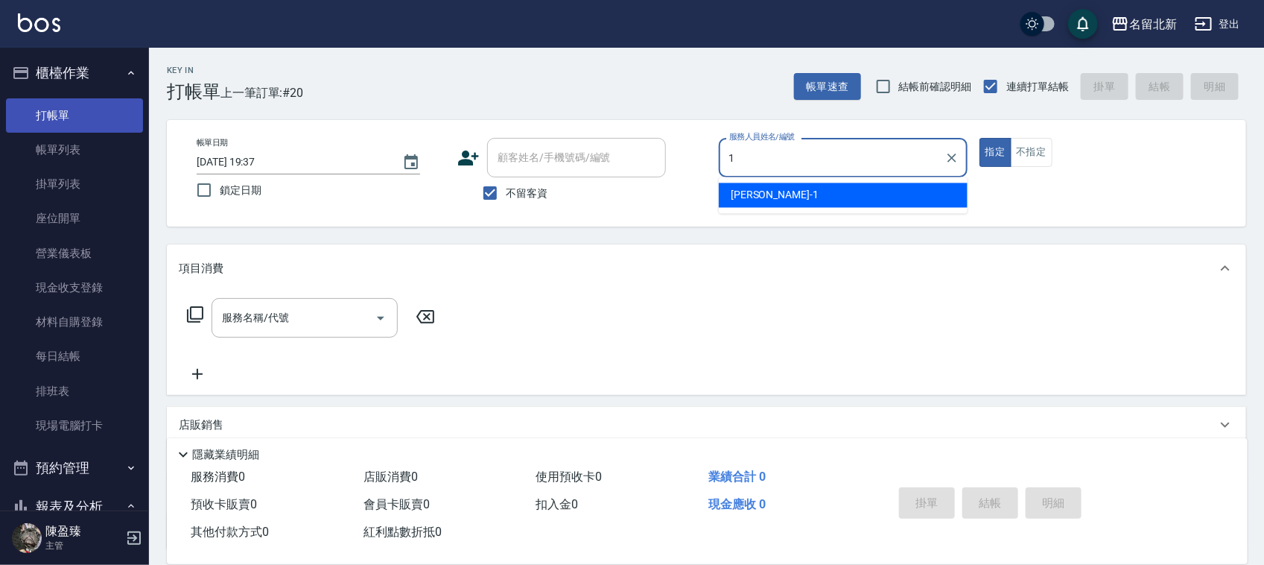
type input "[PERSON_NAME]-1"
type button "true"
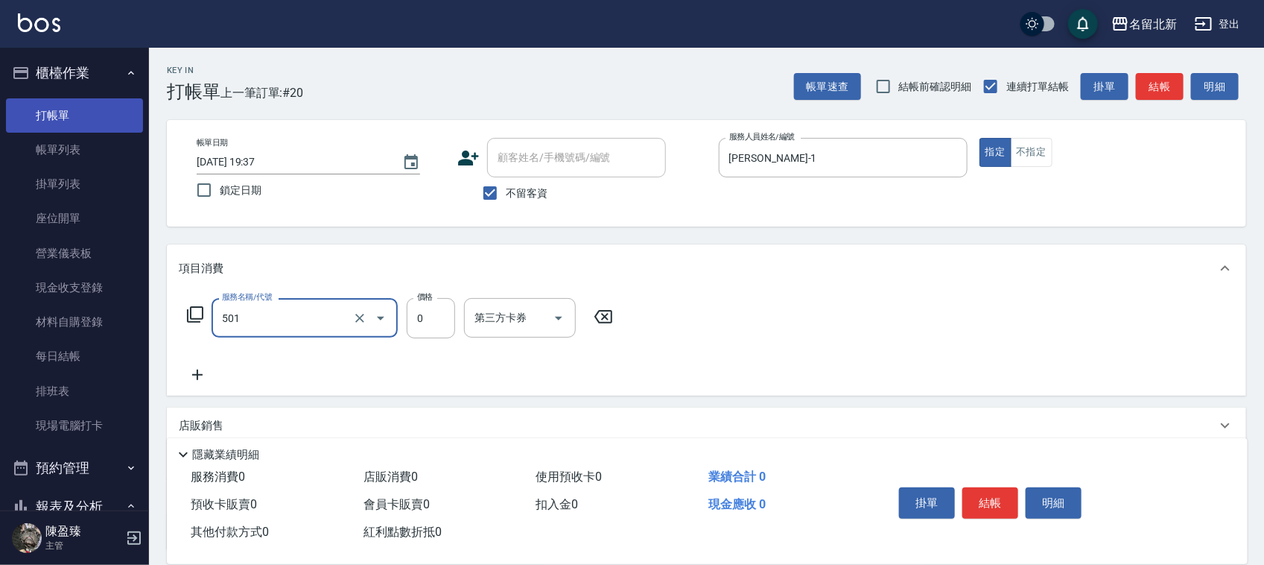
type input "染髮(501)"
type input "1920"
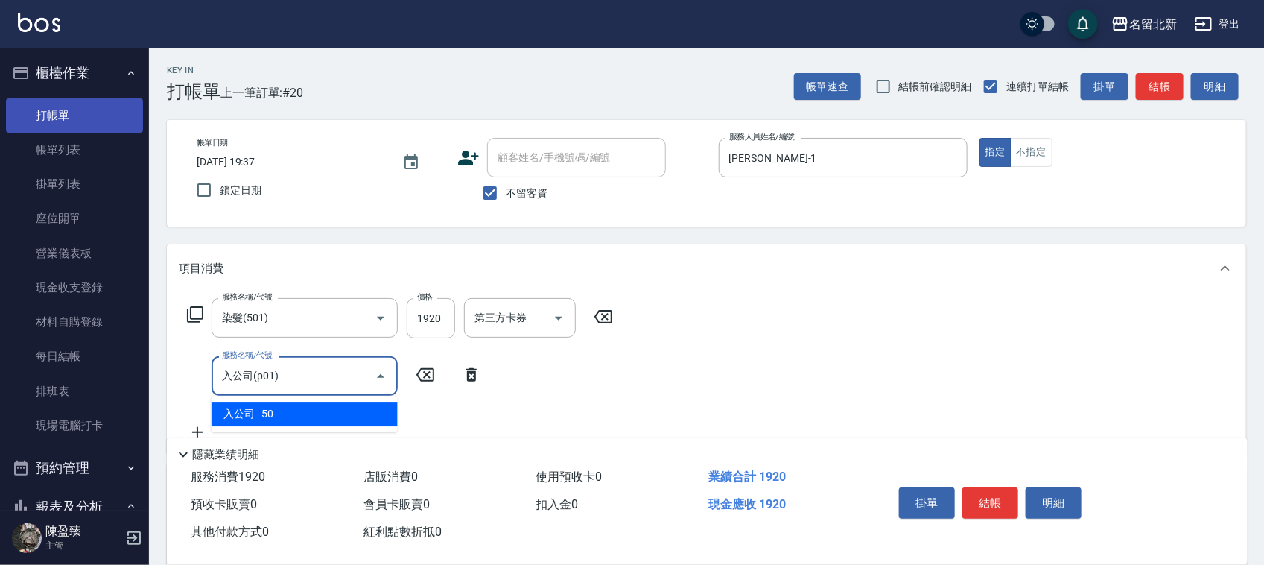
type input "入公司(p01)"
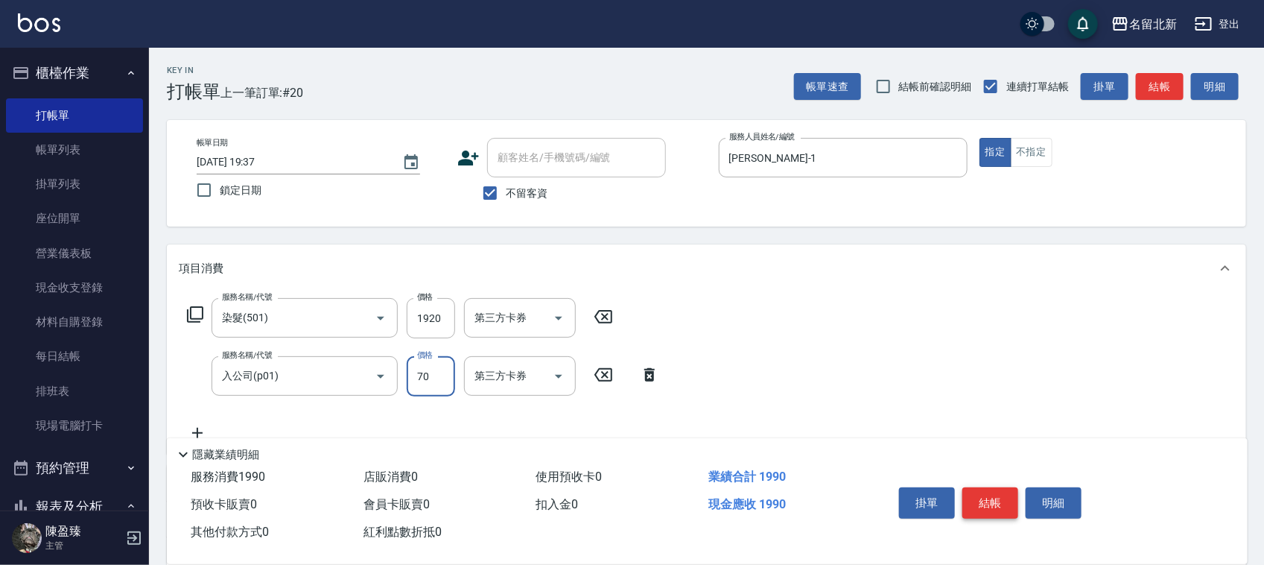
type input "70"
drag, startPoint x: 991, startPoint y: 506, endPoint x: 988, endPoint y: 495, distance: 11.8
click at [988, 501] on button "結帳" at bounding box center [990, 502] width 56 height 31
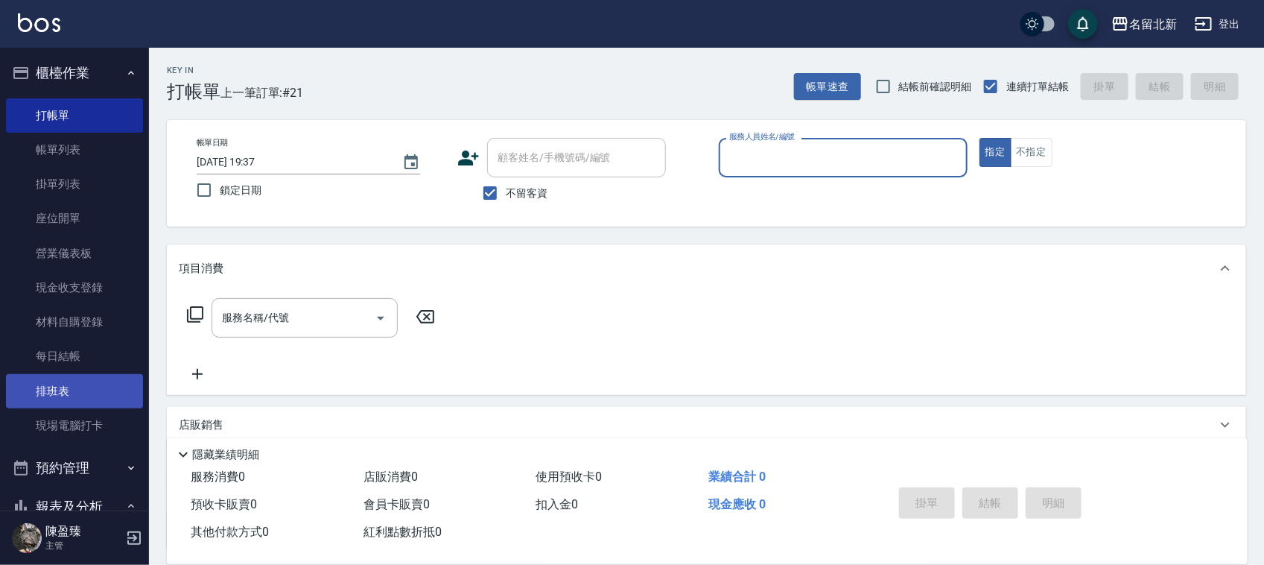
click at [79, 396] on link "排班表" at bounding box center [74, 391] width 137 height 34
